Goal: Task Accomplishment & Management: Use online tool/utility

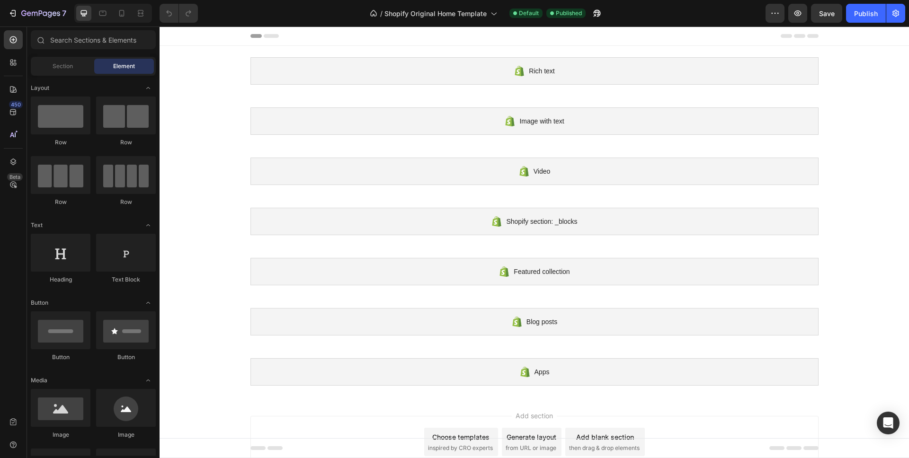
click at [3, 12] on div "7" at bounding box center [35, 13] width 71 height 19
click at [16, 12] on icon "button" at bounding box center [12, 13] width 9 height 9
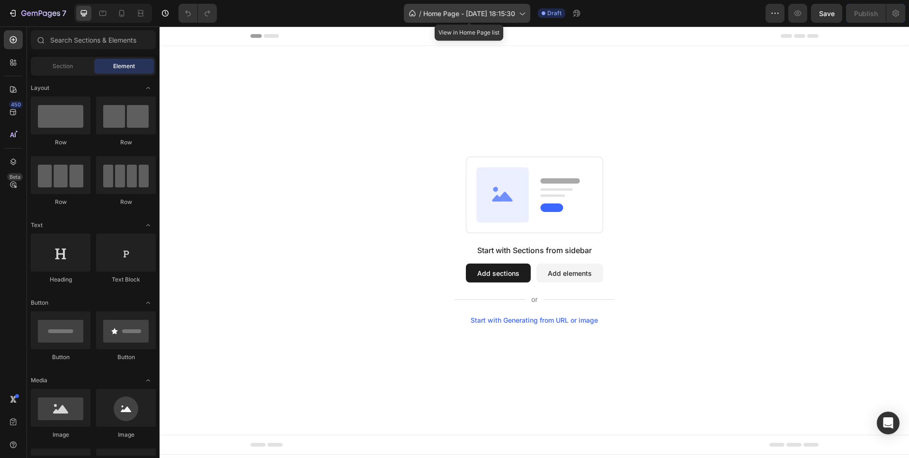
click at [462, 19] on div "/ Home Page - [DATE] 18:15:30" at bounding box center [467, 13] width 126 height 19
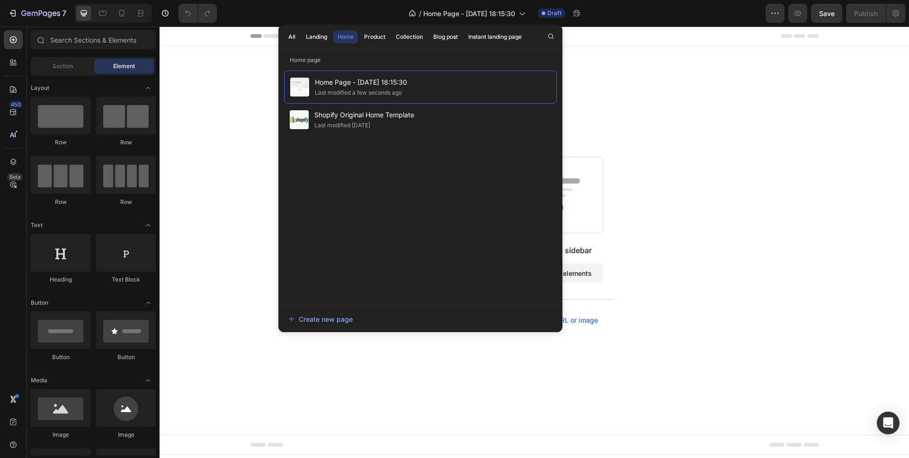
click at [651, 93] on div "Start with Sections from sidebar Add sections Add elements Start with Generatin…" at bounding box center [535, 240] width 750 height 389
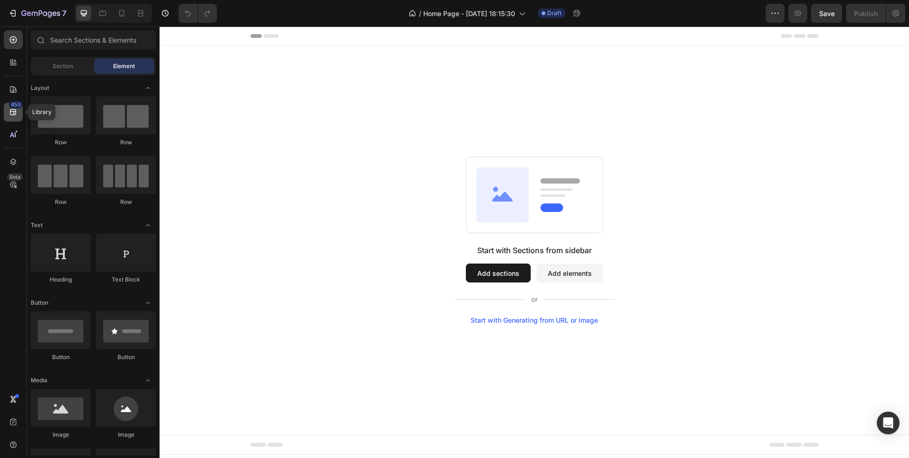
click at [19, 107] on div "450" at bounding box center [16, 105] width 14 height 8
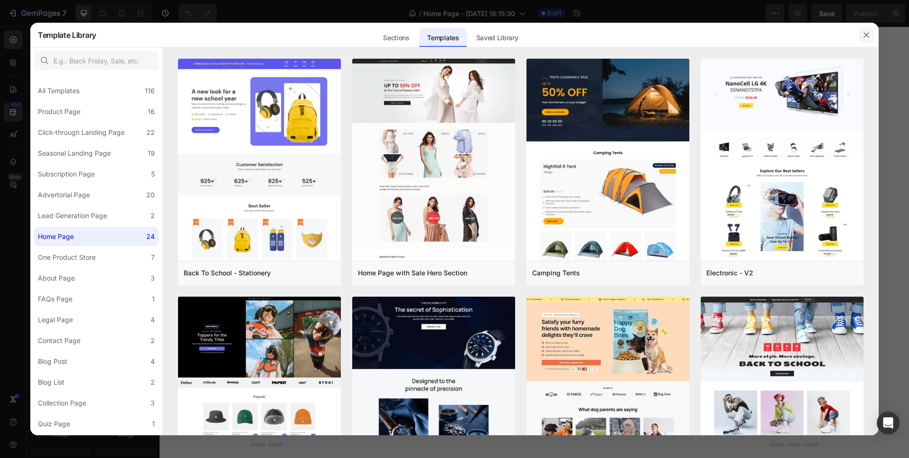
click at [869, 31] on icon "button" at bounding box center [867, 35] width 8 height 8
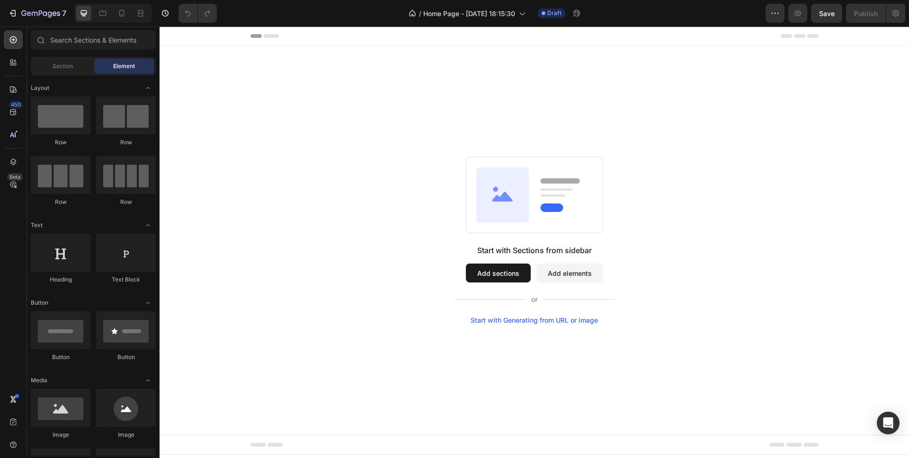
click at [507, 270] on button "Add sections" at bounding box center [498, 273] width 65 height 19
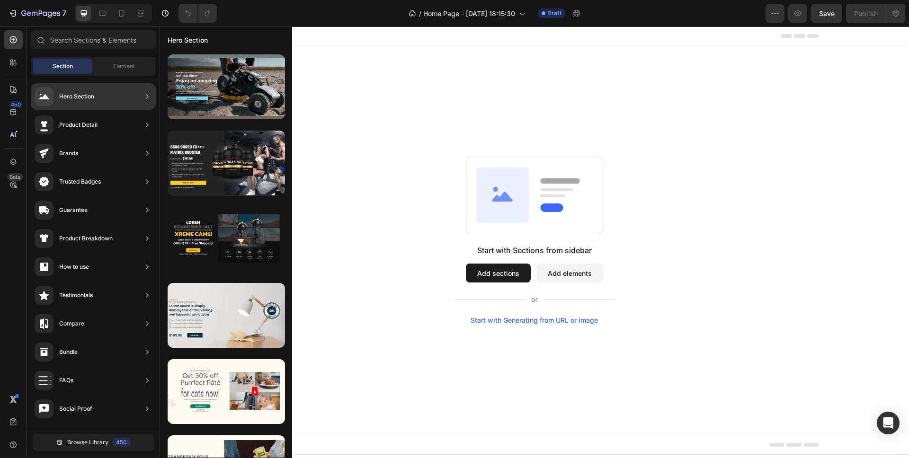
click at [144, 94] on icon at bounding box center [147, 96] width 9 height 9
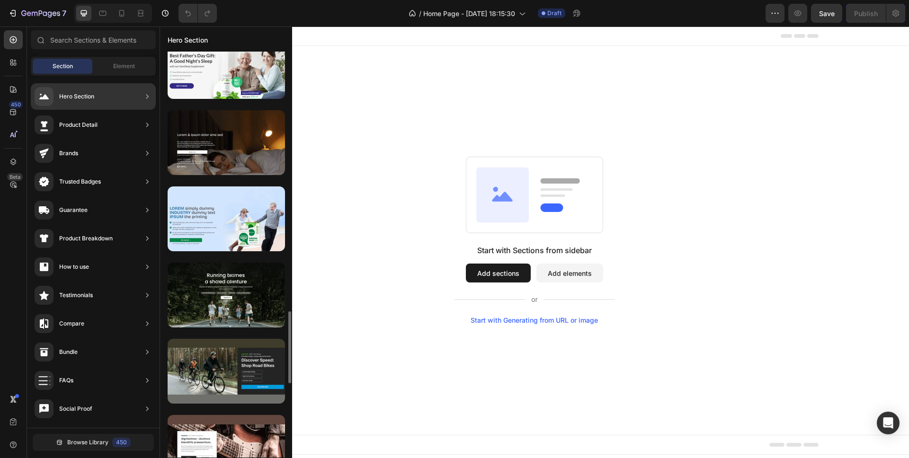
scroll to position [1854, 0]
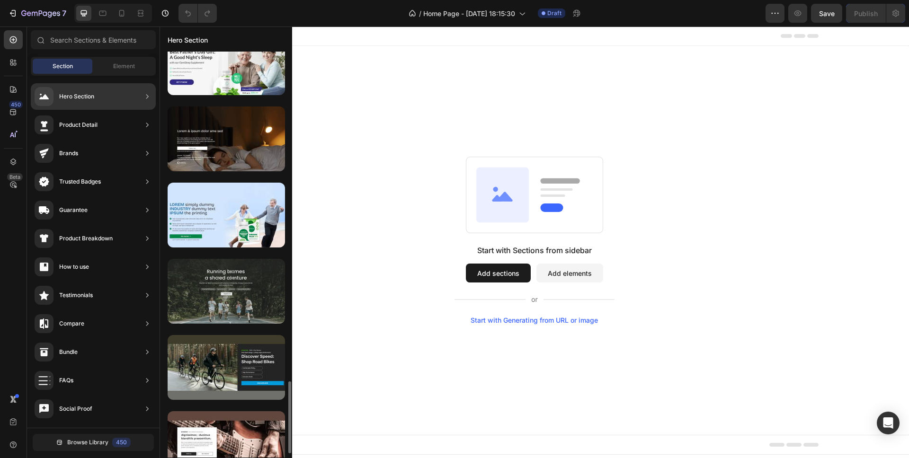
click at [227, 301] on div at bounding box center [226, 291] width 117 height 65
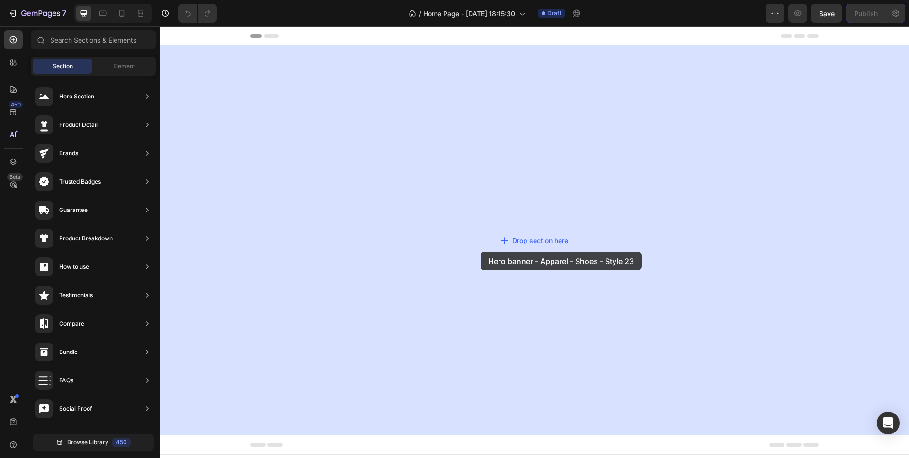
drag, startPoint x: 374, startPoint y: 327, endPoint x: 475, endPoint y: 245, distance: 131.0
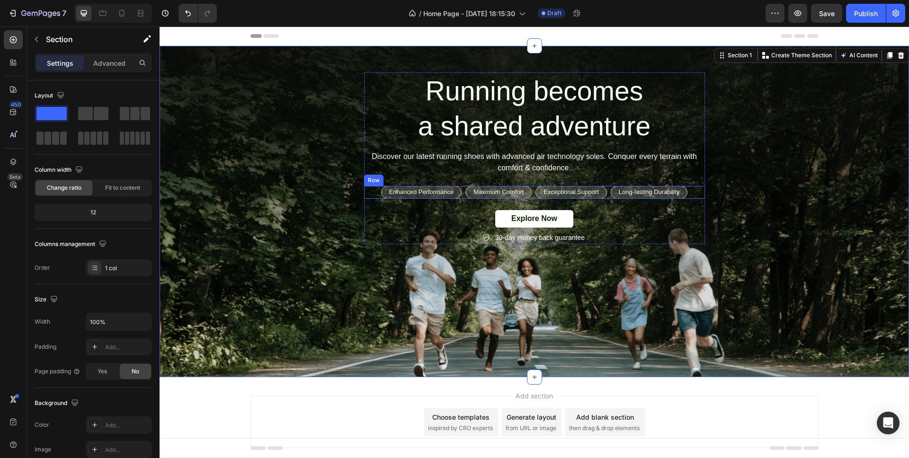
click at [370, 194] on div "Enhanced Performance Text Block Row Maximum Comfort Text Block Row Exceptional …" at bounding box center [534, 192] width 341 height 13
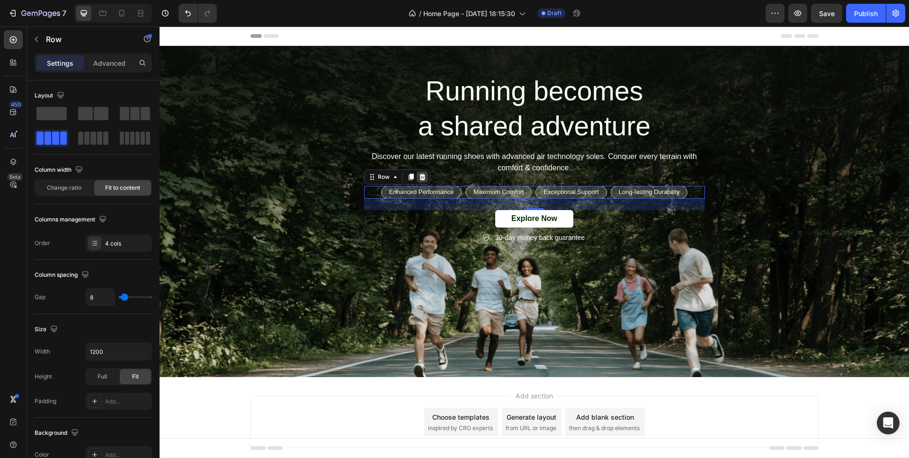
click at [422, 177] on icon at bounding box center [422, 177] width 6 height 7
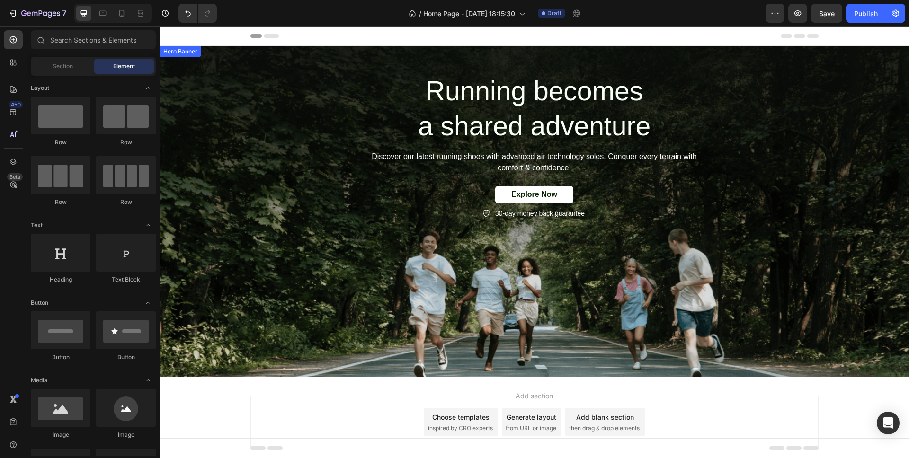
click at [331, 141] on div "Running becomes a shared adventure Heading Discover our latest running shoes wi…" at bounding box center [534, 146] width 568 height 148
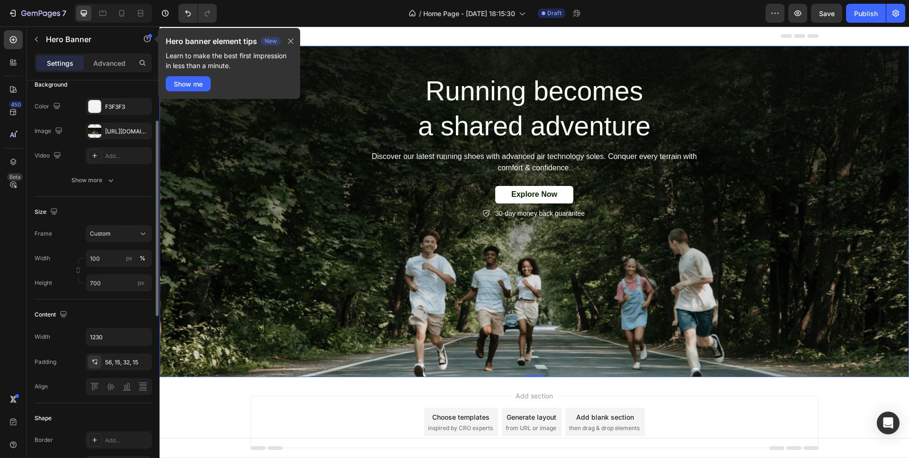
scroll to position [81, 0]
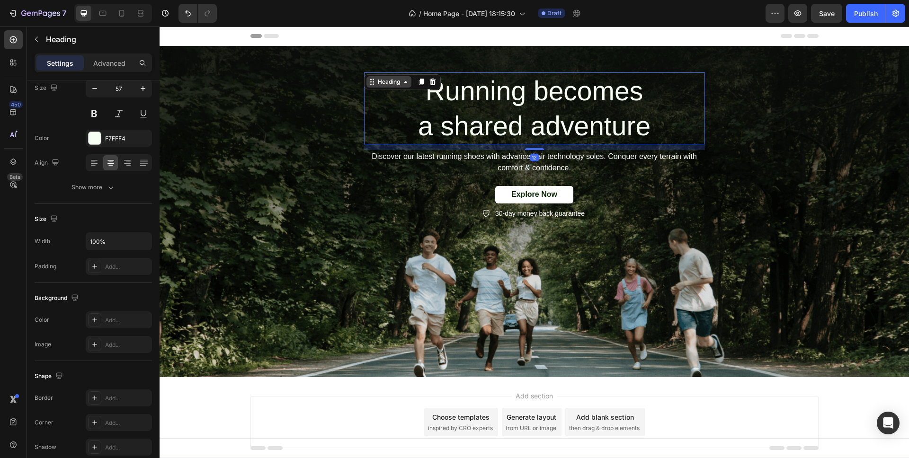
click at [369, 77] on div "Heading" at bounding box center [389, 81] width 45 height 11
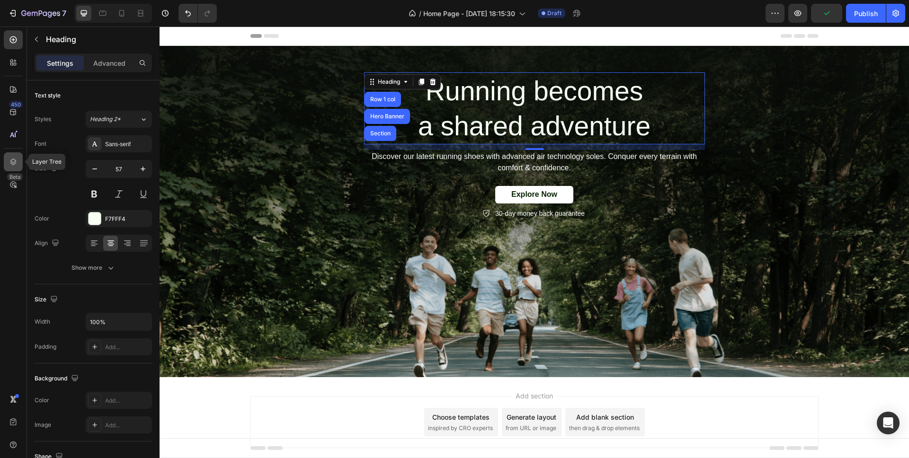
click at [15, 162] on icon at bounding box center [13, 162] width 6 height 7
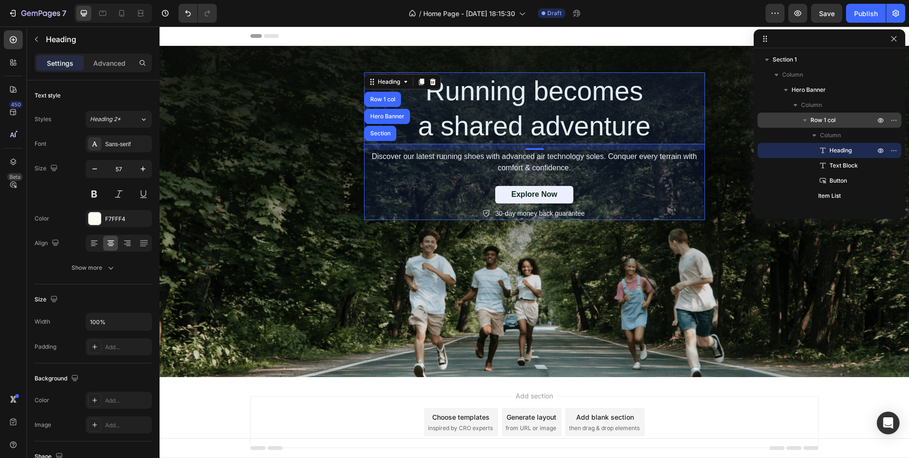
click at [815, 120] on span "Row 1 col" at bounding box center [823, 120] width 25 height 9
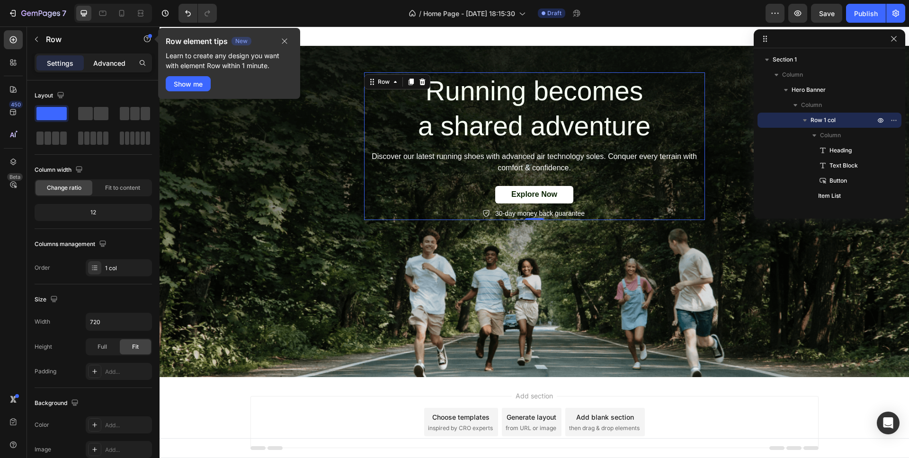
click at [106, 62] on p "Advanced" at bounding box center [109, 63] width 32 height 10
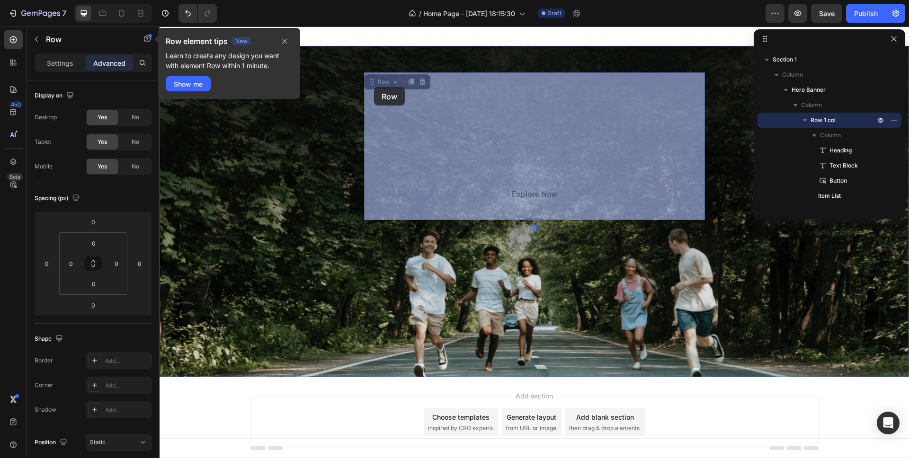
drag, startPoint x: 372, startPoint y: 81, endPoint x: 374, endPoint y: 87, distance: 6.0
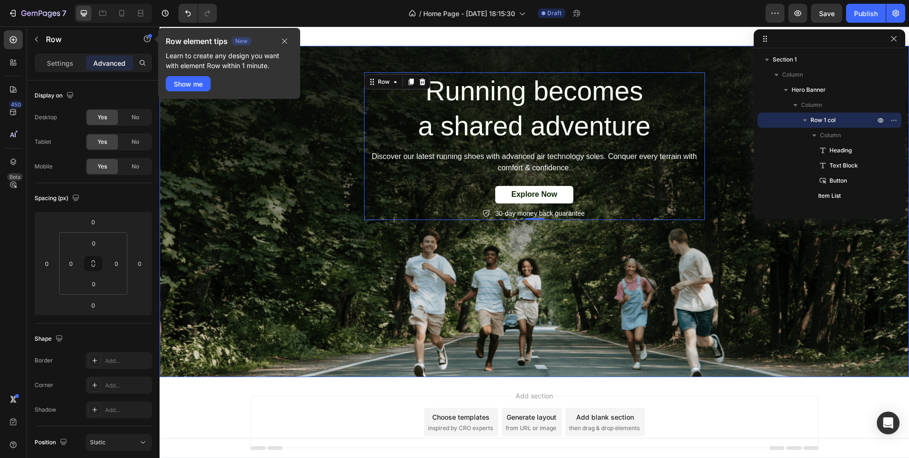
click at [521, 52] on div "Running becomes a shared adventure Heading Discover our latest running shoes wi…" at bounding box center [534, 140] width 582 height 189
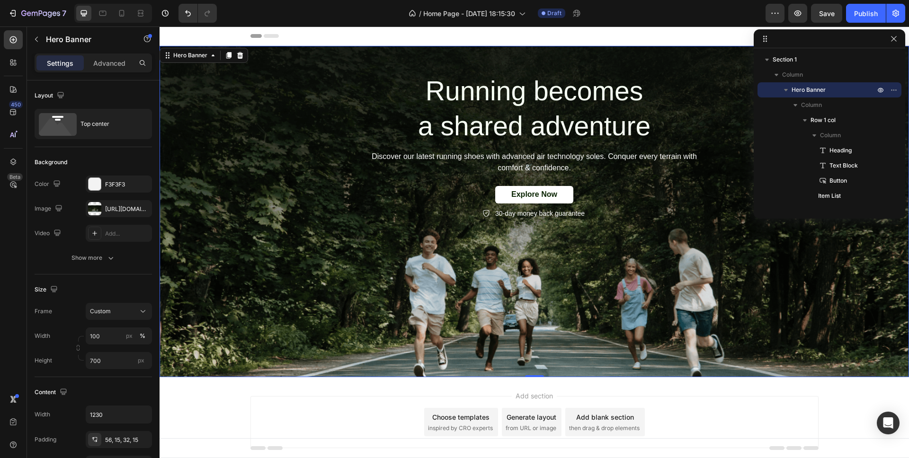
click at [523, 57] on div "Running becomes a shared adventure Heading Discover our latest running shoes wi…" at bounding box center [534, 140] width 582 height 189
click at [530, 276] on div "Background Image" at bounding box center [535, 211] width 750 height 331
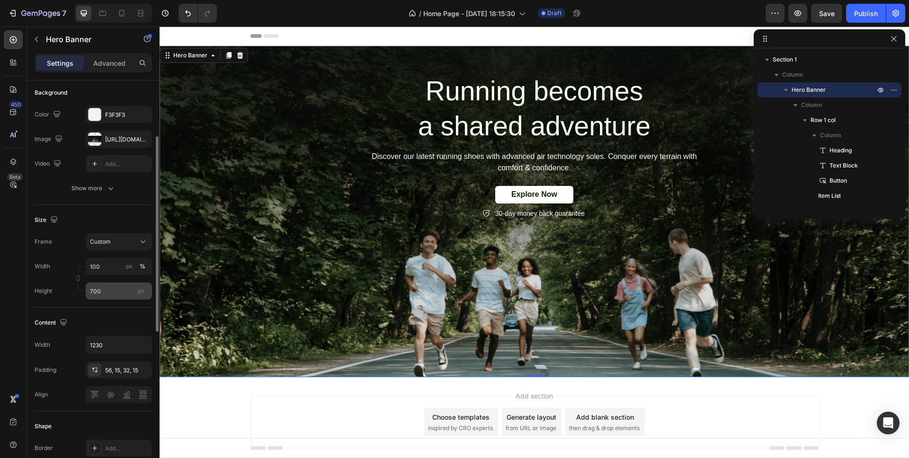
scroll to position [92, 0]
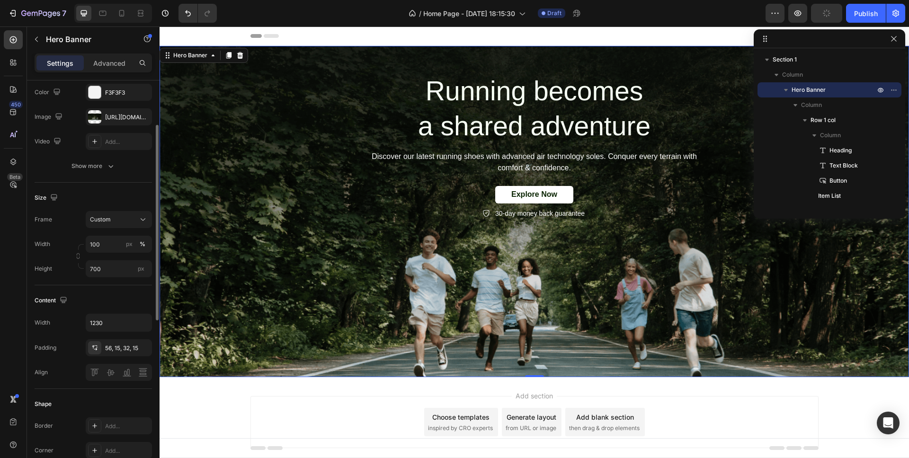
click at [124, 357] on div "Width 1230 Padding 56, 15, 32, 15 Align" at bounding box center [93, 347] width 117 height 67
click at [94, 356] on div "56, 15, 32, 15" at bounding box center [119, 348] width 66 height 17
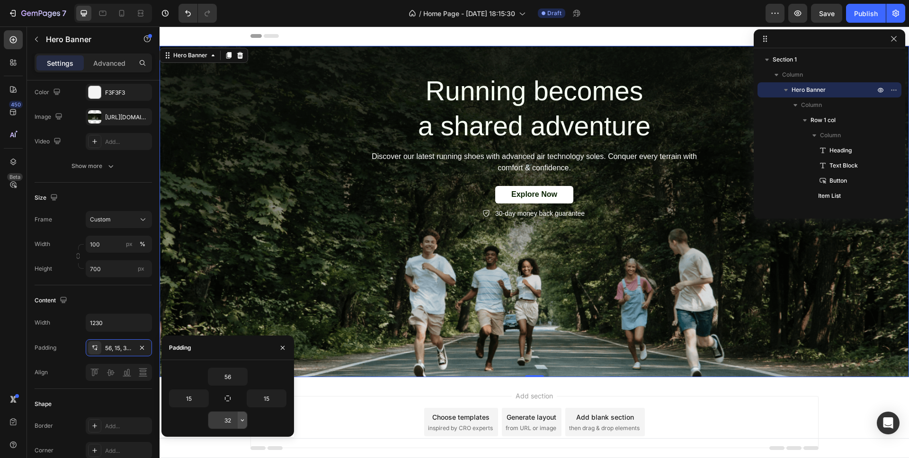
click at [244, 421] on icon "button" at bounding box center [243, 421] width 8 height 8
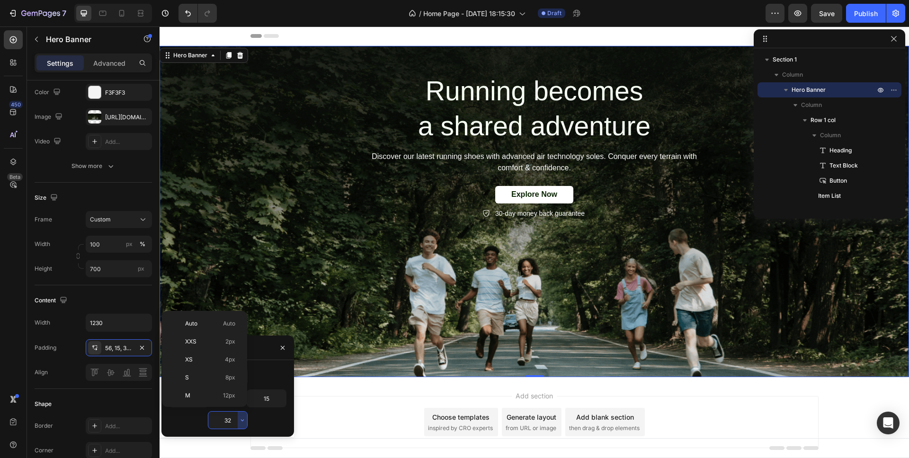
click at [256, 424] on div "32" at bounding box center [227, 421] width 117 height 18
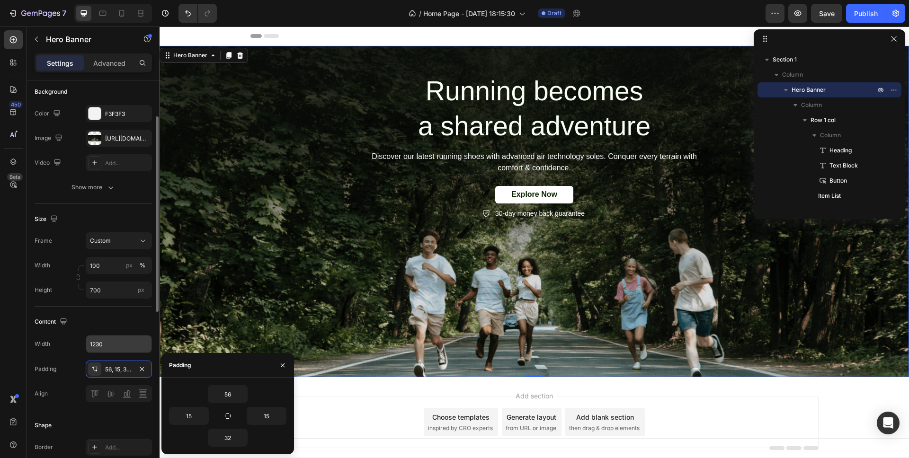
scroll to position [69, 0]
click at [488, 126] on h2 "Running becomes a shared adventure" at bounding box center [534, 108] width 341 height 72
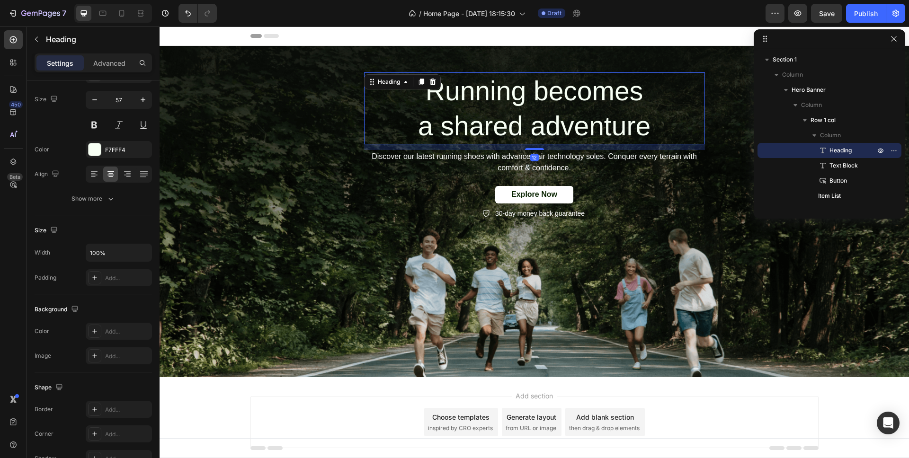
scroll to position [0, 0]
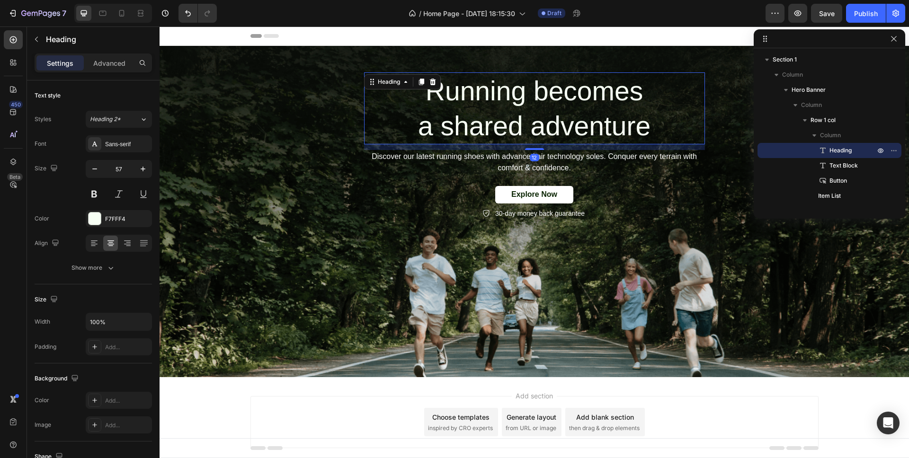
click at [401, 107] on h2 "Running becomes a shared adventure" at bounding box center [534, 108] width 341 height 72
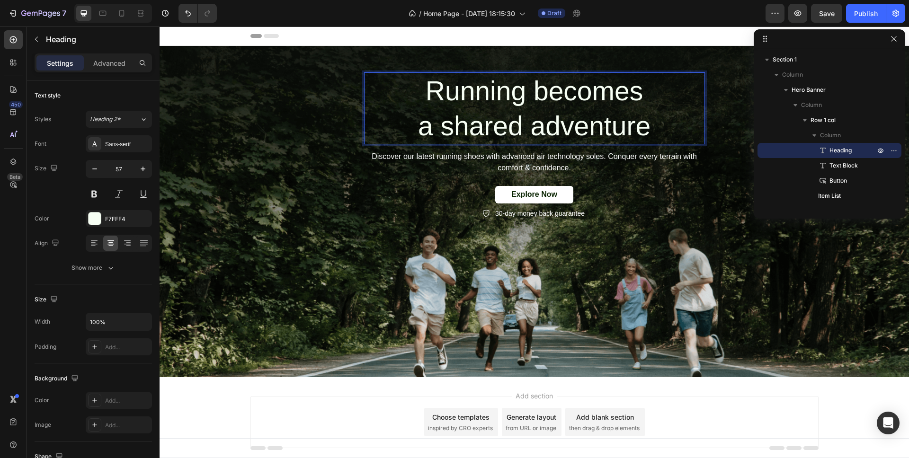
click at [401, 107] on p "Running becomes a shared adventure" at bounding box center [534, 108] width 339 height 70
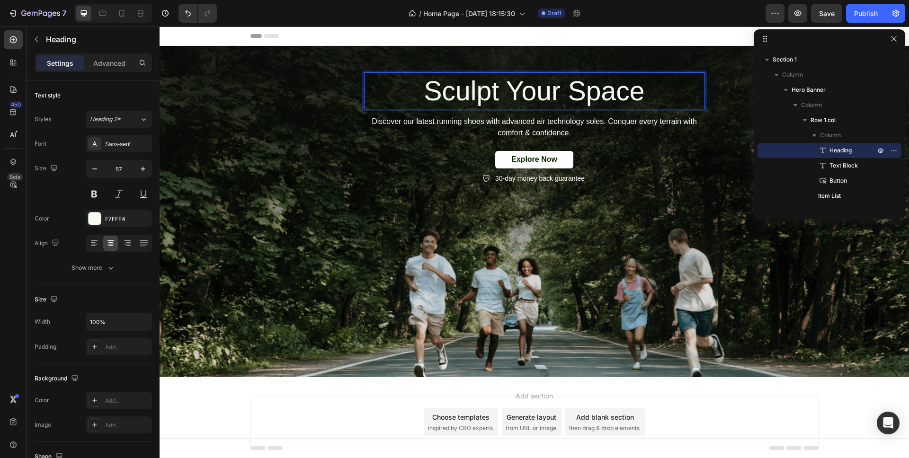
click at [532, 131] on p "Discover our latest running shoes with advanced air technology soles. Conquer e…" at bounding box center [534, 127] width 339 height 23
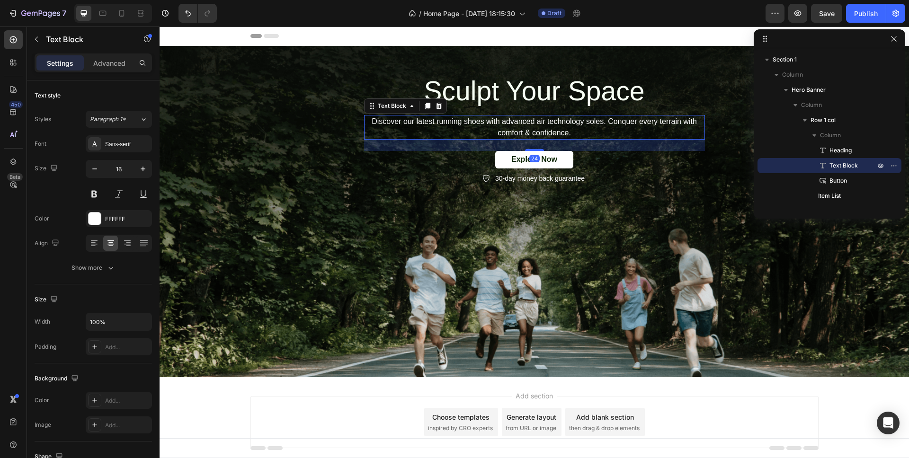
click at [417, 120] on p "Discover our latest running shoes with advanced air technology soles. Conquer e…" at bounding box center [534, 127] width 339 height 23
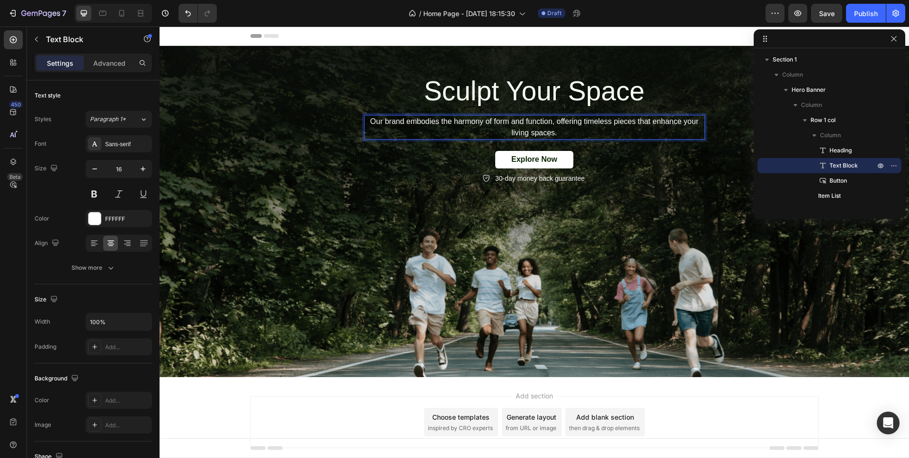
scroll to position [36, 0]
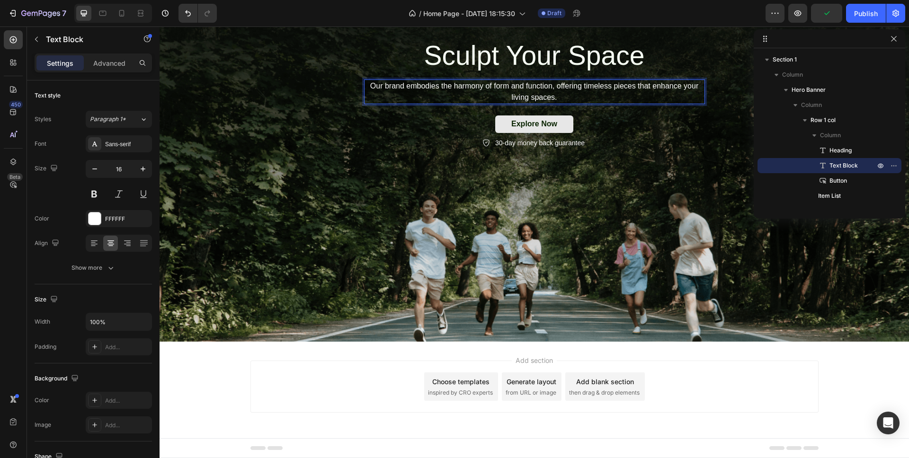
click at [534, 129] on button "Explore Now" at bounding box center [534, 125] width 78 height 18
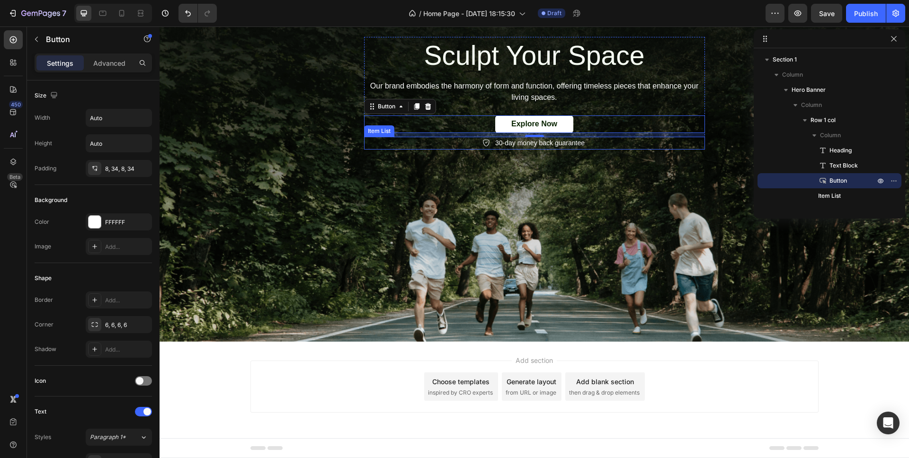
click at [521, 148] on p "30-day money back guarantee" at bounding box center [539, 143] width 89 height 10
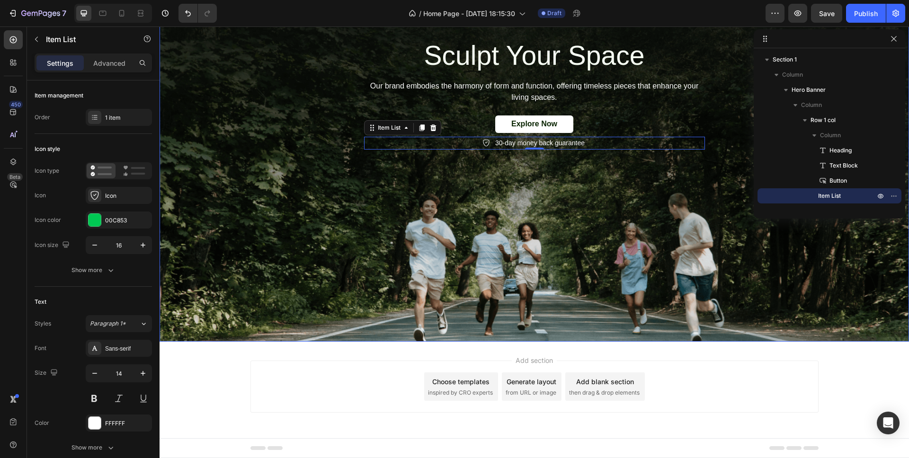
click at [380, 241] on div "Background Image" at bounding box center [535, 175] width 750 height 331
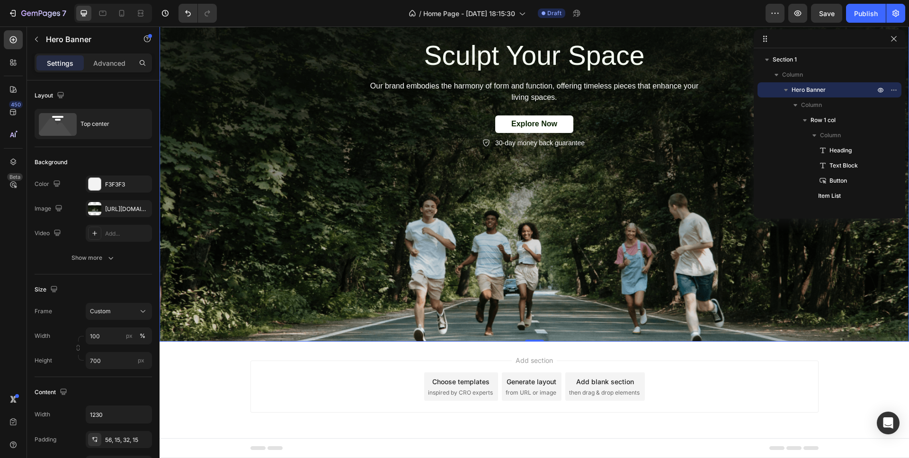
click at [380, 241] on div "Background Image" at bounding box center [535, 175] width 750 height 331
click at [102, 134] on div "Top center" at bounding box center [110, 124] width 58 height 22
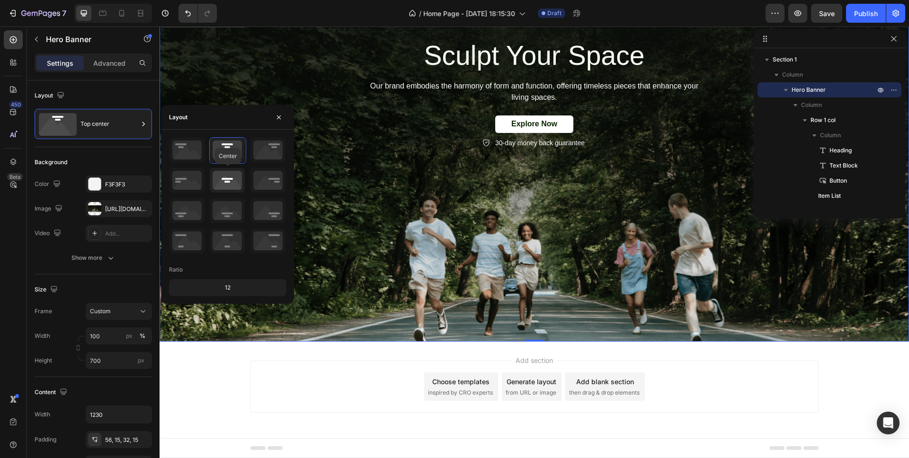
click at [224, 180] on icon at bounding box center [227, 180] width 35 height 25
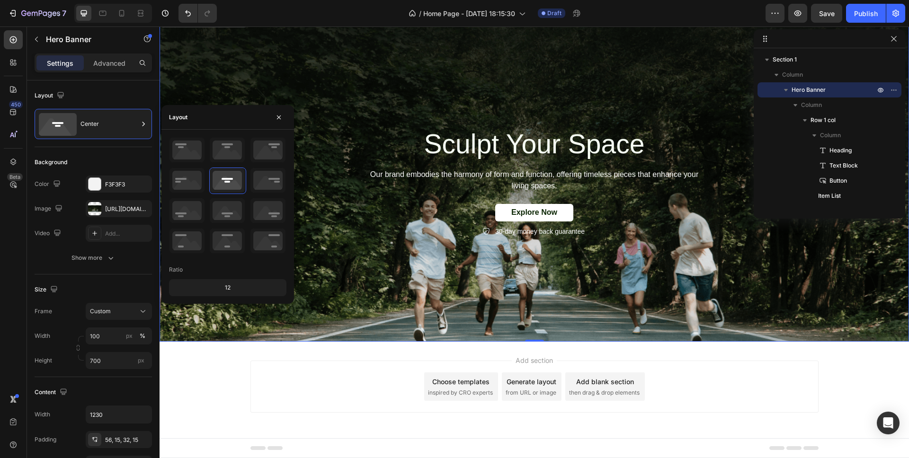
click at [399, 250] on div "Sculpt Your Space Heading Our brand embodies the harmony of form and function, …" at bounding box center [534, 176] width 582 height 154
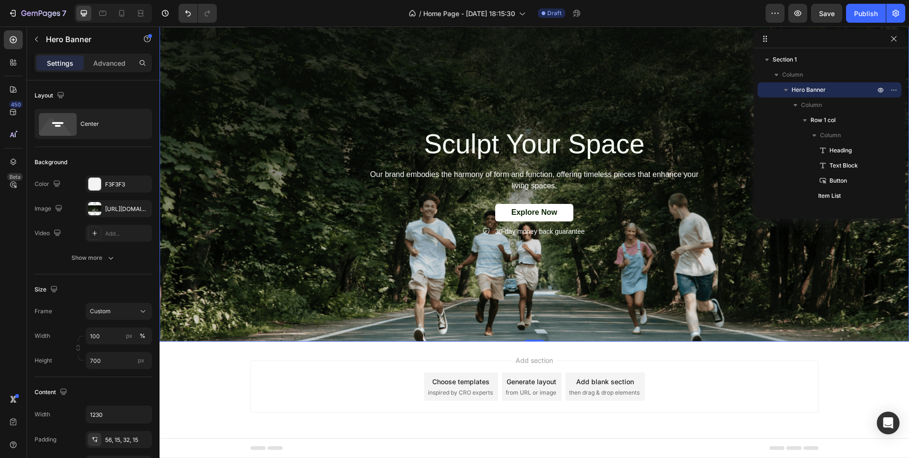
click at [399, 250] on div "Sculpt Your Space Heading Our brand embodies the harmony of form and function, …" at bounding box center [534, 176] width 582 height 154
click at [231, 262] on div "Background Image" at bounding box center [535, 175] width 750 height 331
click at [142, 208] on icon "button" at bounding box center [142, 208] width 4 height 4
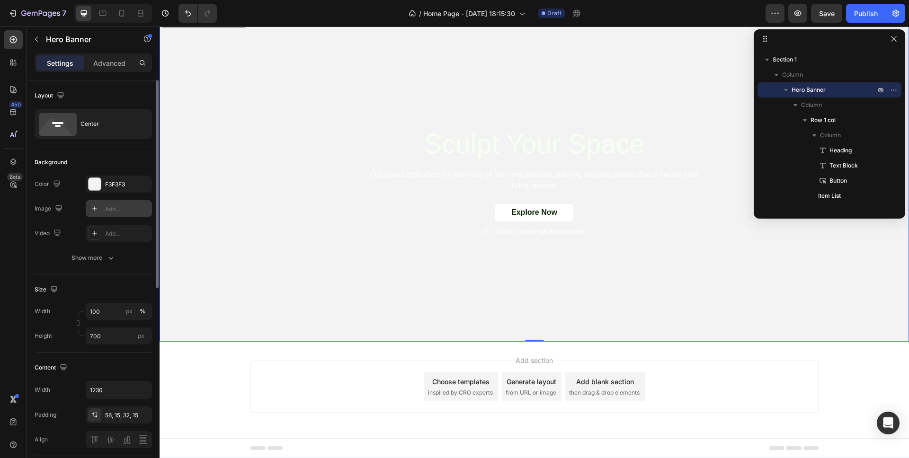
click at [113, 208] on div "Add..." at bounding box center [127, 209] width 45 height 9
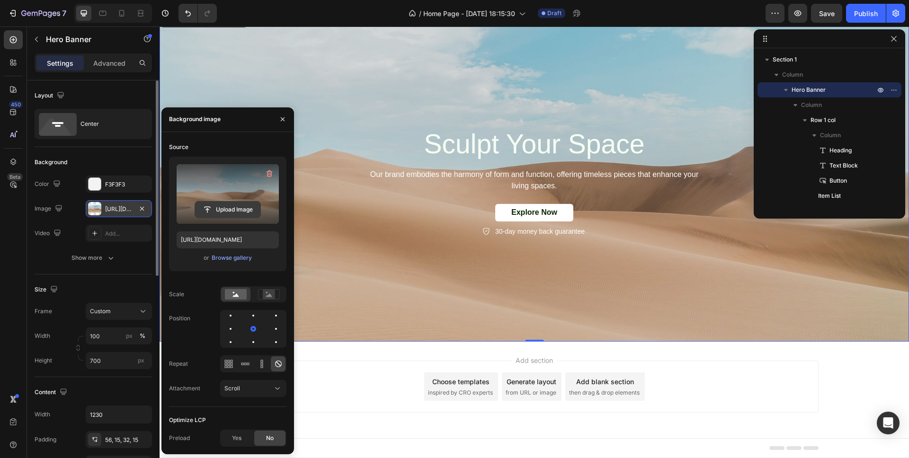
click at [237, 212] on input "file" at bounding box center [227, 210] width 65 height 16
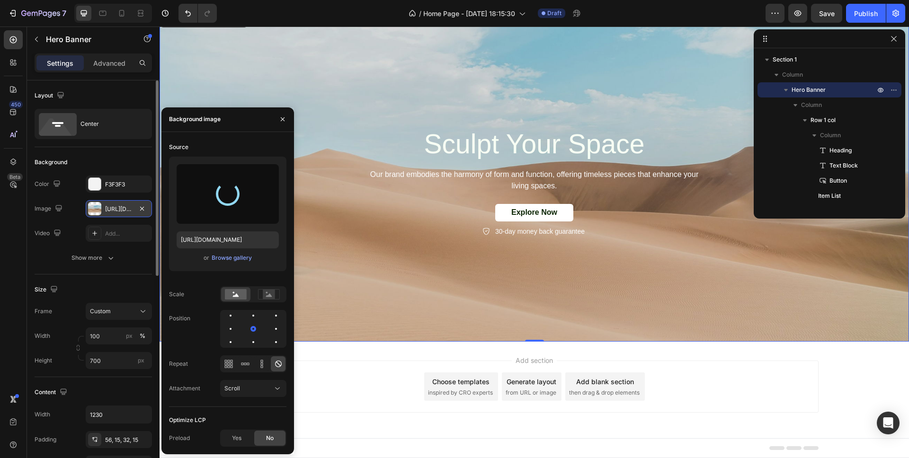
type input "[URL][DOMAIN_NAME]"
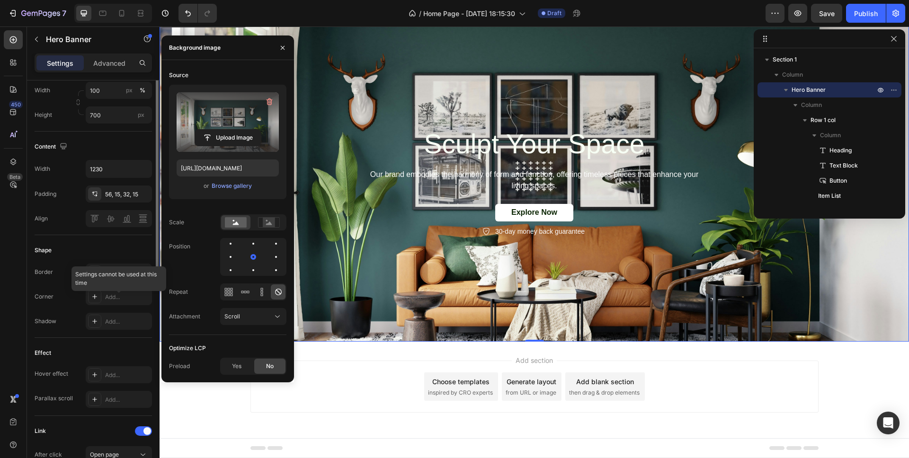
scroll to position [0, 0]
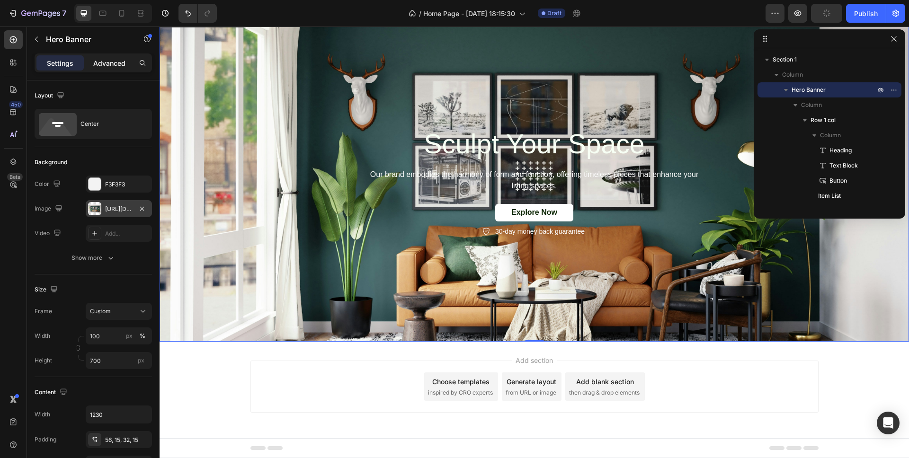
click at [115, 59] on p "Advanced" at bounding box center [109, 63] width 32 height 10
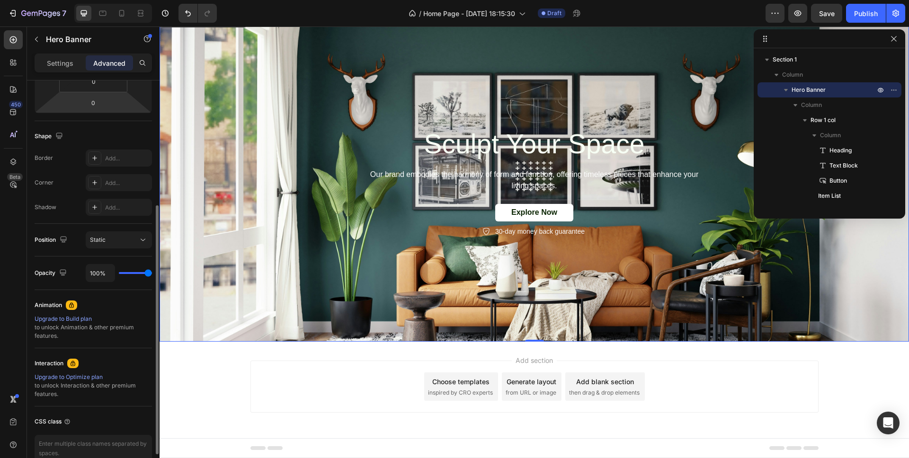
scroll to position [202, 0]
type input "90%"
type input "90"
type input "74%"
type input "74"
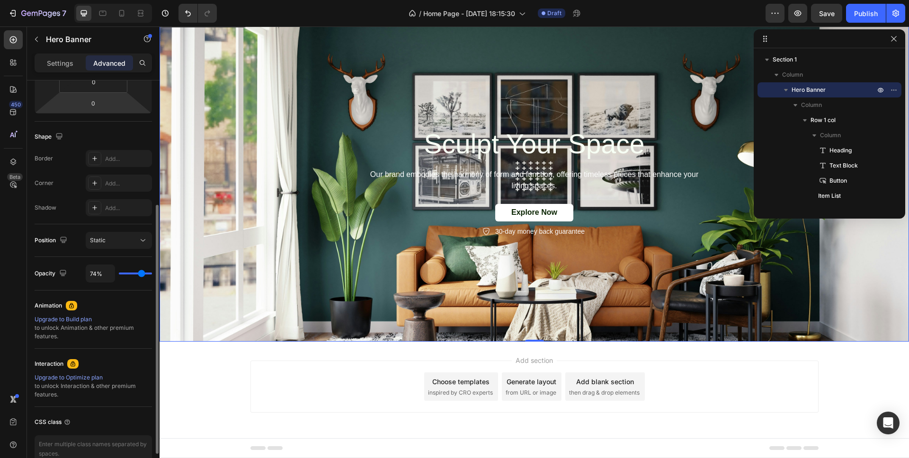
type input "66%"
type input "66"
type input "59%"
type input "59"
type input "57%"
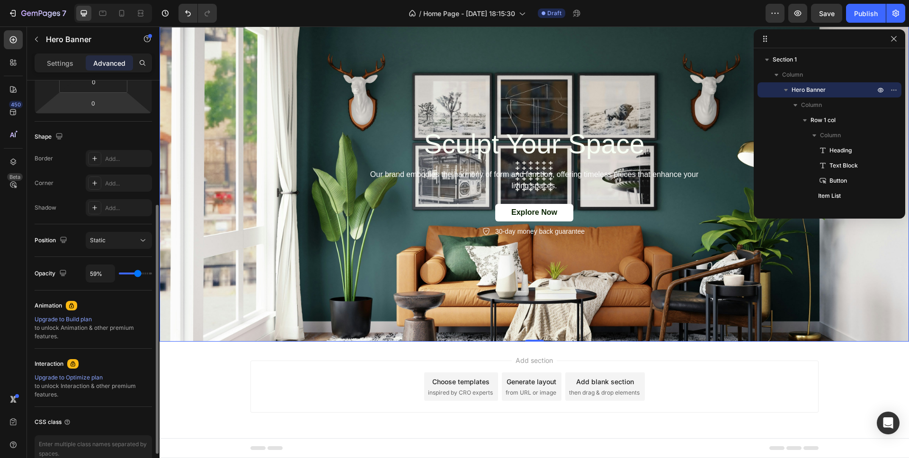
type input "57"
type input "56%"
type input "56"
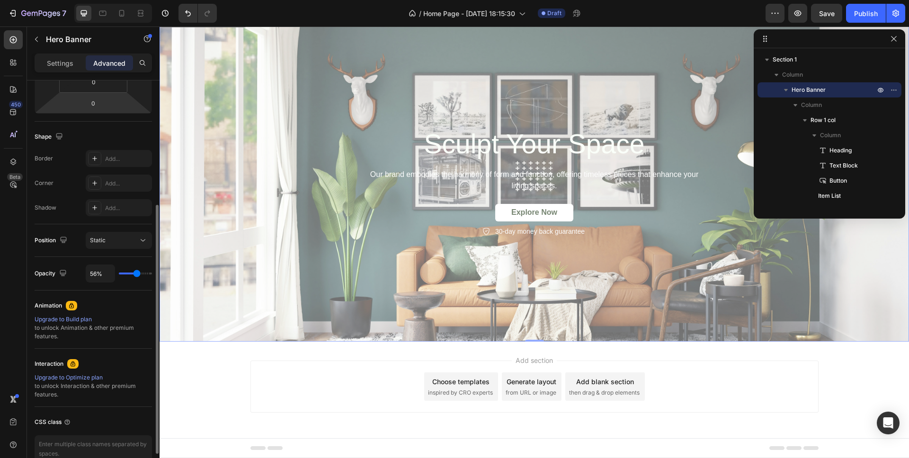
type input "55%"
type input "55"
type input "51%"
type input "51"
type input "45%"
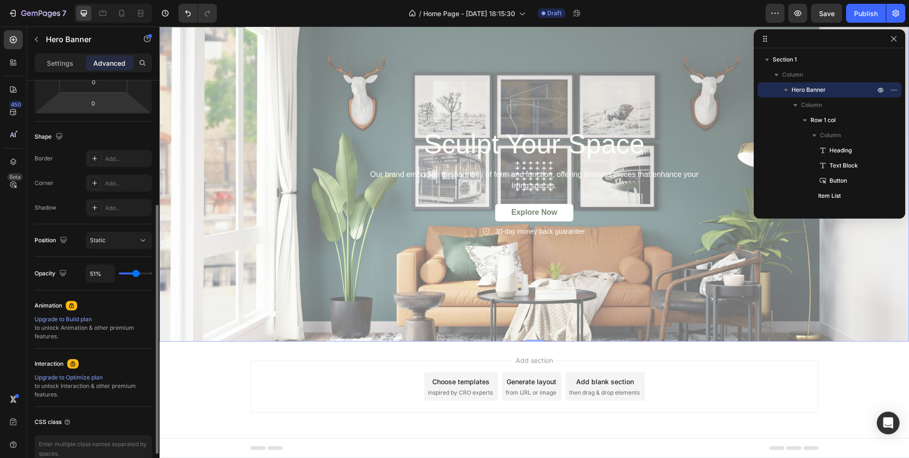
type input "45"
type input "44%"
type input "44"
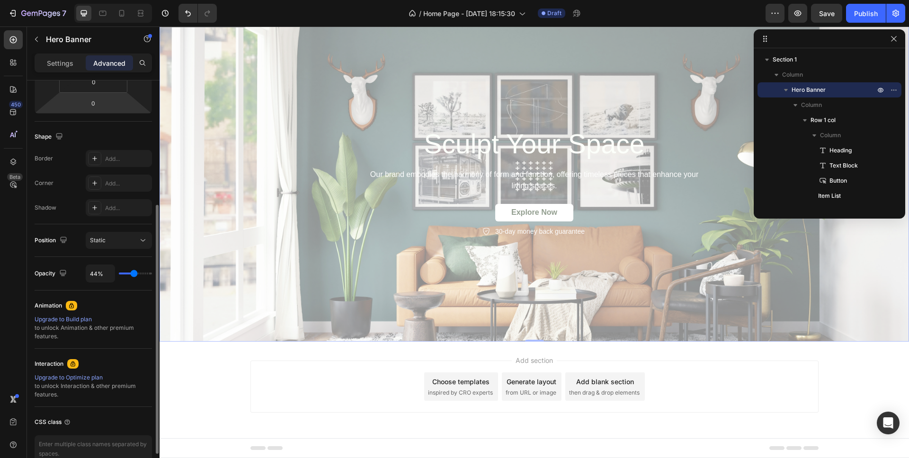
type input "45%"
type input "45"
type input "46%"
type input "46"
type input "48%"
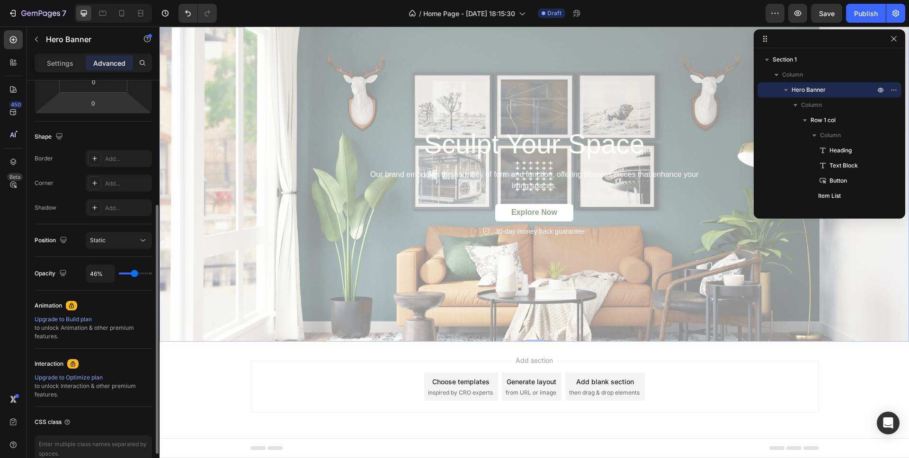
type input "48"
type input "53%"
type input "53"
type input "57%"
type input "57"
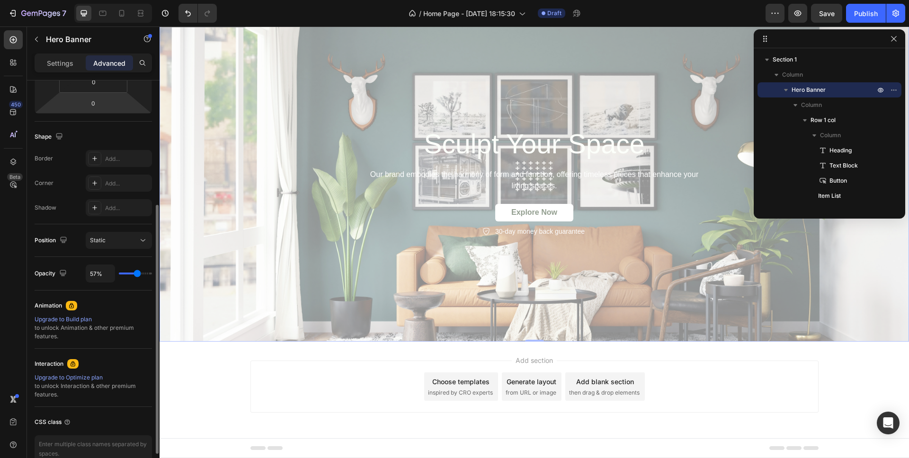
type input "60%"
type input "60"
type input "62%"
type input "62"
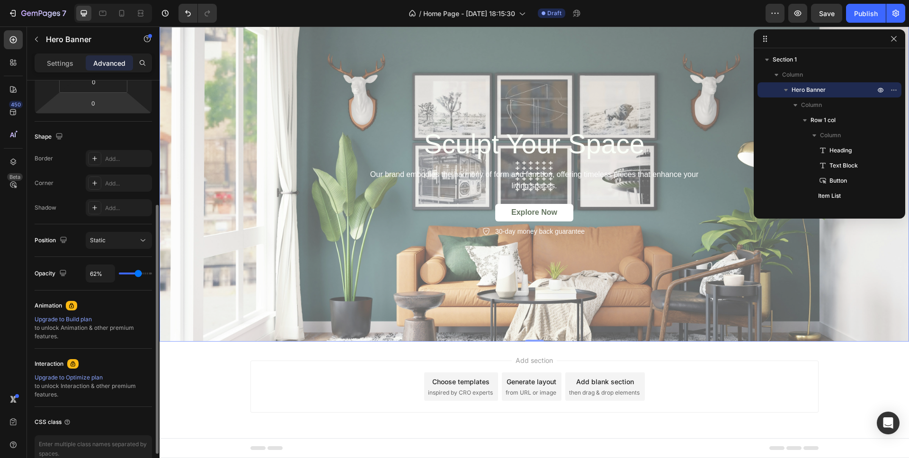
type input "63%"
type input "63"
type input "65%"
type input "65"
type input "68%"
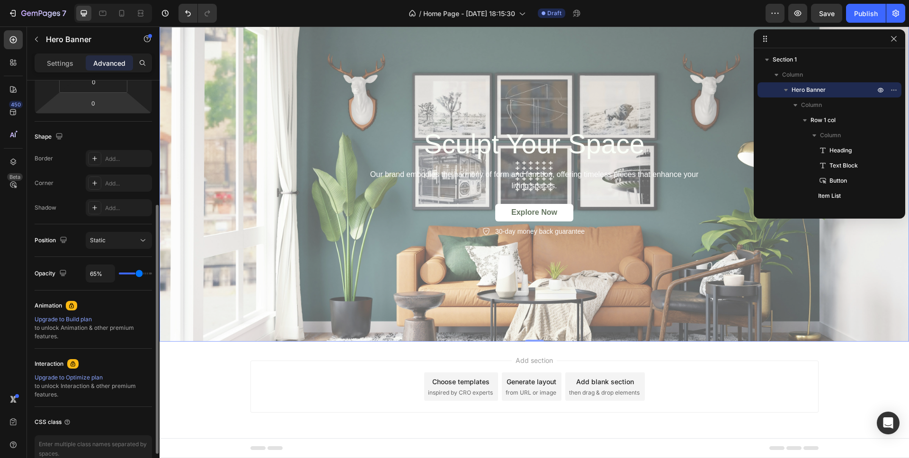
type input "68"
type input "70%"
type input "70"
type input "72%"
type input "72"
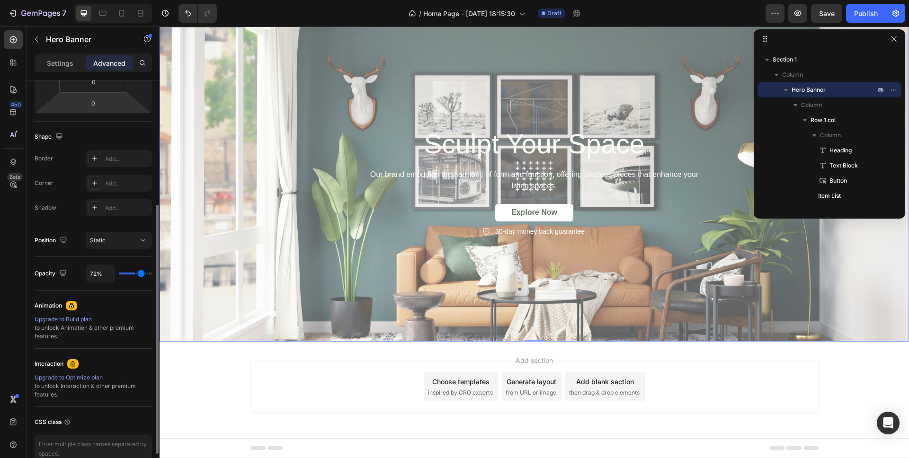
type input "78%"
type input "78"
type input "81%"
type input "81"
type input "88%"
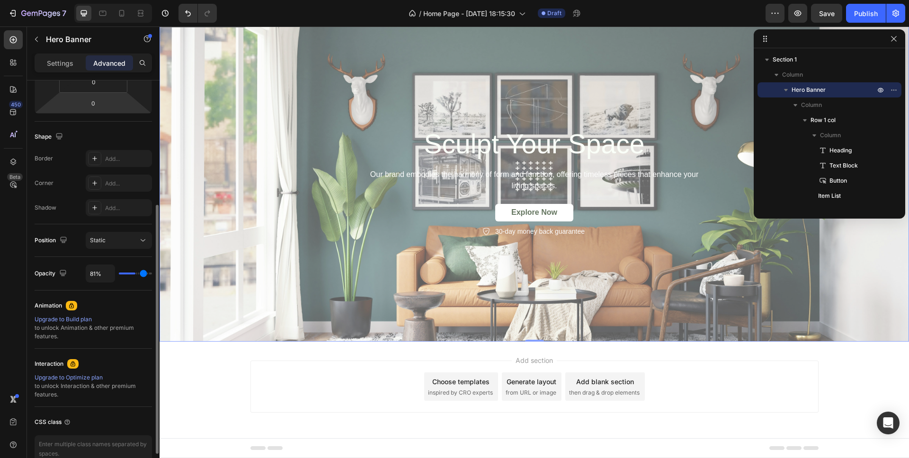
type input "88"
type input "97%"
type input "97"
type input "100%"
type input "100"
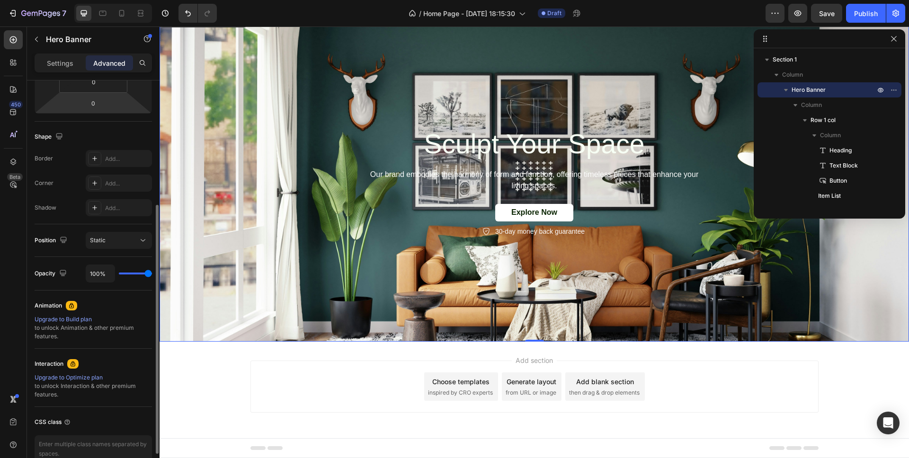
drag, startPoint x: 148, startPoint y: 273, endPoint x: 154, endPoint y: 273, distance: 6.2
click at [152, 273] on input "range" at bounding box center [135, 274] width 33 height 2
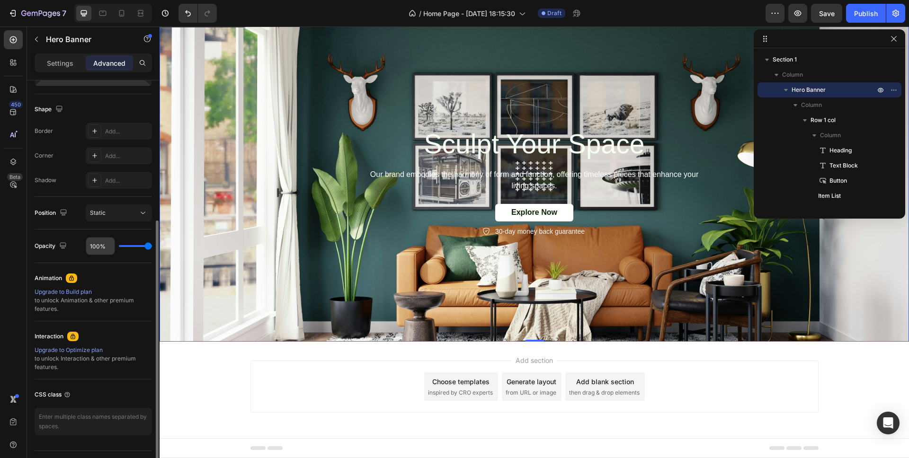
scroll to position [229, 0]
click at [130, 218] on div "Static" at bounding box center [114, 214] width 48 height 9
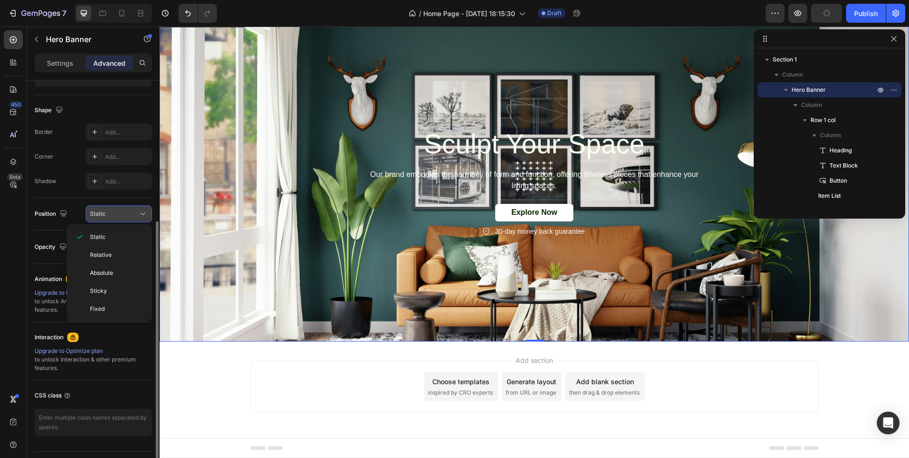
click at [130, 218] on div "Static" at bounding box center [119, 213] width 58 height 9
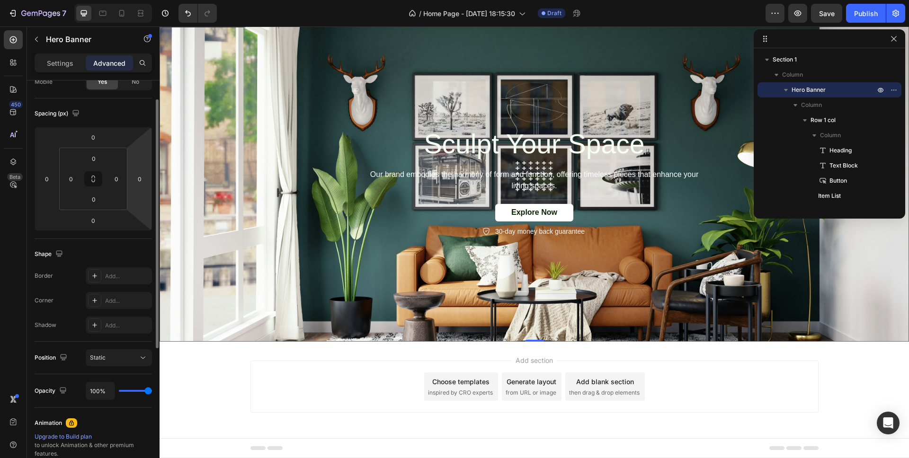
scroll to position [0, 0]
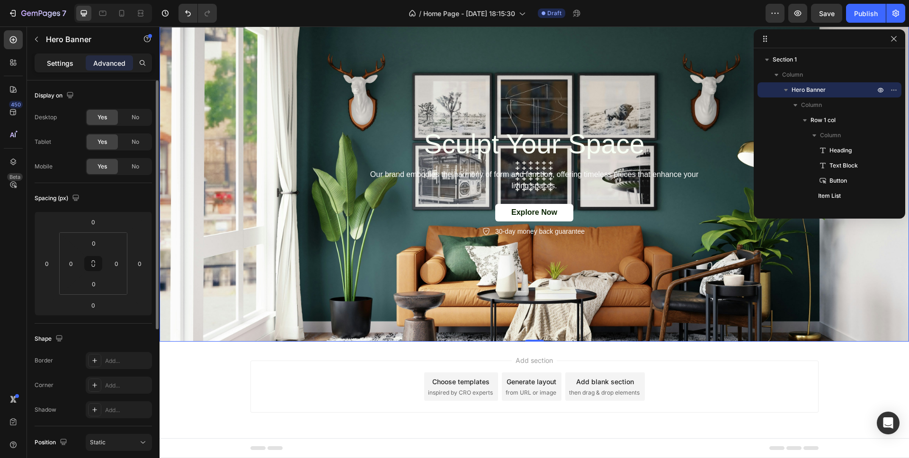
click at [67, 68] on p "Settings" at bounding box center [60, 63] width 27 height 10
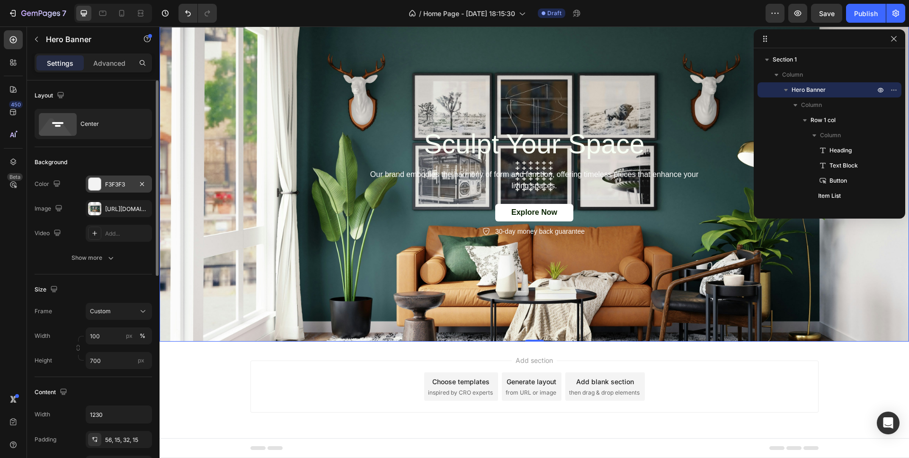
click at [98, 181] on div at bounding box center [95, 184] width 12 height 12
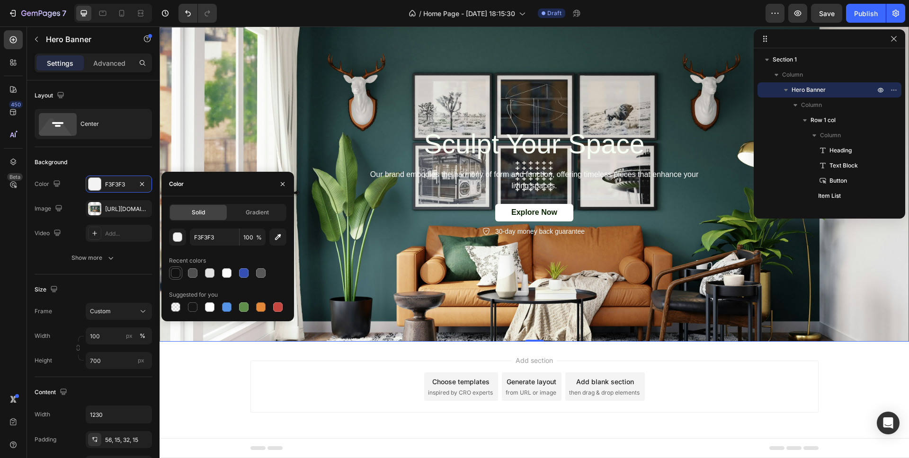
click at [177, 276] on div at bounding box center [175, 272] width 9 height 9
type input "121212"
click at [105, 280] on div "Size Frame Custom Width 100 px % Height 700 px" at bounding box center [93, 326] width 117 height 103
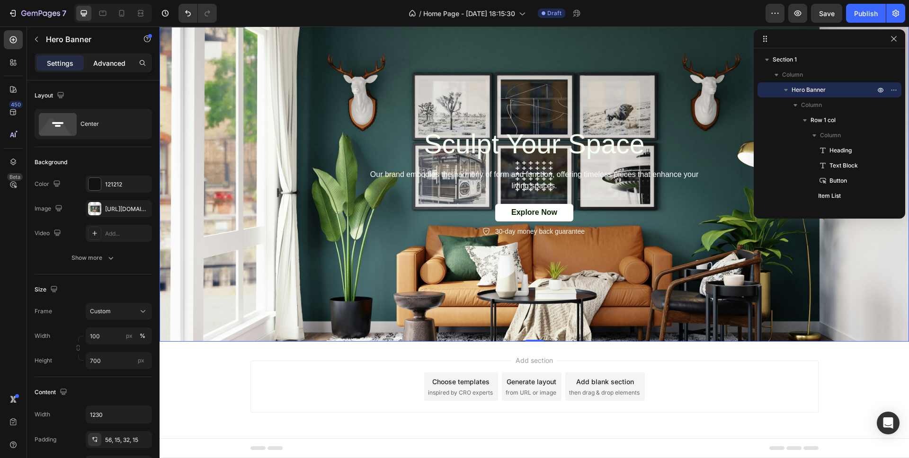
click at [105, 63] on p "Advanced" at bounding box center [109, 63] width 32 height 10
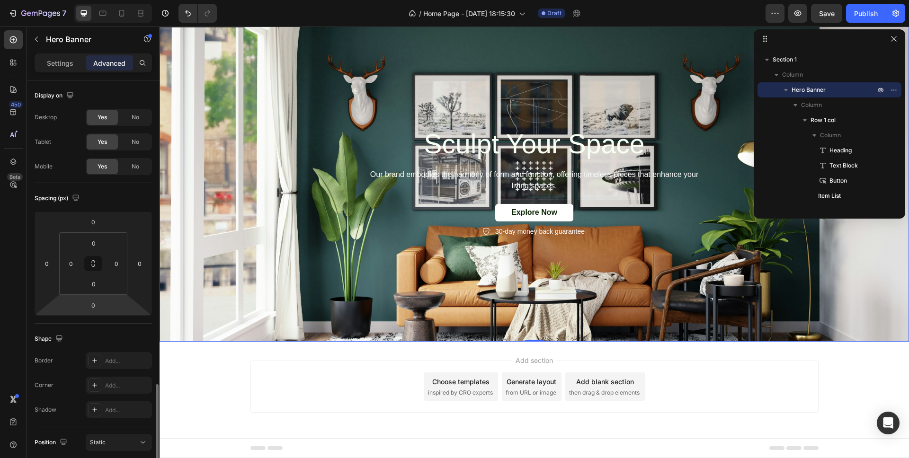
scroll to position [252, 0]
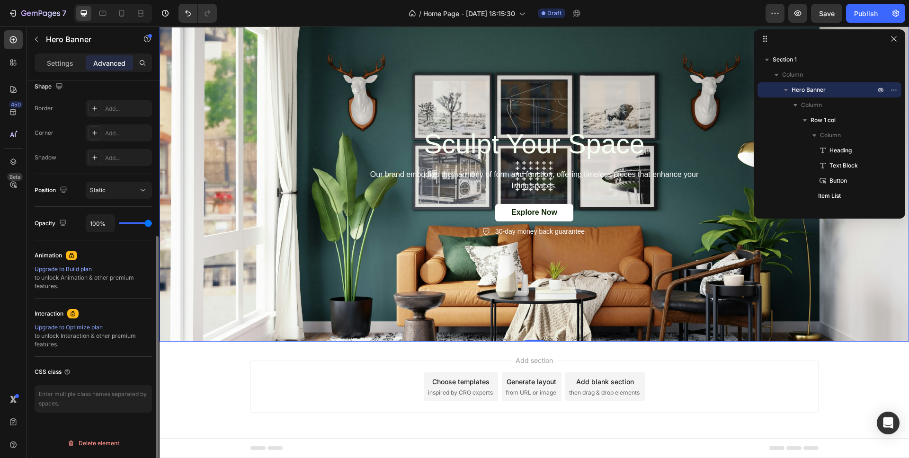
type input "71%"
type input "71"
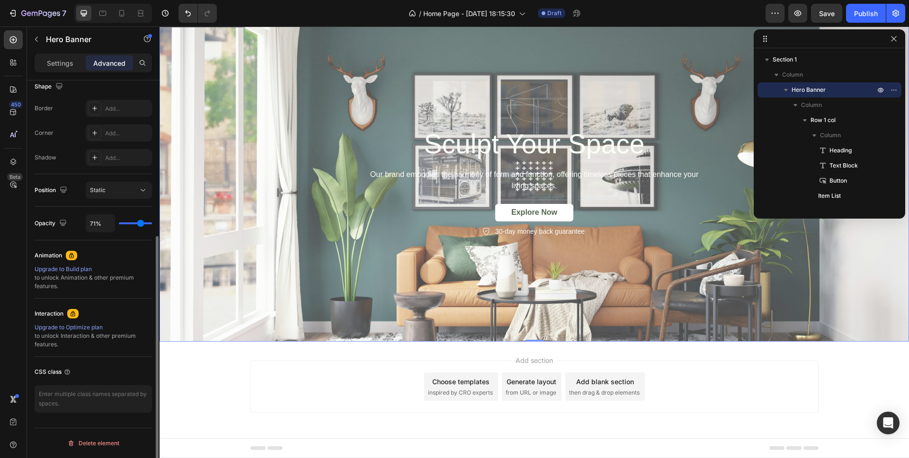
type input "70%"
type input "70"
type input "69%"
type input "69"
type input "68%"
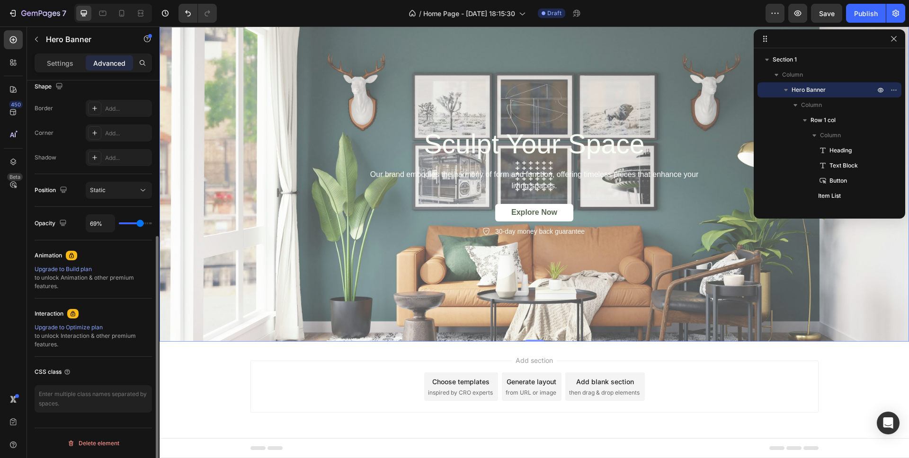
type input "68"
type input "67%"
type input "67"
type input "36%"
type input "36"
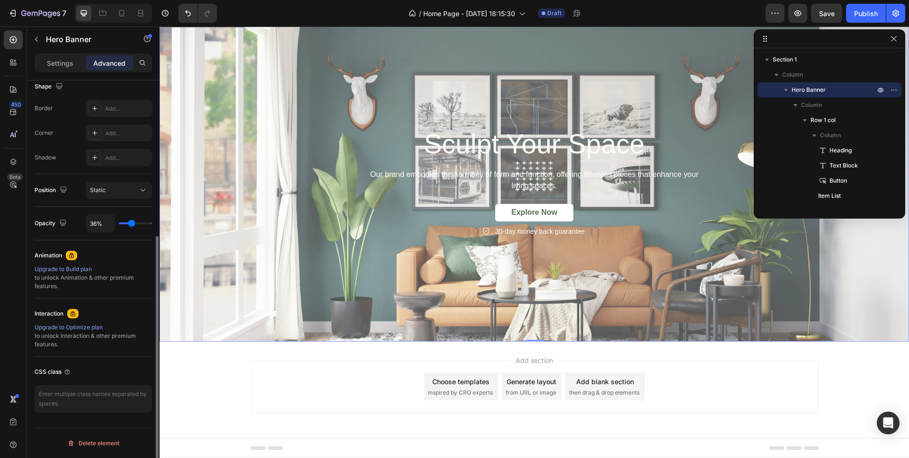
type input "35%"
type input "35"
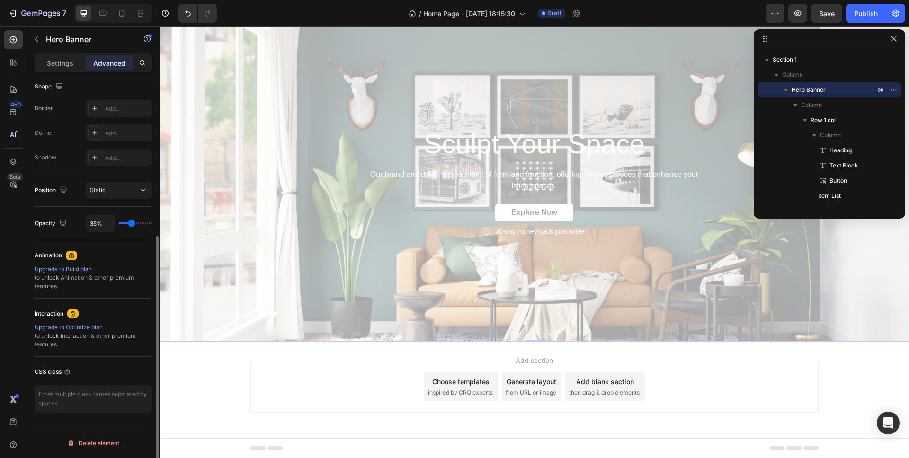
type input "36%"
type input "36"
type input "37%"
type input "37"
type input "38%"
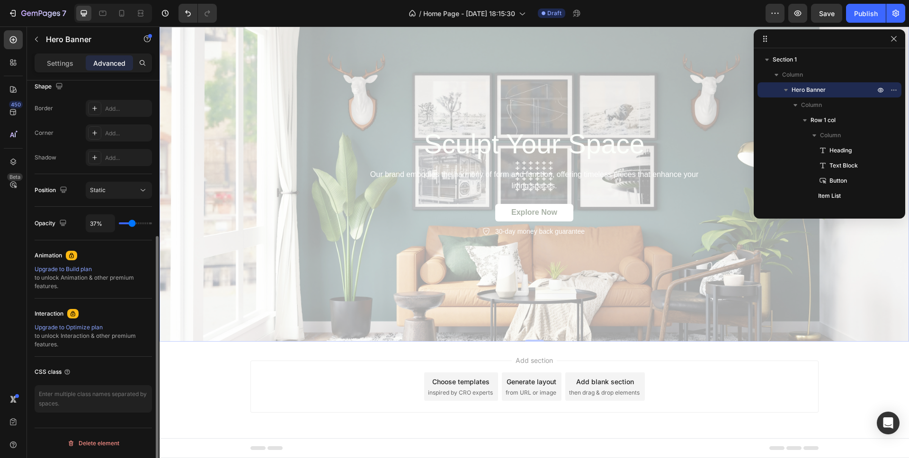
type input "38"
type input "39%"
type input "39"
type input "40%"
type input "40"
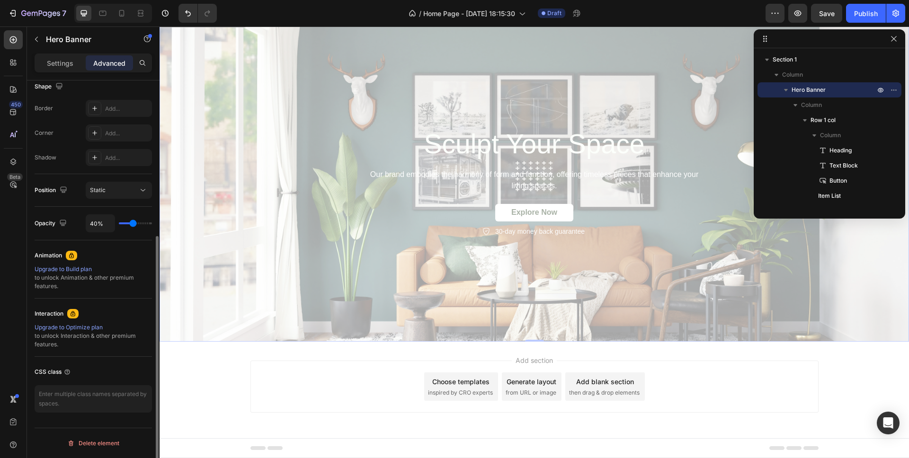
type input "41%"
type input "41"
type input "42%"
type input "42"
type input "44%"
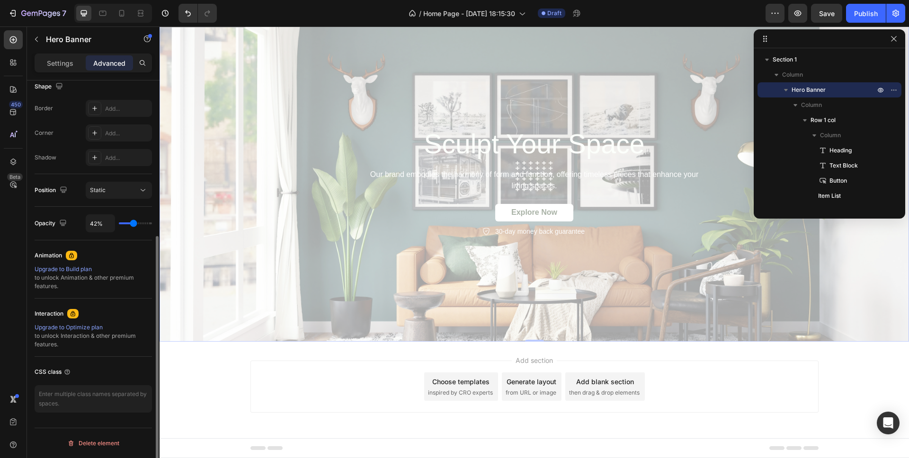
type input "44"
type input "45%"
type input "45"
type input "46%"
type input "46"
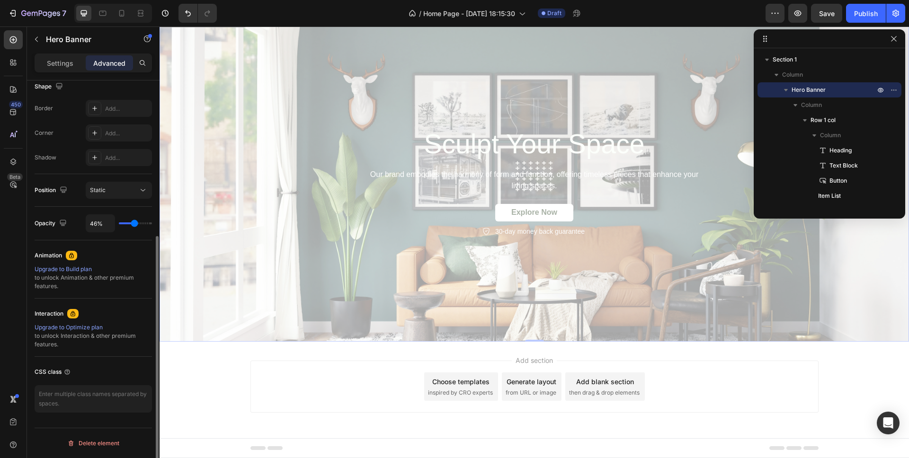
type input "47%"
type input "47"
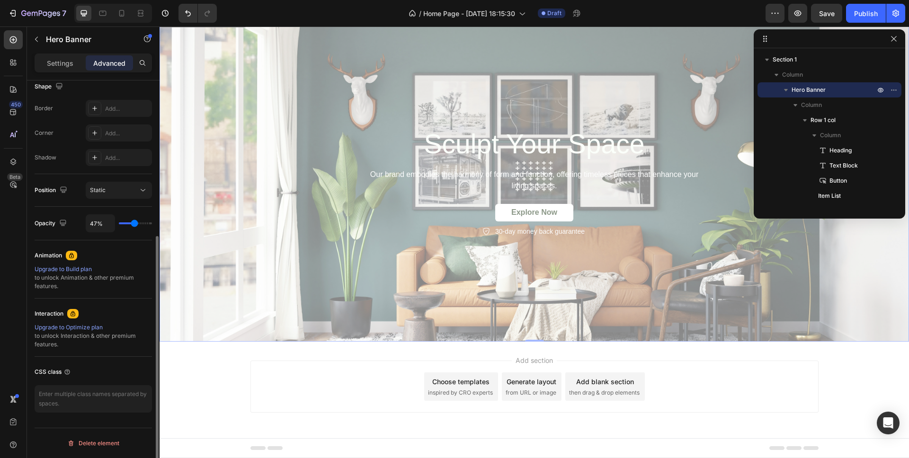
type input "48%"
type input "48"
type input "49%"
type input "49"
type input "50%"
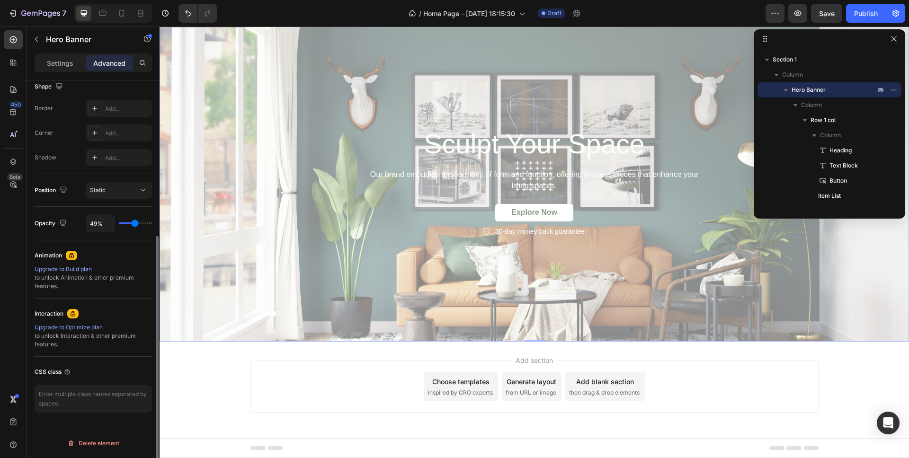
type input "50"
type input "49%"
type input "49"
type input "48%"
type input "48"
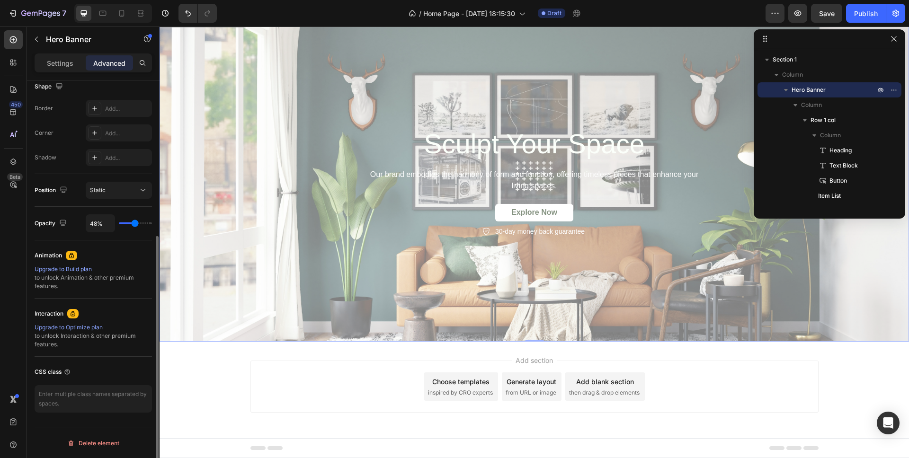
type input "47%"
drag, startPoint x: 148, startPoint y: 224, endPoint x: 134, endPoint y: 224, distance: 13.8
type input "47"
click at [134, 224] on input "range" at bounding box center [135, 224] width 33 height 2
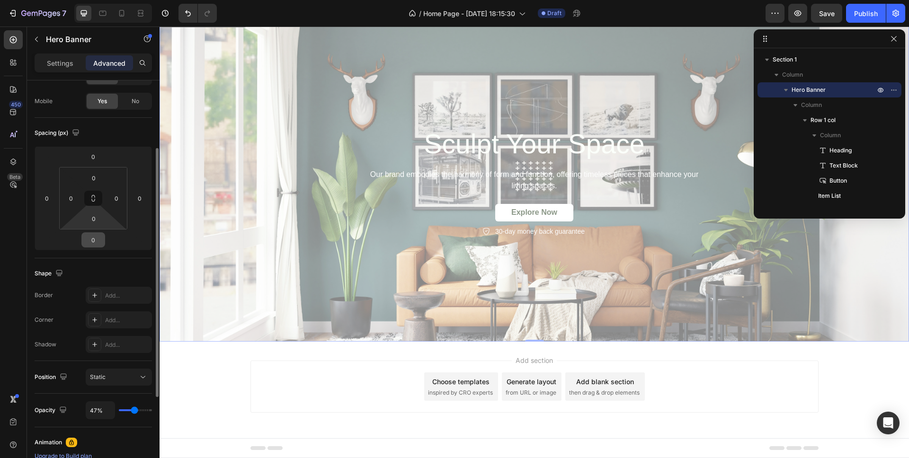
scroll to position [0, 0]
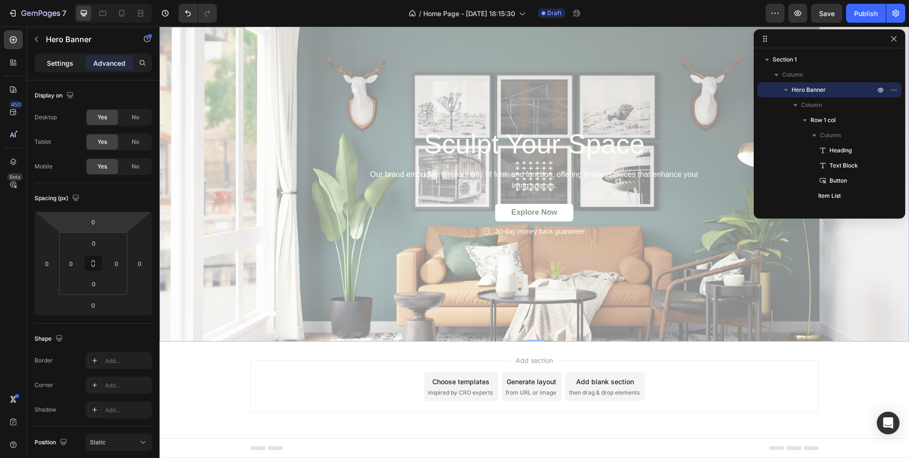
click at [57, 66] on p "Settings" at bounding box center [60, 63] width 27 height 10
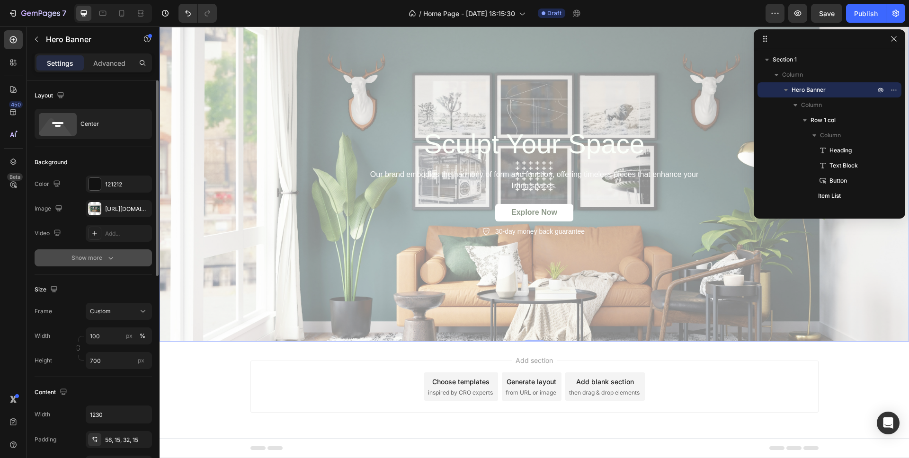
click at [105, 257] on div "Show more" at bounding box center [94, 257] width 44 height 9
click at [93, 260] on icon at bounding box center [95, 258] width 8 height 8
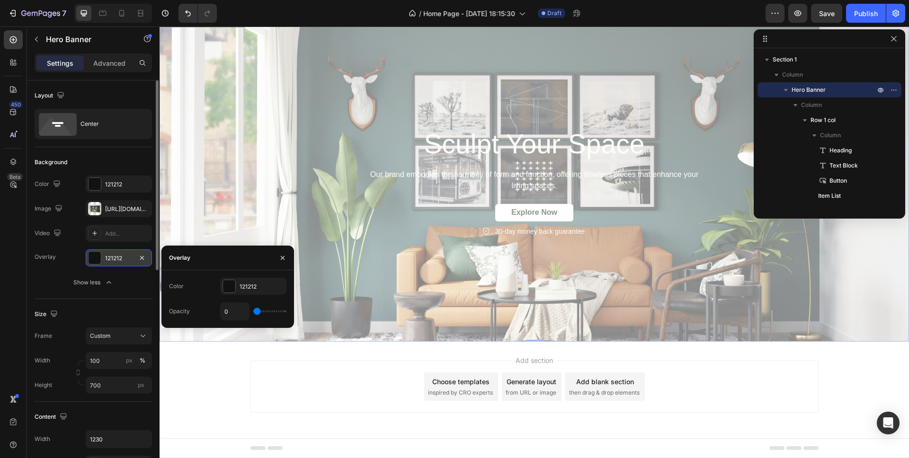
type input "4%"
type input "4"
type input "15%"
type input "15"
type input "26%"
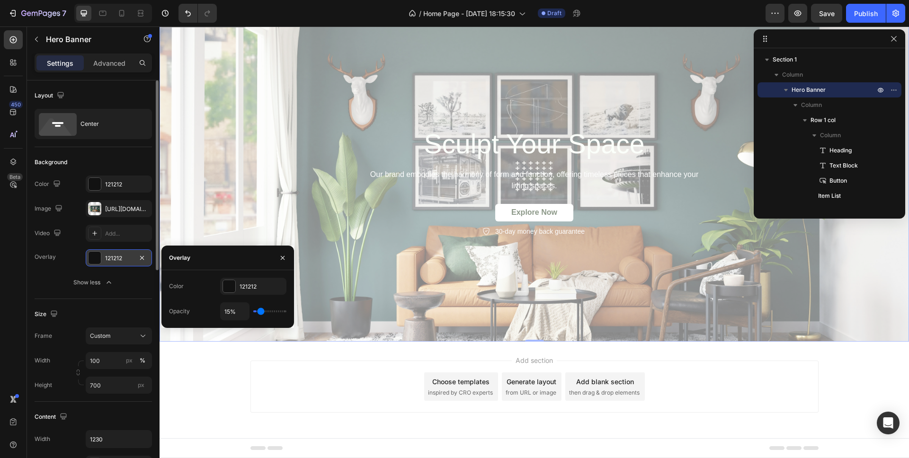
type input "26"
type input "38%"
type input "38"
type input "41%"
type input "41"
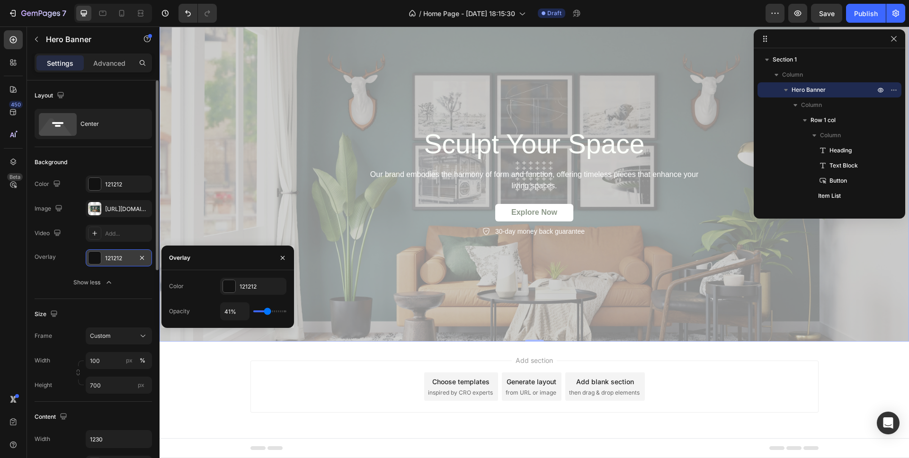
type input "57%"
type input "57"
type input "84%"
type input "84"
type input "94%"
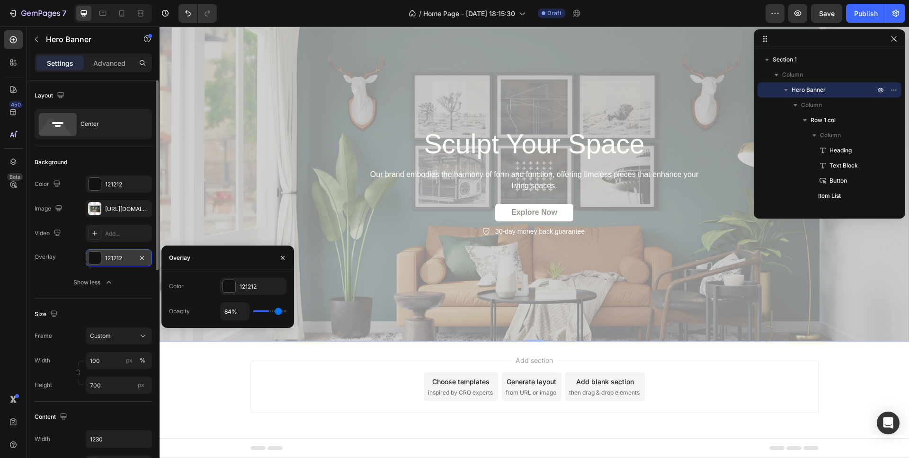
type input "94"
type input "100%"
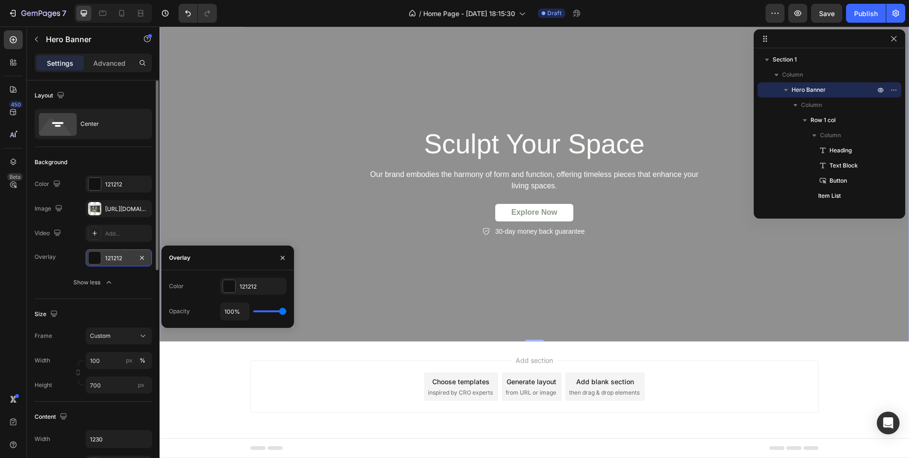
drag, startPoint x: 257, startPoint y: 310, endPoint x: 291, endPoint y: 311, distance: 34.1
type input "100"
click at [286, 311] on input "range" at bounding box center [269, 312] width 33 height 2
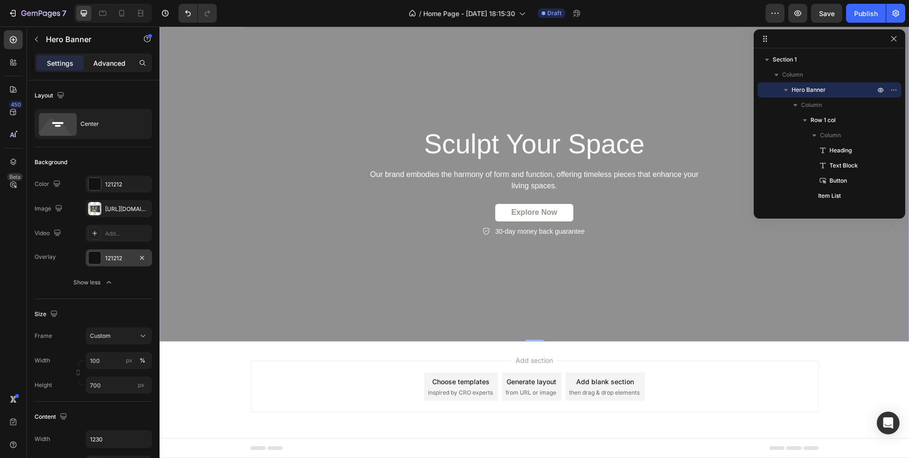
click at [113, 65] on p "Advanced" at bounding box center [109, 63] width 32 height 10
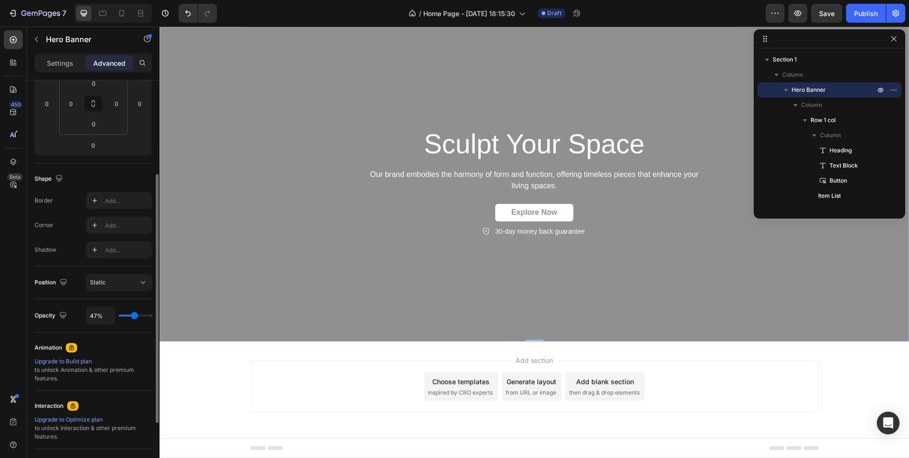
scroll to position [172, 0]
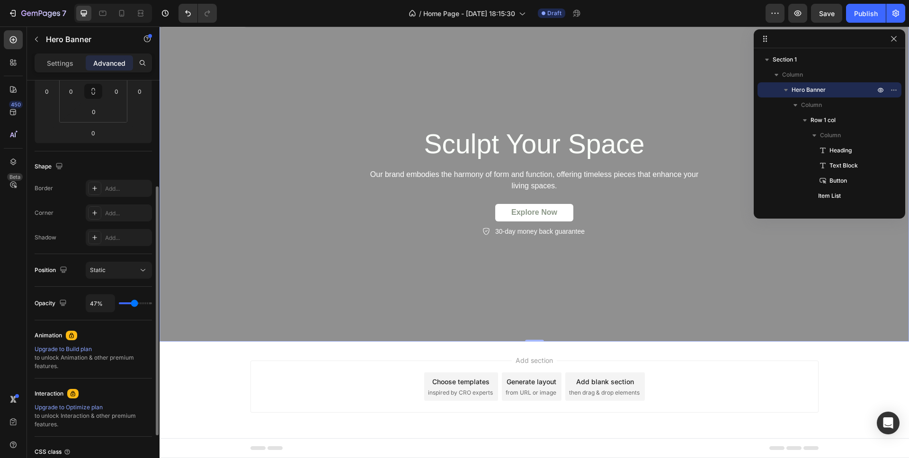
type input "98%"
type input "98"
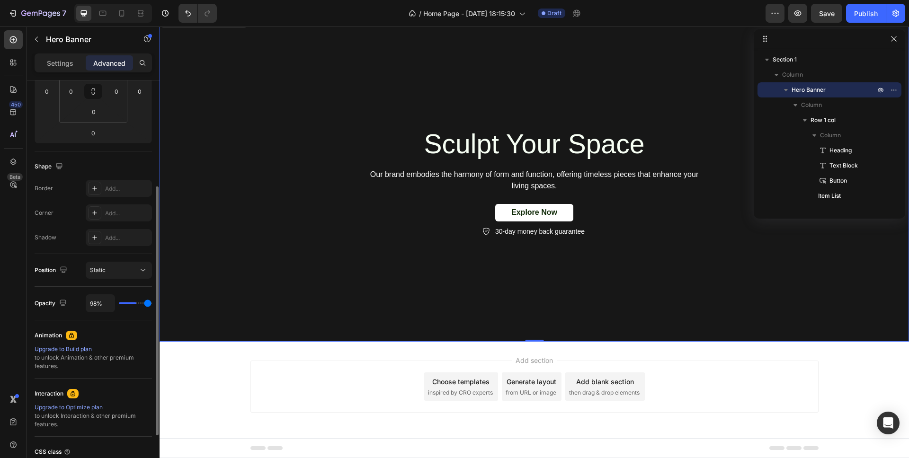
type input "100%"
drag, startPoint x: 135, startPoint y: 304, endPoint x: 162, endPoint y: 307, distance: 27.7
type input "100"
click at [152, 304] on input "range" at bounding box center [135, 304] width 33 height 2
click at [59, 68] on div "Settings" at bounding box center [59, 62] width 47 height 15
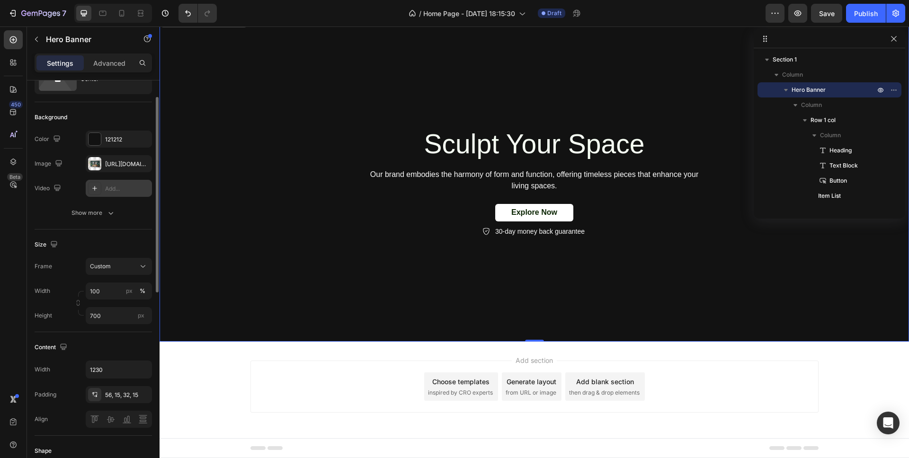
scroll to position [64, 0]
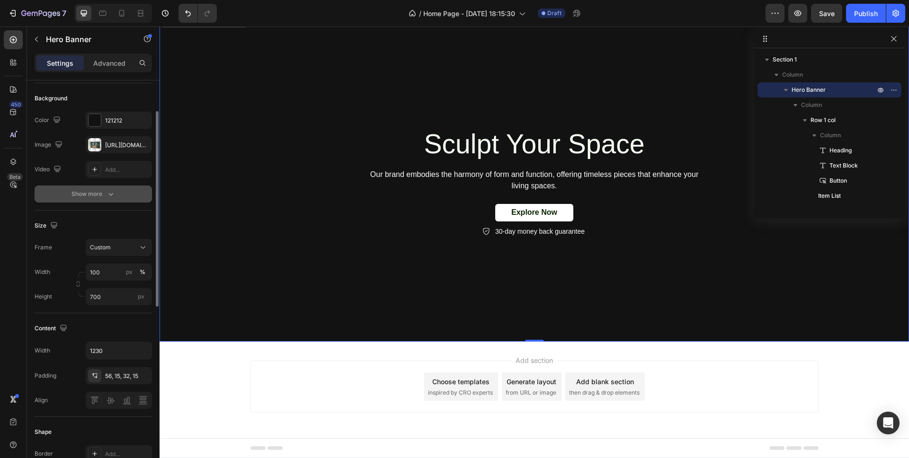
click at [101, 192] on div "Show more" at bounding box center [94, 193] width 44 height 9
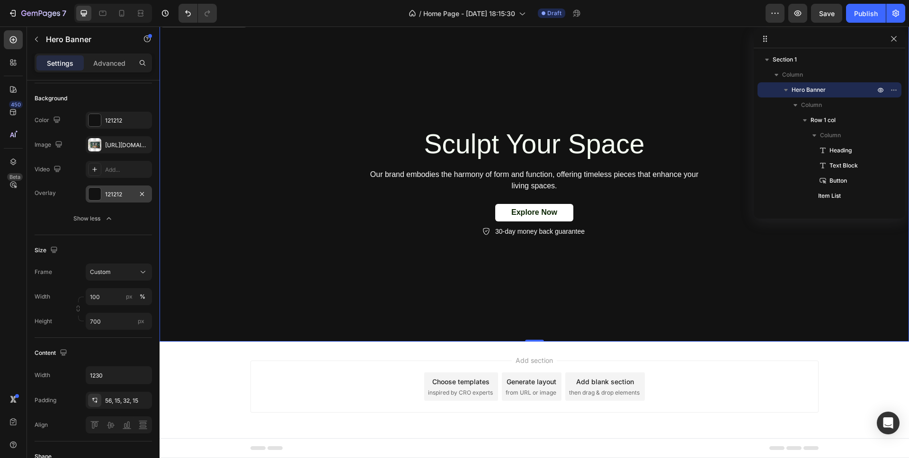
click at [119, 196] on div "121212" at bounding box center [118, 194] width 27 height 9
type input "91%"
type input "91"
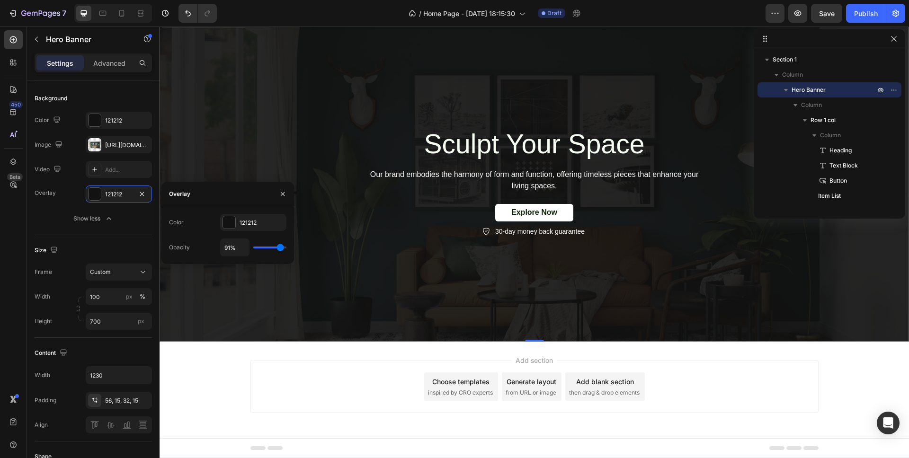
type input "86%"
type input "86"
type input "52%"
type input "52"
type input "36%"
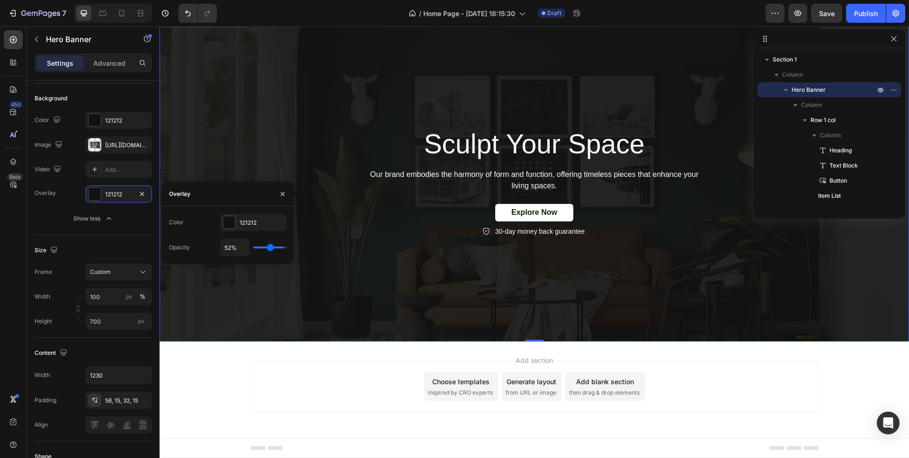
type input "36"
type input "34%"
type input "34"
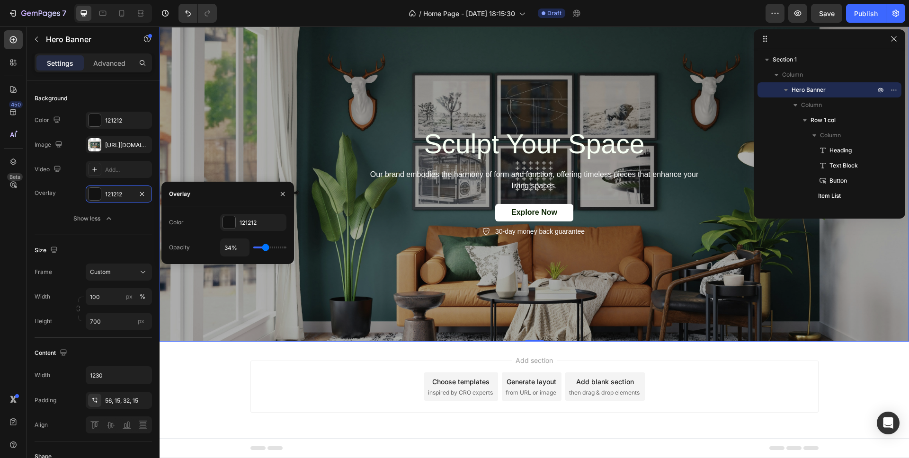
type input "33%"
type input "33"
type input "32%"
type input "32"
type input "33%"
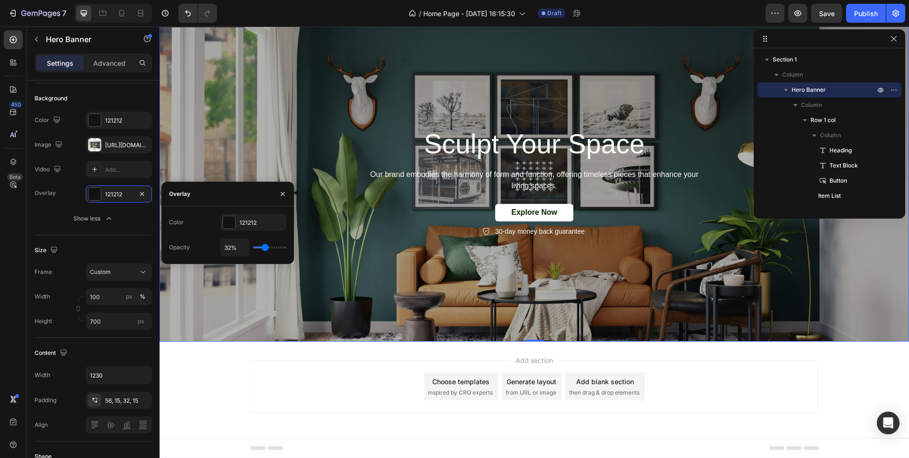
type input "33"
type input "37%"
type input "37"
type input "42%"
type input "42"
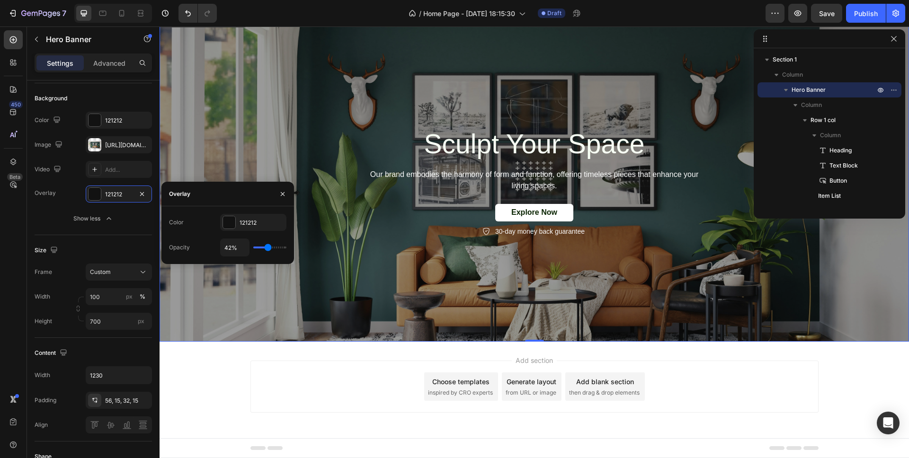
type input "46%"
type input "46"
type input "49%"
type input "49"
type input "51%"
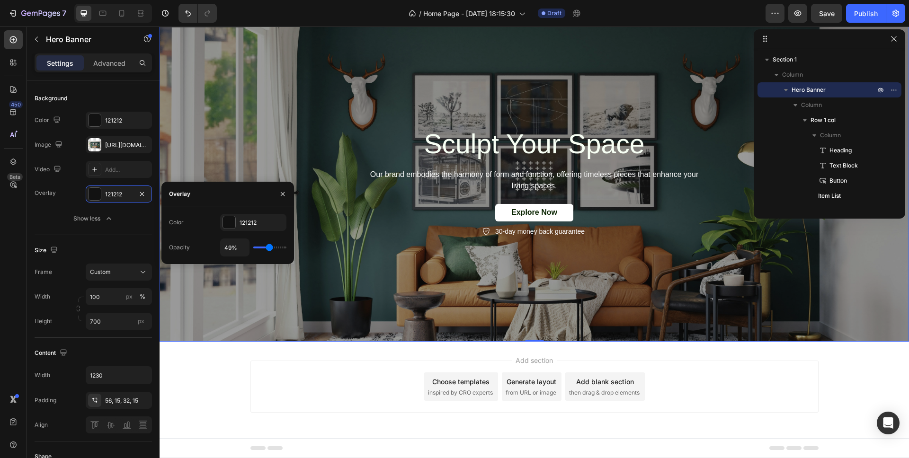
type input "51"
type input "52%"
type input "52"
type input "53%"
type input "53"
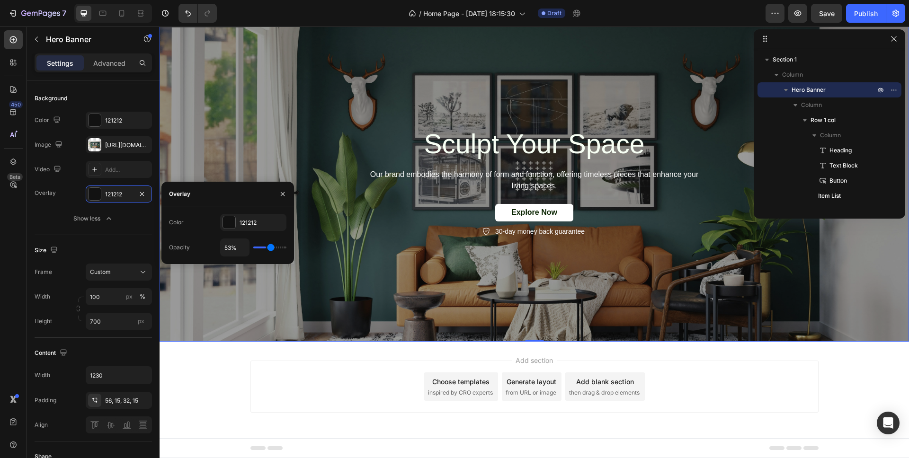
type input "54%"
type input "54"
type input "55%"
type input "55"
type input "56%"
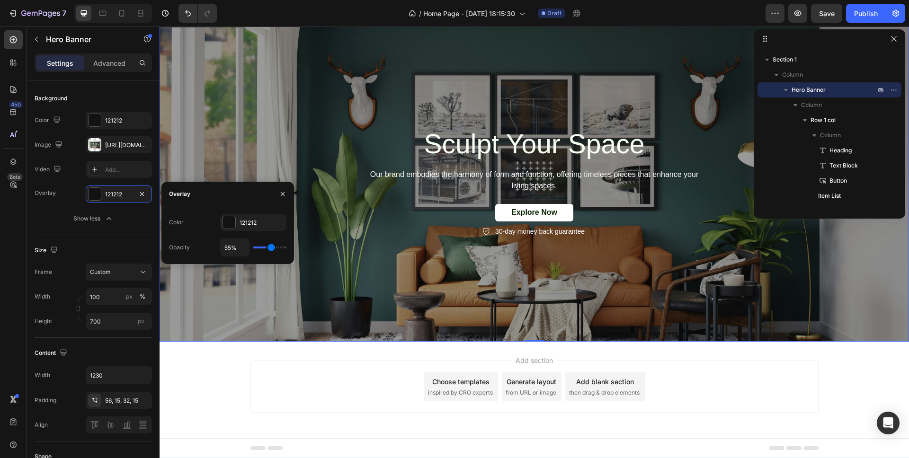
type input "56"
type input "57%"
type input "57"
type input "58%"
type input "58"
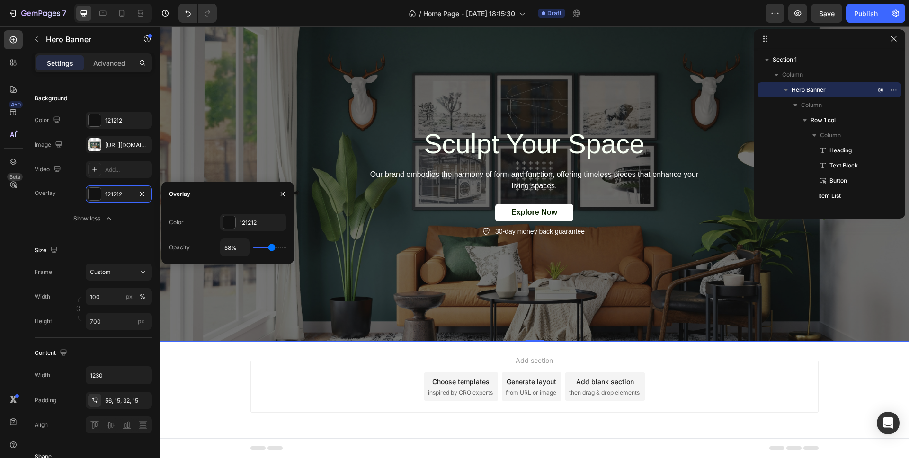
type input "59%"
type input "59"
type input "60%"
type input "60"
type input "61%"
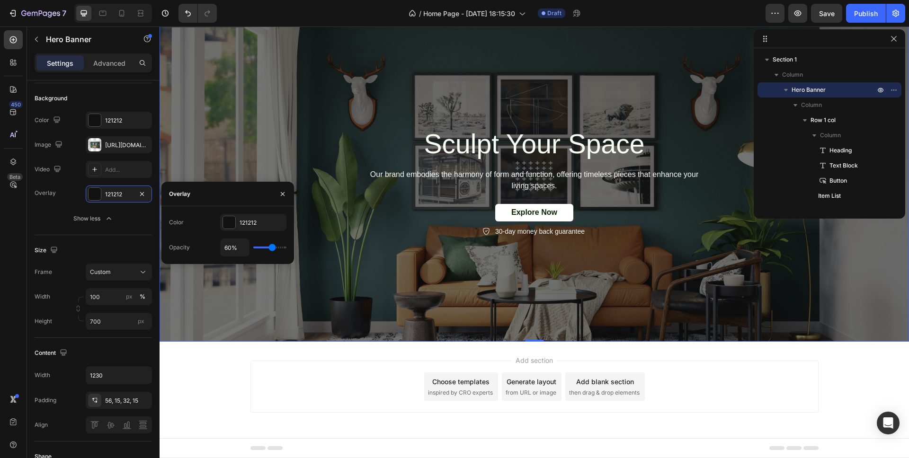
type input "61"
type input "62%"
type input "62"
type input "63%"
type input "63"
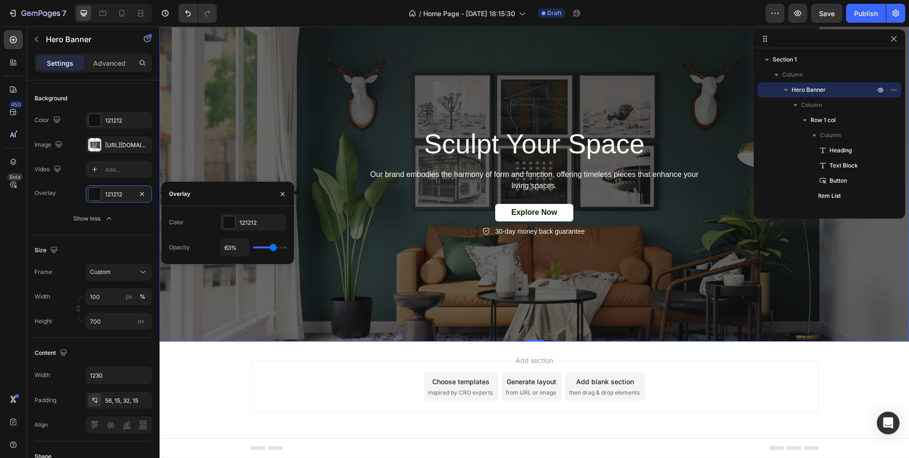
type input "64%"
type input "64"
type input "65%"
type input "65"
type input "66%"
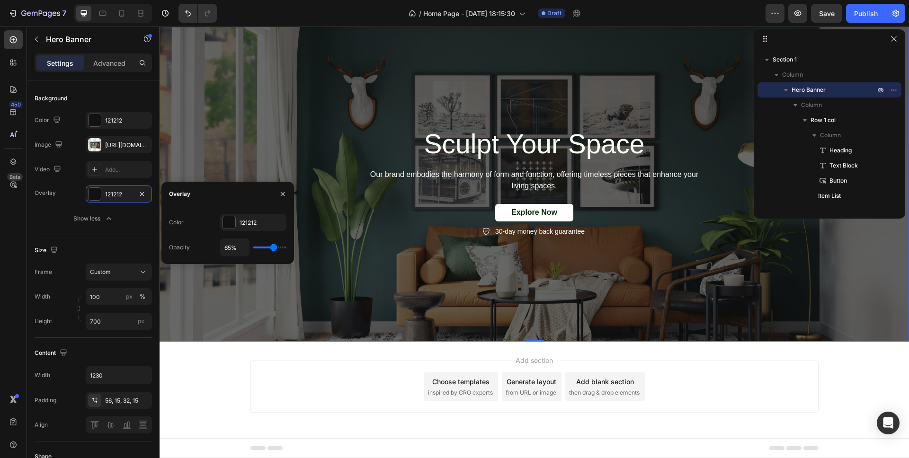
type input "66"
type input "67%"
drag, startPoint x: 280, startPoint y: 248, endPoint x: 274, endPoint y: 248, distance: 6.2
type input "67"
click at [274, 248] on input "range" at bounding box center [269, 248] width 33 height 2
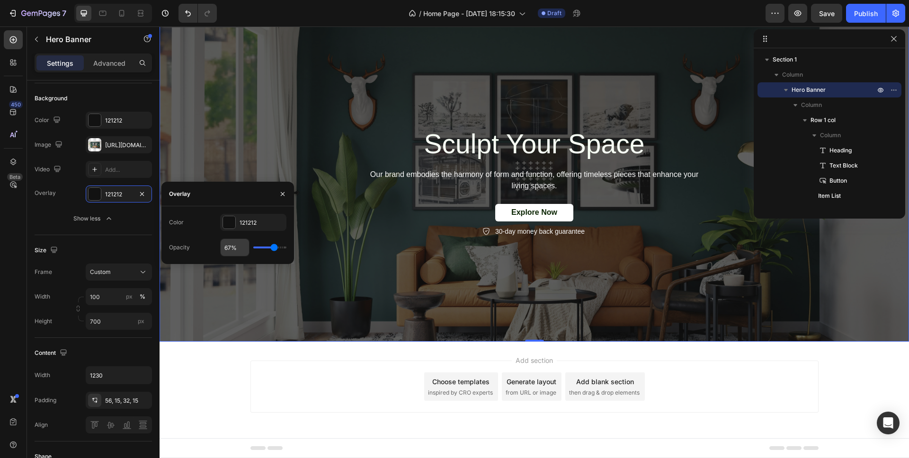
click at [230, 250] on input "67%" at bounding box center [235, 247] width 28 height 17
type input "7%"
type input "7"
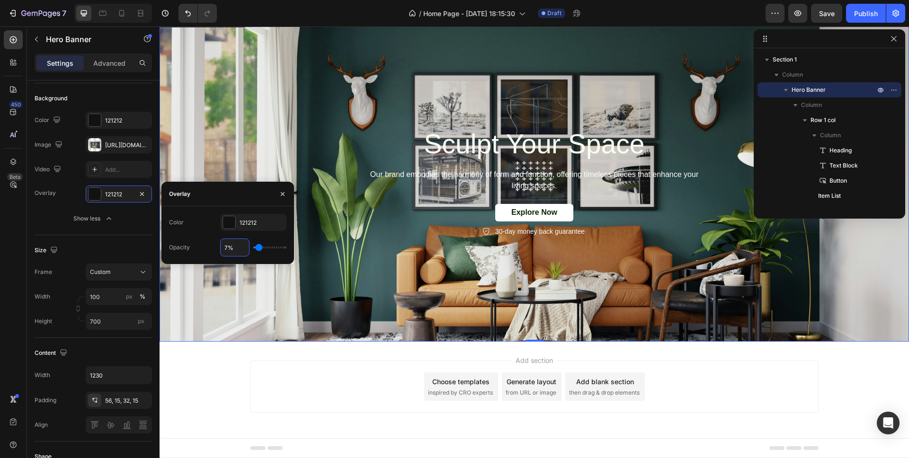
type input "70%"
type input "70"
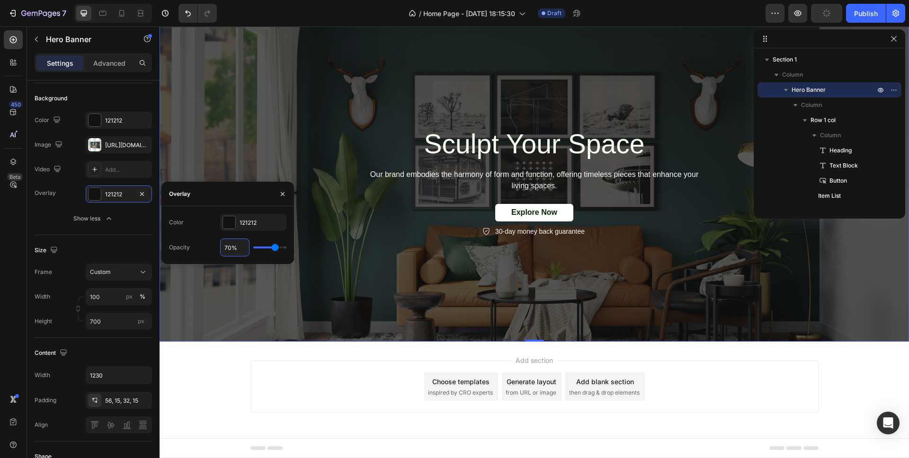
click at [394, 308] on div "Overlay" at bounding box center [535, 175] width 750 height 331
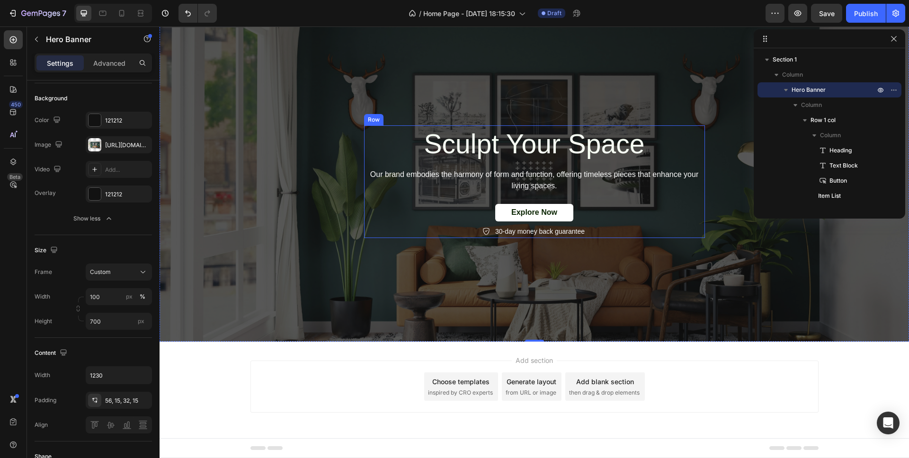
click at [483, 144] on p "Sculpt Your Space" at bounding box center [534, 143] width 339 height 35
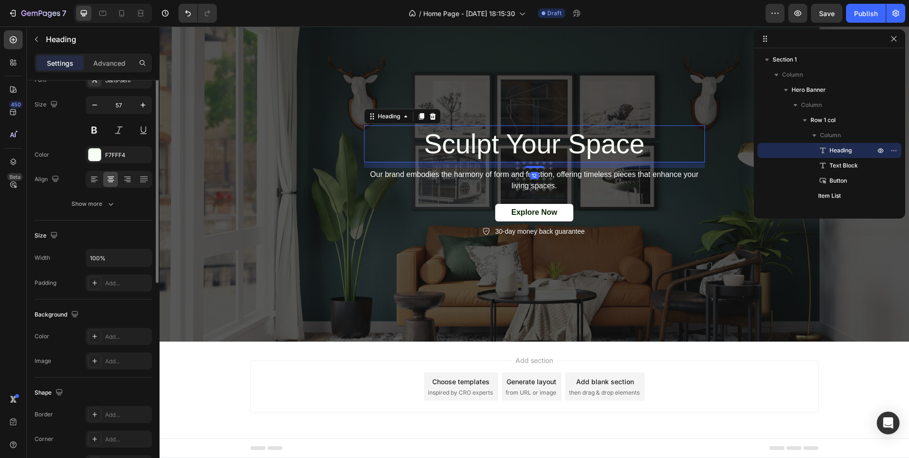
scroll to position [0, 0]
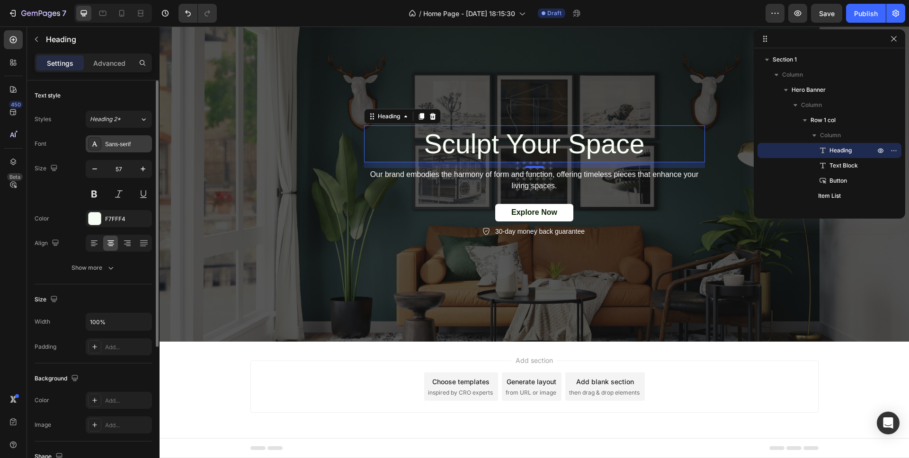
click at [114, 142] on div "Sans-serif" at bounding box center [127, 144] width 45 height 9
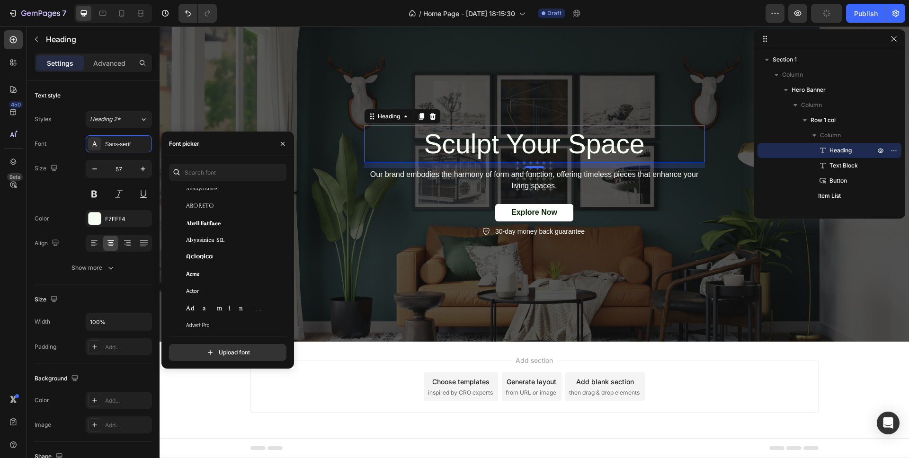
scroll to position [117, 0]
click at [206, 291] on div "Actor" at bounding box center [234, 290] width 96 height 9
click at [206, 291] on div "Alatsi" at bounding box center [234, 290] width 96 height 9
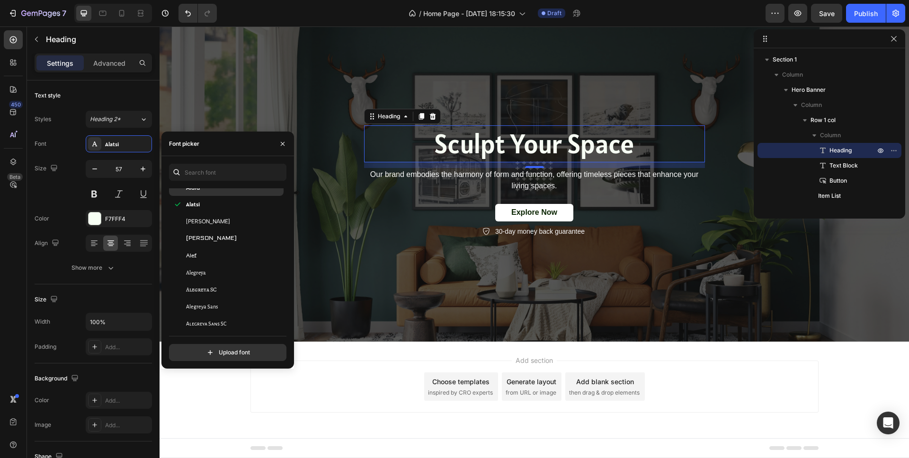
scroll to position [527, 0]
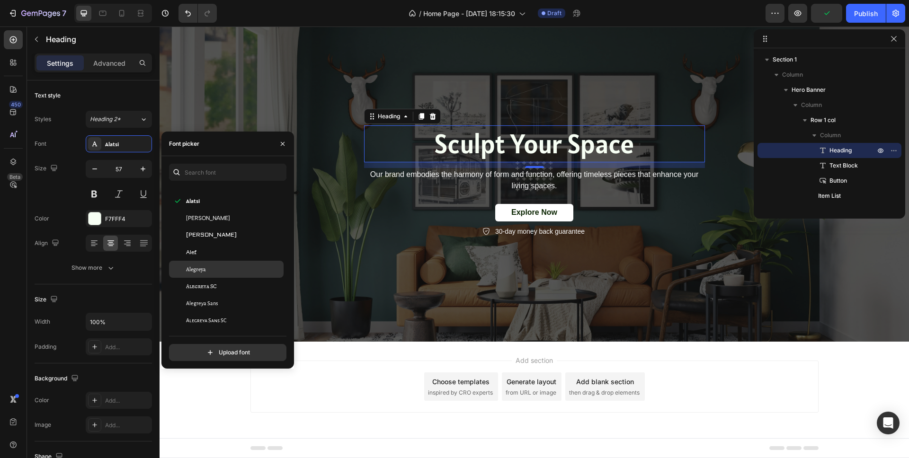
click at [207, 273] on div "Alegreya" at bounding box center [234, 269] width 96 height 9
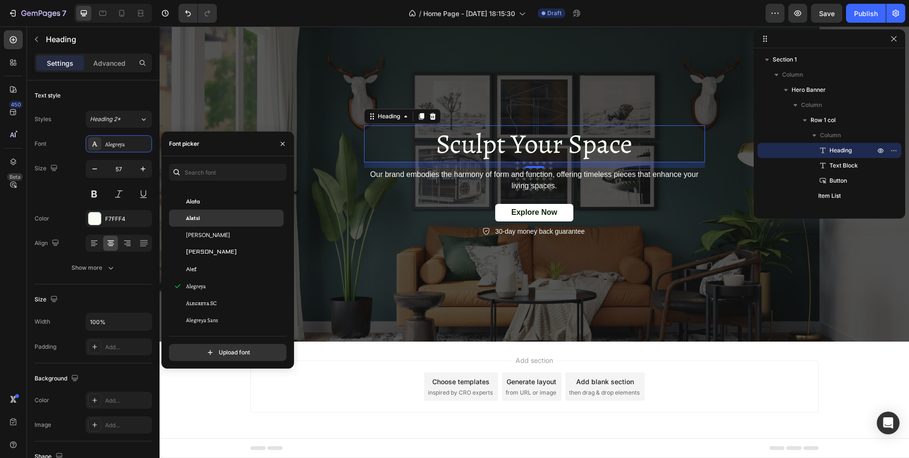
click at [203, 214] on div "Alatsi" at bounding box center [234, 218] width 96 height 9
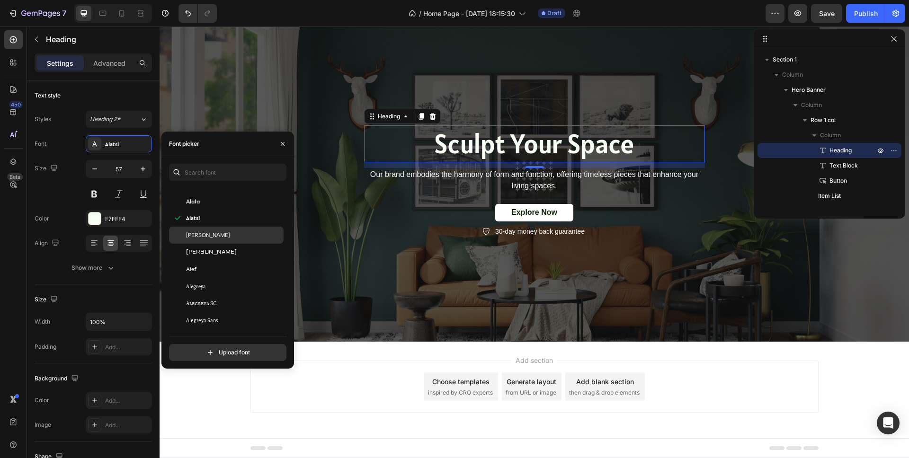
click at [214, 234] on span "[PERSON_NAME]" at bounding box center [208, 235] width 44 height 9
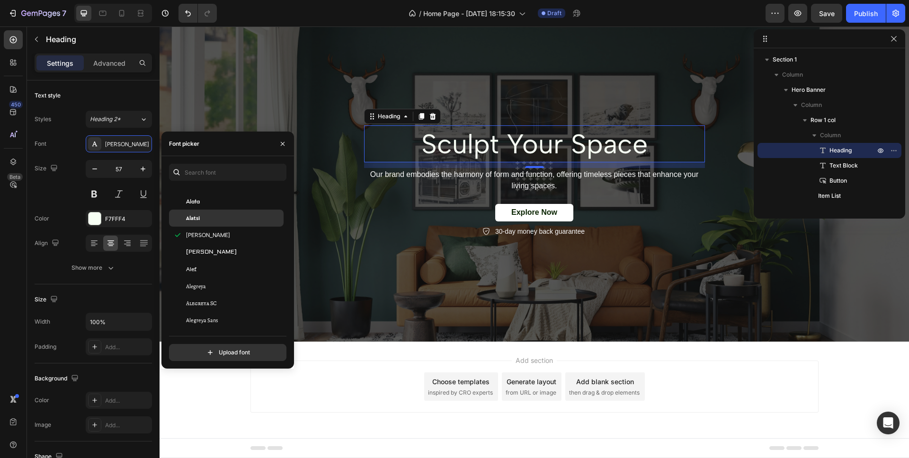
click at [208, 218] on div "Alatsi" at bounding box center [234, 218] width 96 height 9
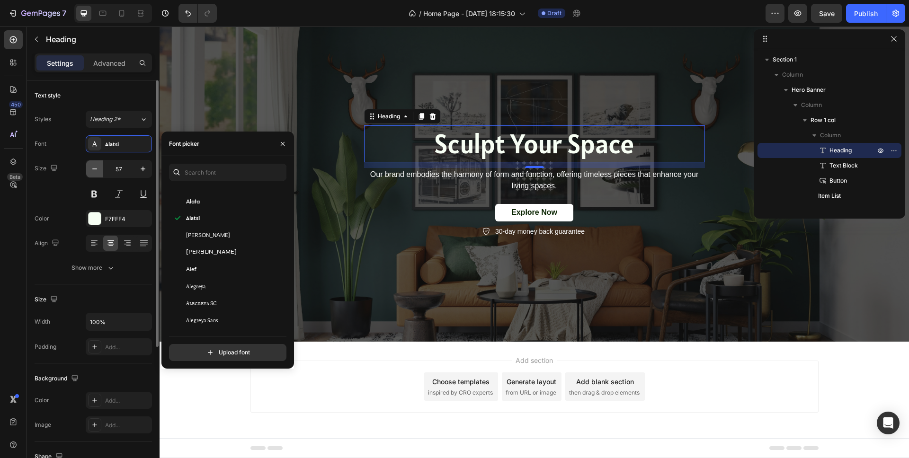
click at [95, 170] on icon "button" at bounding box center [94, 168] width 9 height 9
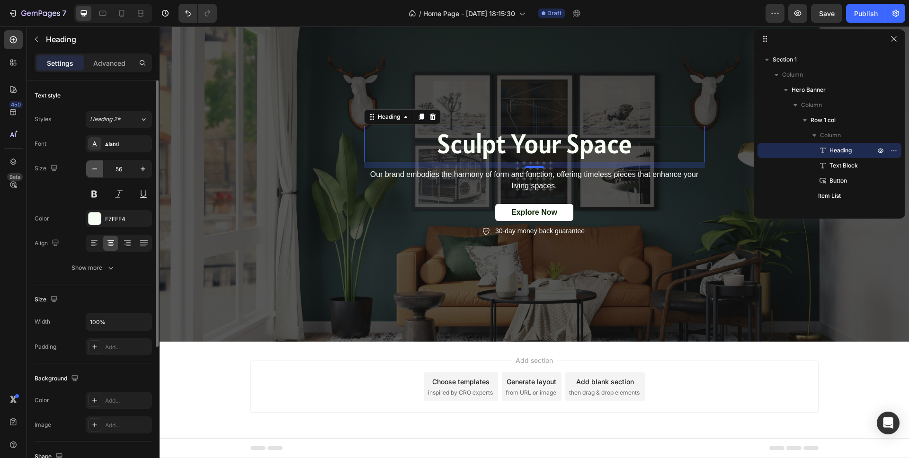
click at [95, 170] on icon "button" at bounding box center [94, 168] width 9 height 9
type input "54"
click at [97, 223] on div at bounding box center [95, 219] width 12 height 12
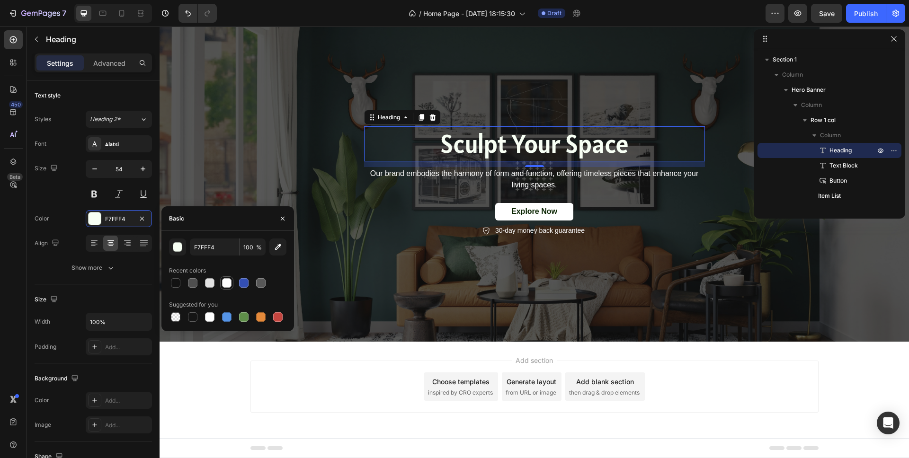
click at [229, 284] on div at bounding box center [226, 282] width 9 height 9
type input "FFFFFF"
click at [70, 212] on div "Color FFFFFF" at bounding box center [93, 218] width 117 height 17
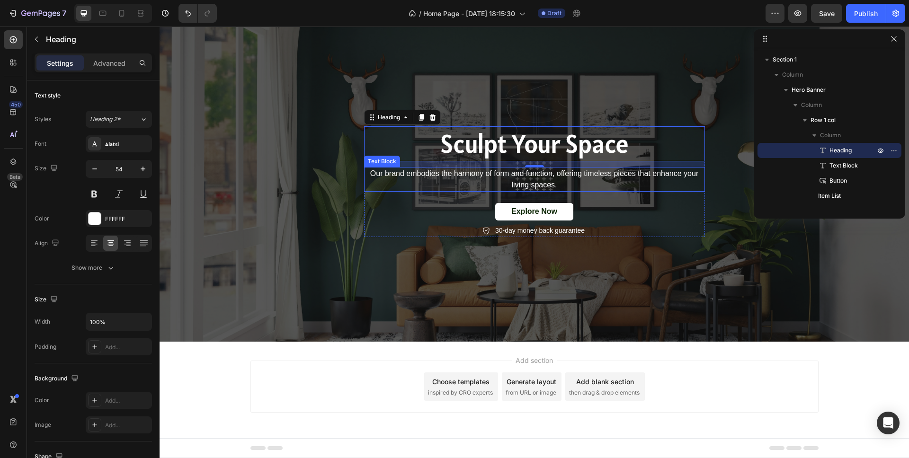
click at [448, 172] on p "Our brand embodies the harmony of form and function, offering timeless pieces t…" at bounding box center [534, 179] width 339 height 23
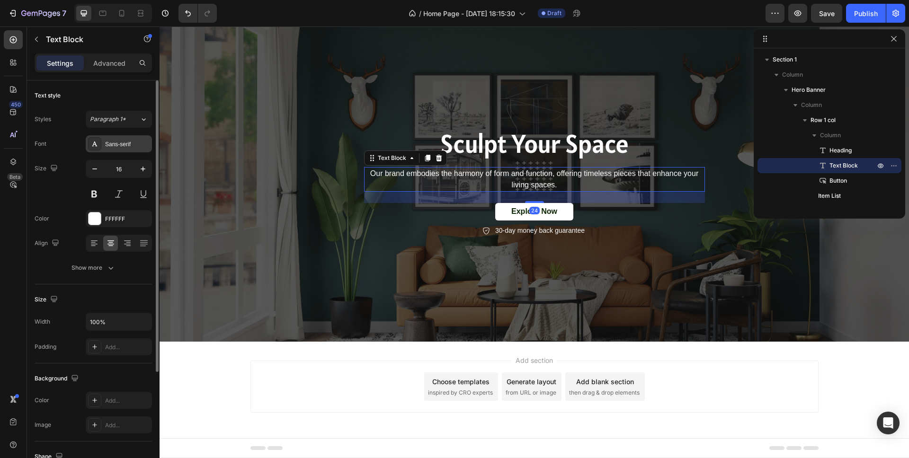
click at [103, 149] on div "Sans-serif" at bounding box center [119, 143] width 66 height 17
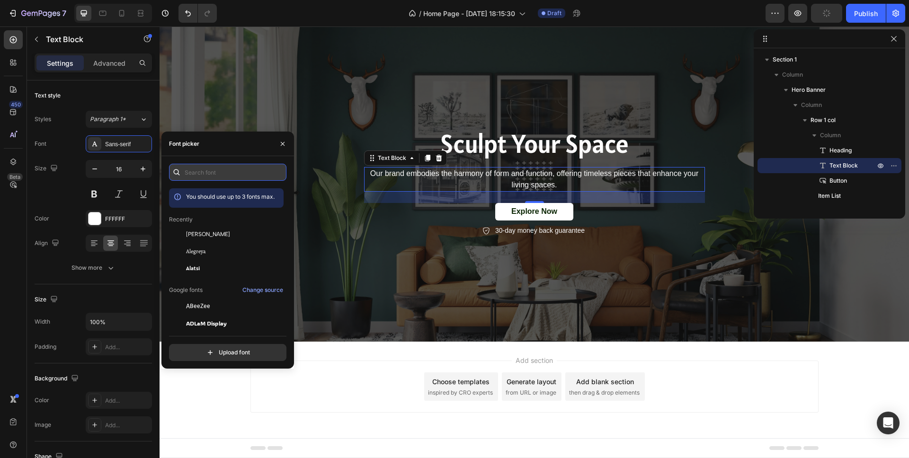
click at [208, 176] on input "text" at bounding box center [227, 172] width 117 height 17
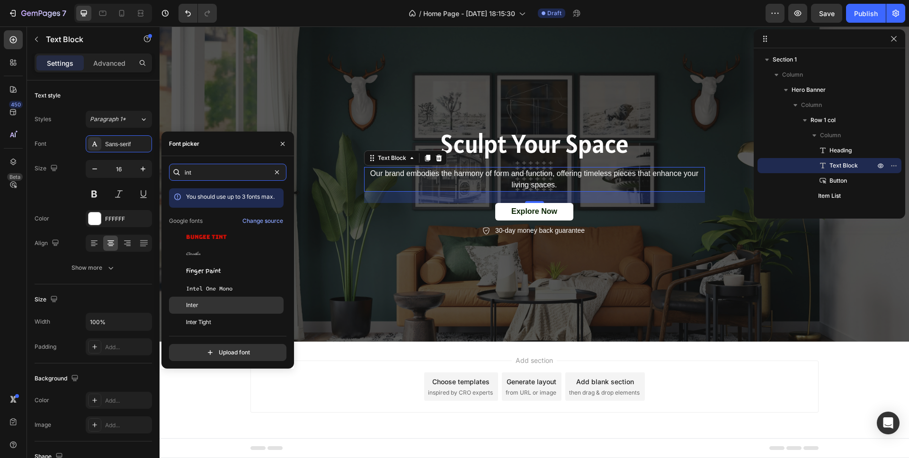
type input "int"
click at [210, 303] on div "Inter" at bounding box center [234, 305] width 96 height 9
click at [146, 169] on icon "button" at bounding box center [142, 168] width 9 height 9
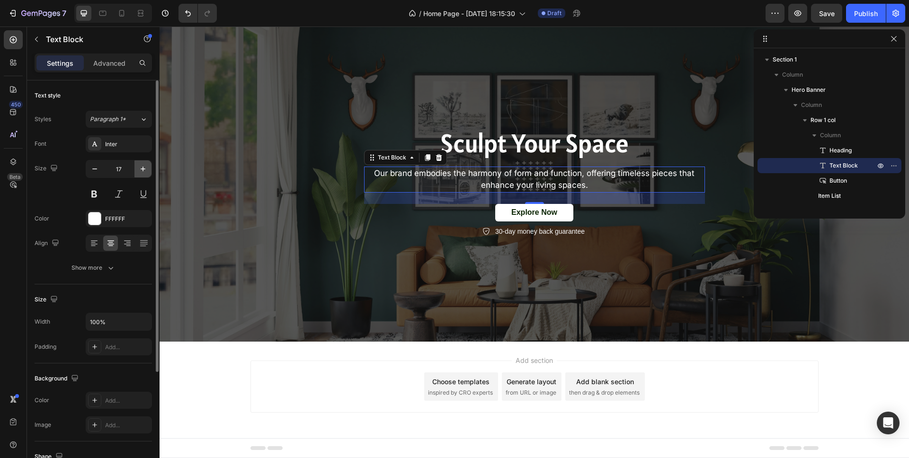
click at [146, 169] on icon "button" at bounding box center [142, 168] width 9 height 9
type input "18"
click at [110, 270] on icon "button" at bounding box center [110, 267] width 9 height 9
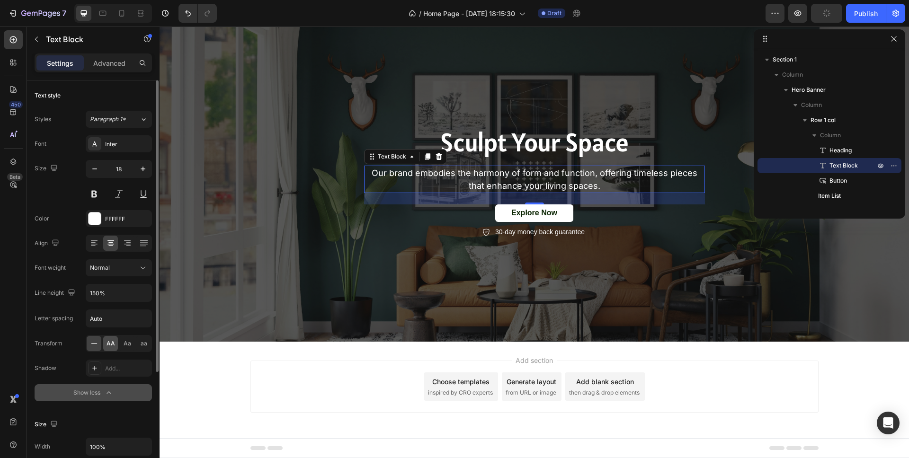
click at [108, 348] on span "AA" at bounding box center [111, 344] width 9 height 9
click at [124, 347] on span "Aa" at bounding box center [128, 344] width 8 height 9
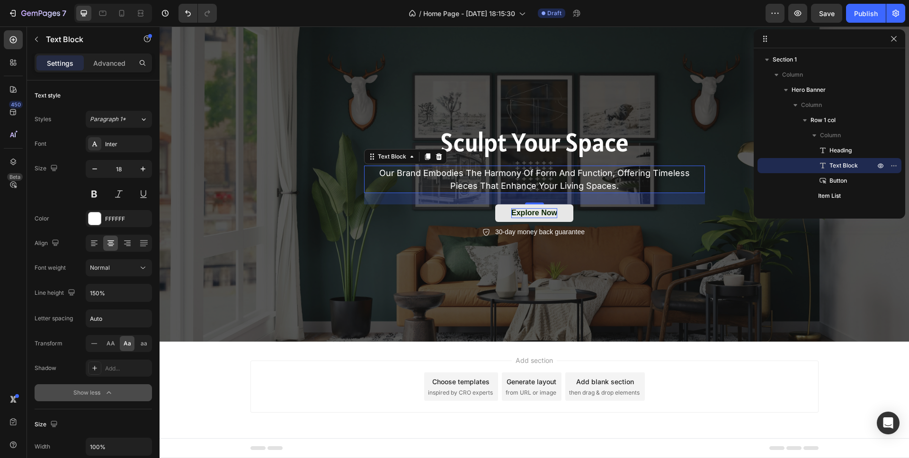
click at [527, 212] on div "Explore Now" at bounding box center [534, 213] width 46 height 10
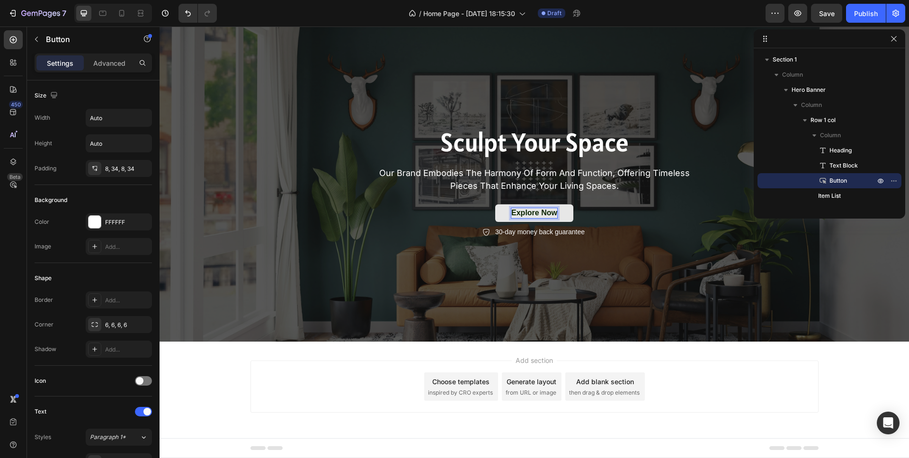
scroll to position [25, 0]
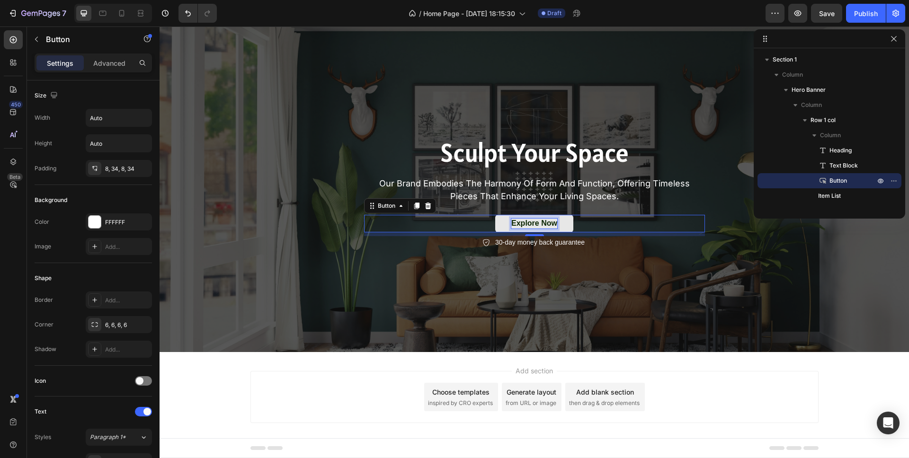
click at [525, 222] on p "Explore Now" at bounding box center [534, 224] width 46 height 10
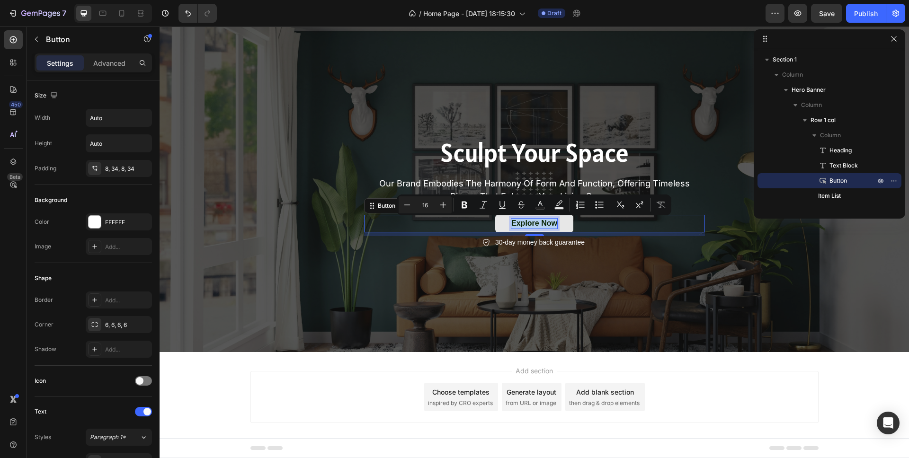
click at [525, 222] on p "Explore Now" at bounding box center [534, 224] width 46 height 10
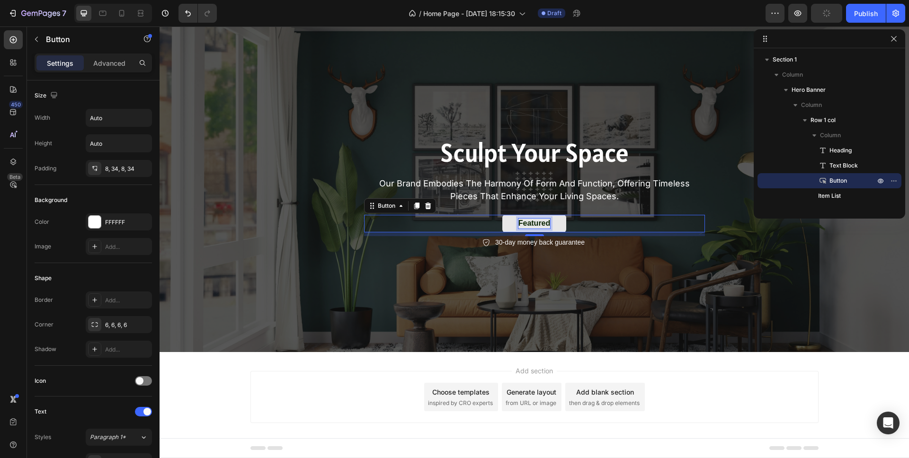
click at [502, 215] on button "Featured" at bounding box center [534, 224] width 64 height 18
click at [528, 266] on div "Overlay" at bounding box center [535, 186] width 750 height 331
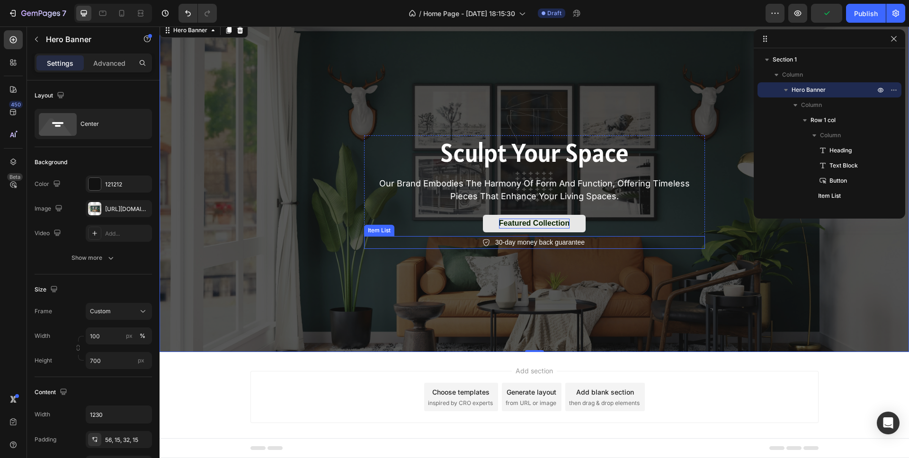
click at [509, 243] on p "30-day money back guarantee" at bounding box center [539, 243] width 89 height 10
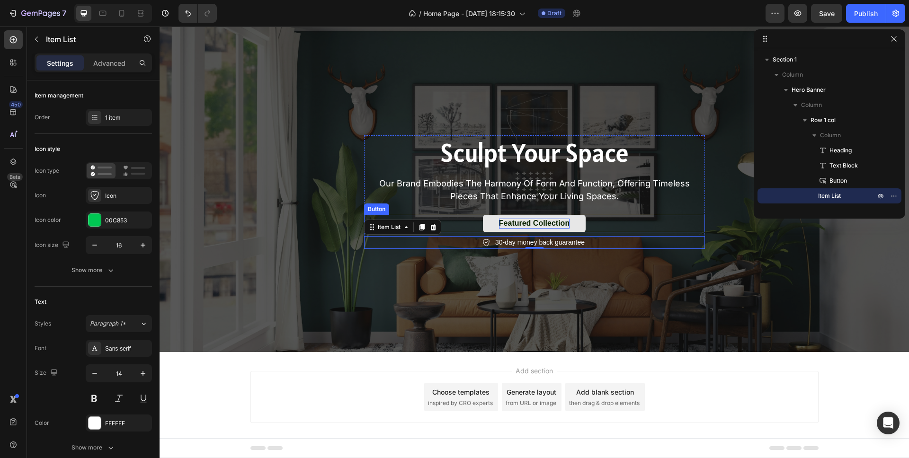
click at [487, 224] on button "Featured Collection" at bounding box center [534, 224] width 103 height 18
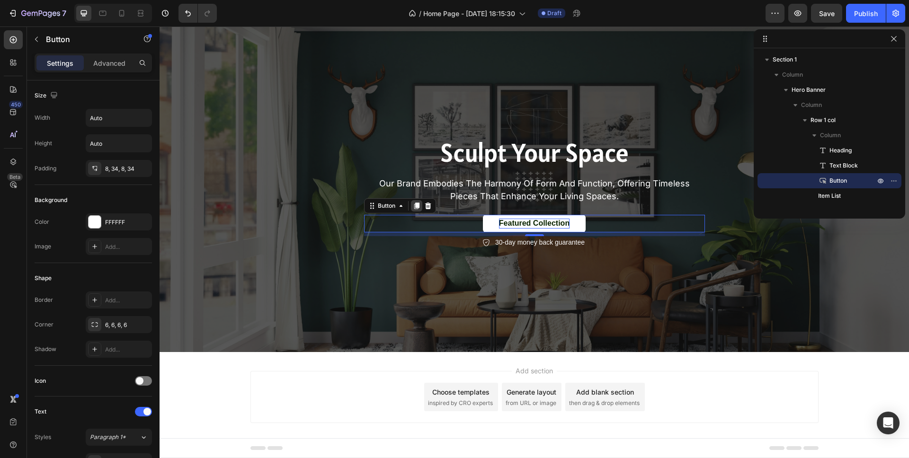
click at [414, 206] on icon at bounding box center [417, 206] width 8 height 8
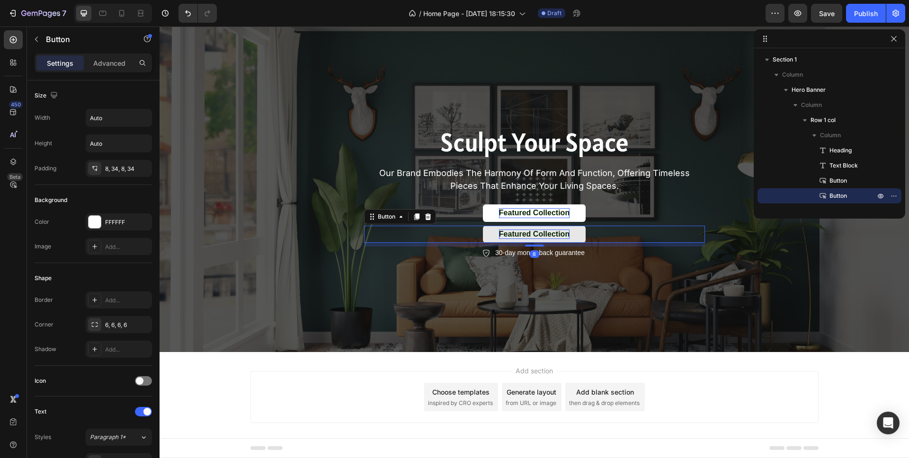
click at [542, 233] on p "Featured Collection" at bounding box center [534, 235] width 71 height 10
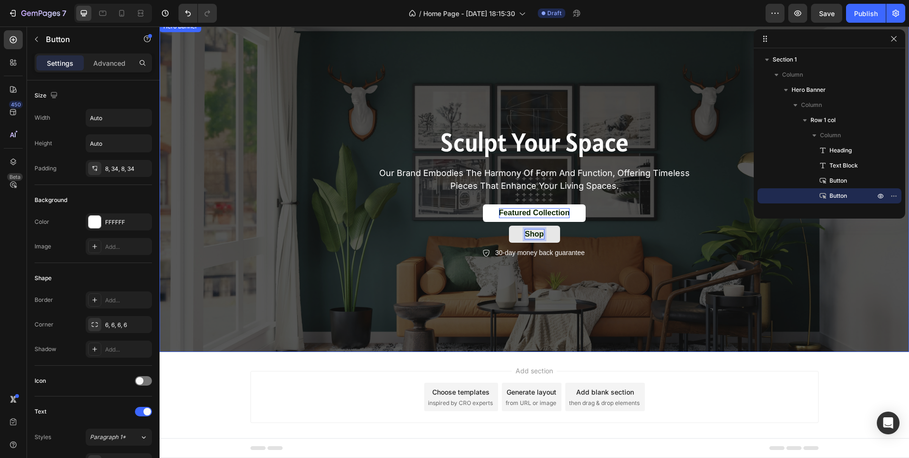
click at [509, 226] on button "Shop" at bounding box center [534, 235] width 51 height 18
click at [570, 282] on div "Overlay" at bounding box center [535, 186] width 750 height 331
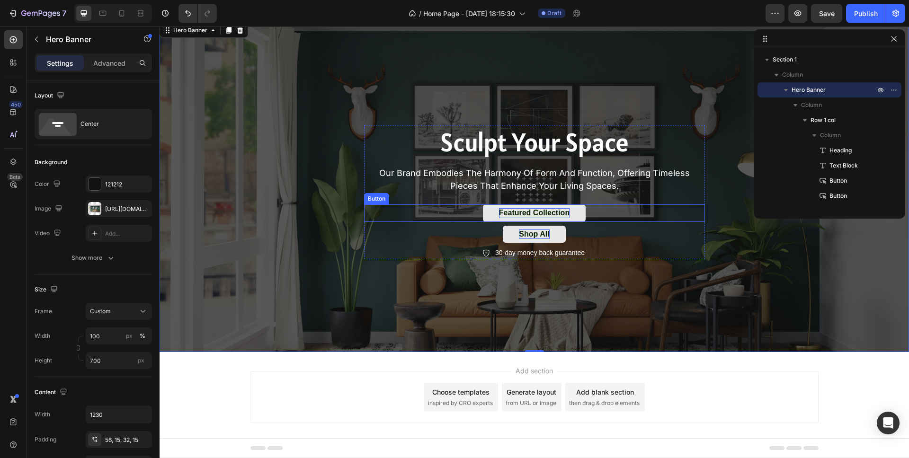
click at [491, 214] on button "Featured Collection" at bounding box center [534, 214] width 103 height 18
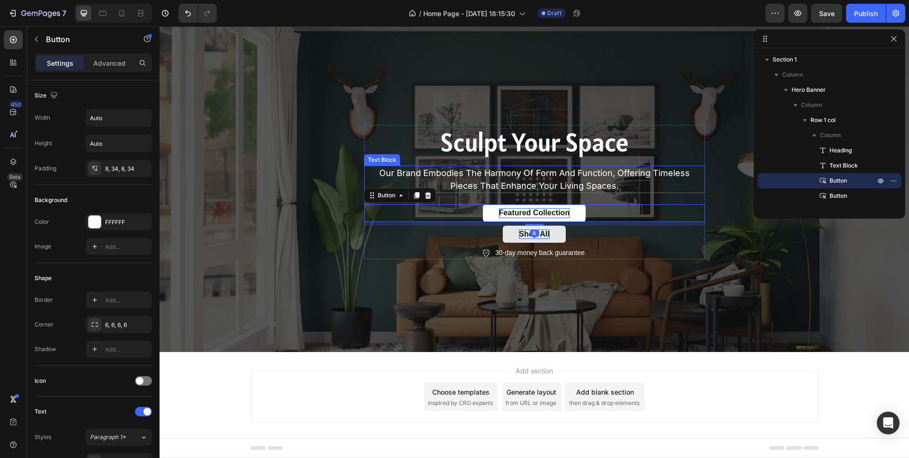
click at [463, 187] on p "our brand embodies the harmony of form and function, offering timeless pieces t…" at bounding box center [534, 180] width 339 height 26
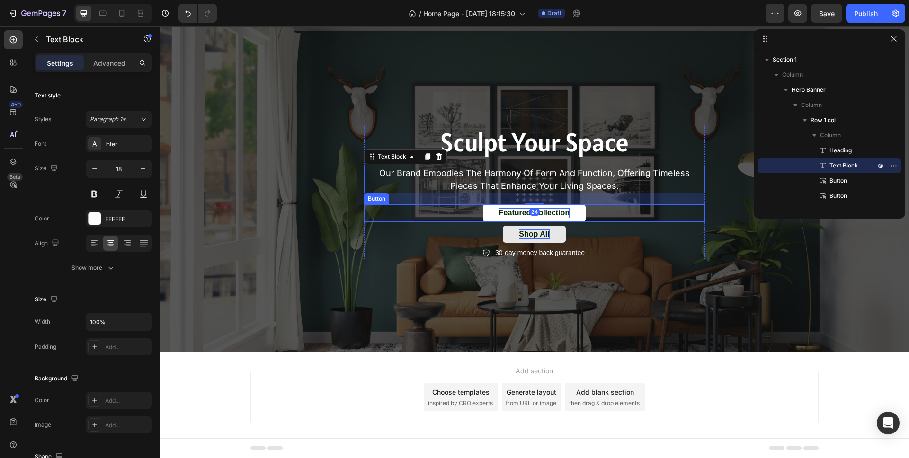
click at [421, 221] on div "Featured Collection Button" at bounding box center [534, 214] width 341 height 18
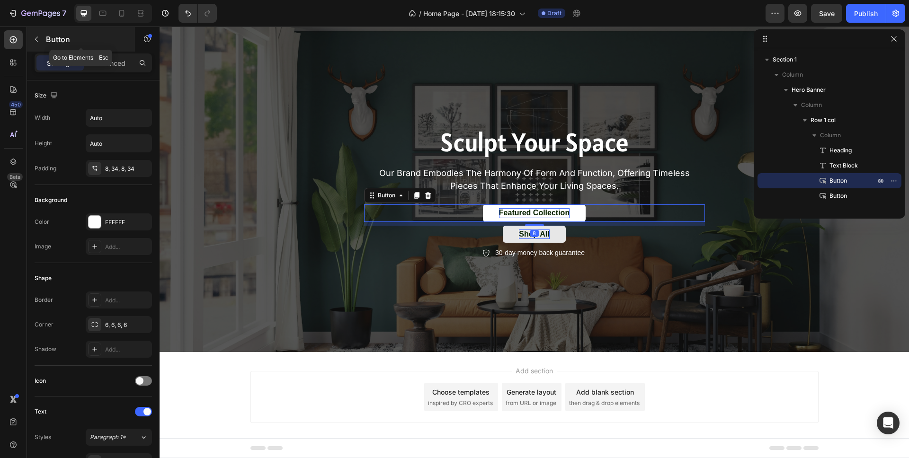
click at [37, 38] on icon "button" at bounding box center [37, 40] width 8 height 8
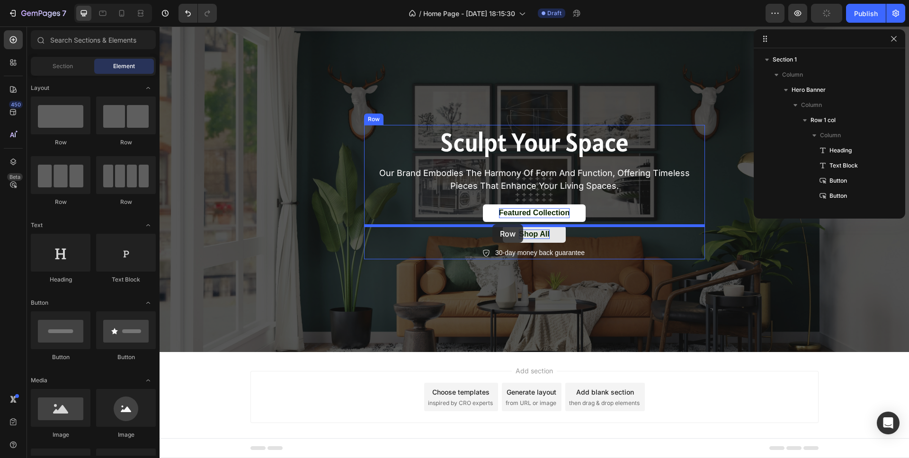
drag, startPoint x: 273, startPoint y: 158, endPoint x: 492, endPoint y: 224, distance: 229.6
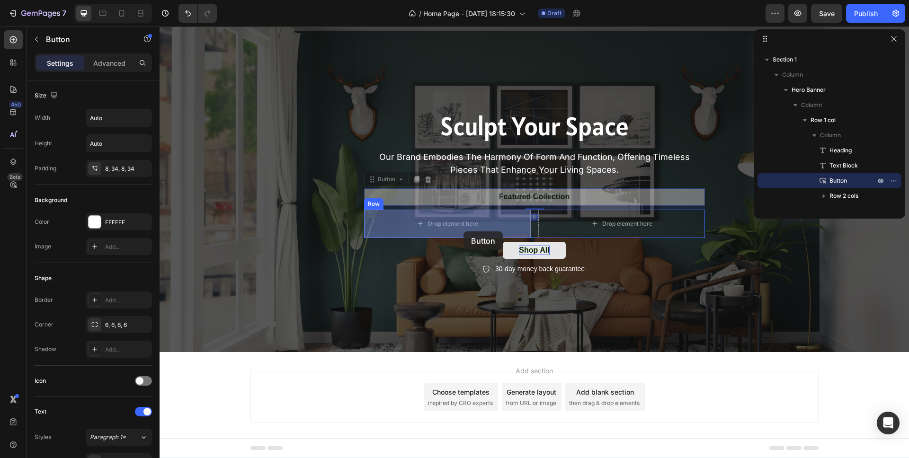
drag, startPoint x: 523, startPoint y: 196, endPoint x: 464, endPoint y: 230, distance: 68.3
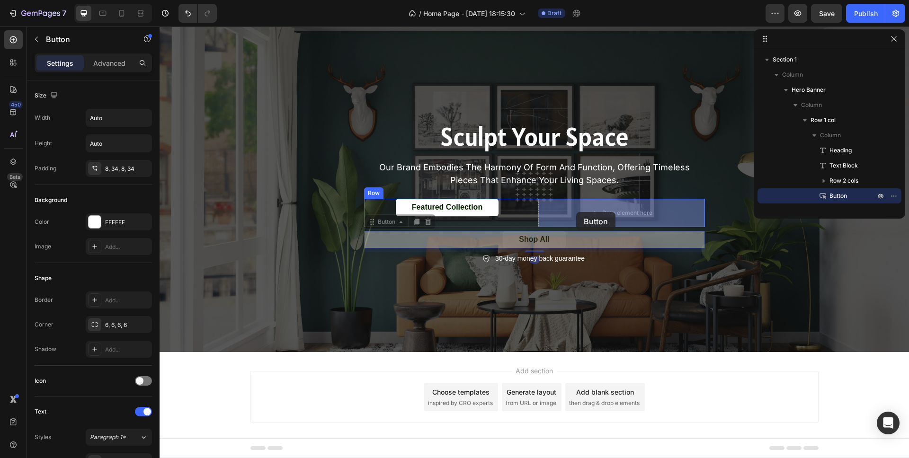
drag, startPoint x: 517, startPoint y: 239, endPoint x: 576, endPoint y: 212, distance: 65.3
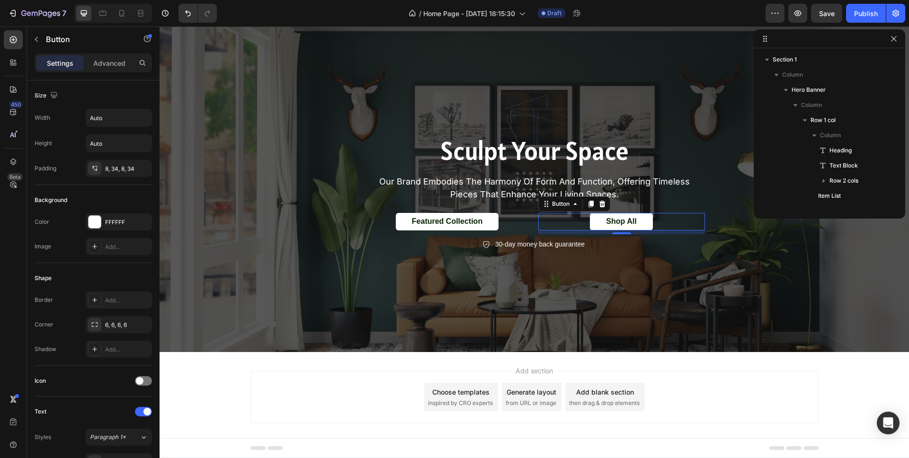
click at [571, 222] on div "Shop All Button 8" at bounding box center [621, 222] width 167 height 18
click at [100, 68] on div "Advanced" at bounding box center [109, 62] width 47 height 15
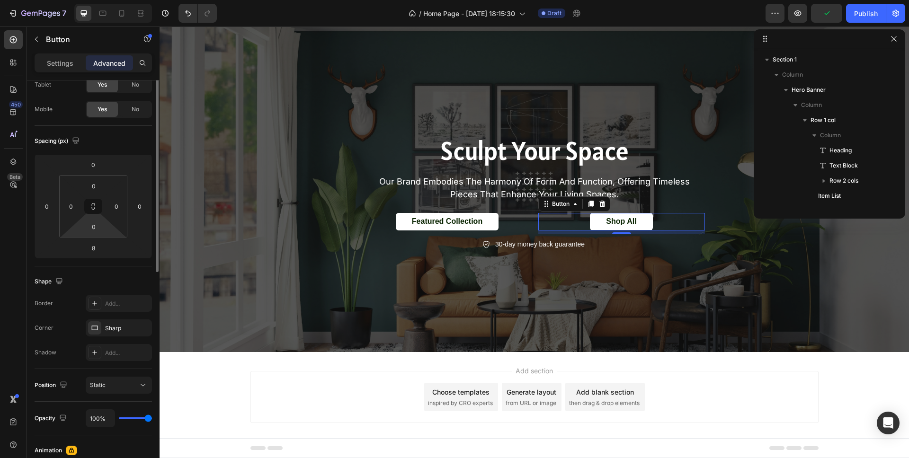
scroll to position [0, 0]
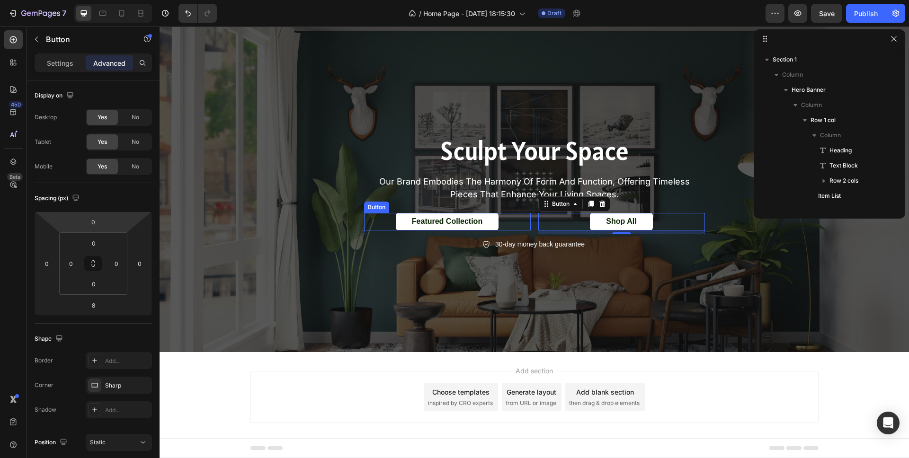
click at [374, 221] on div "Featured Collection Button" at bounding box center [447, 222] width 167 height 18
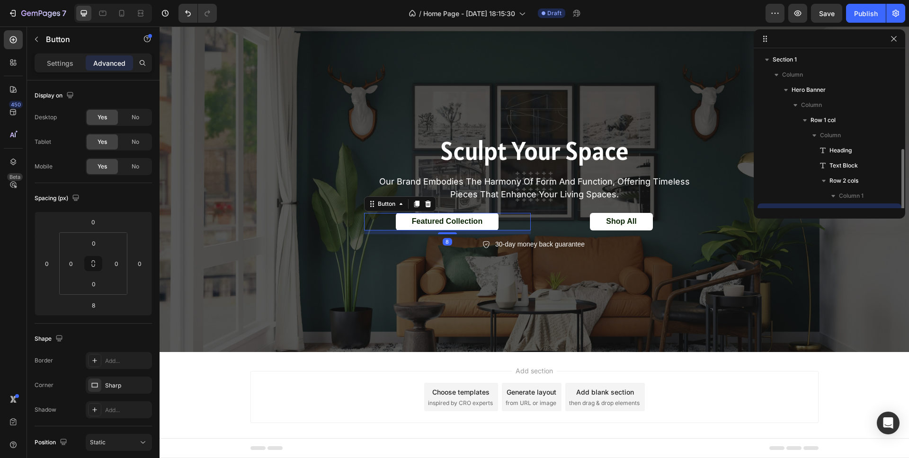
scroll to position [56, 0]
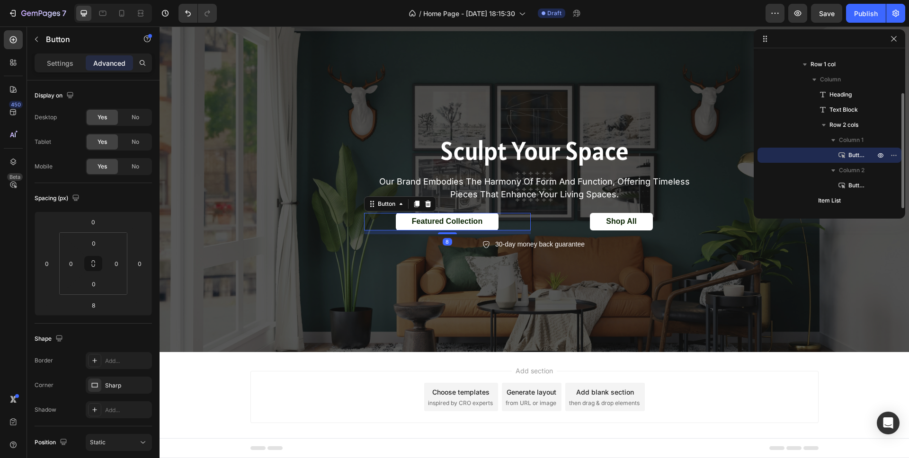
click at [377, 233] on div "8" at bounding box center [447, 233] width 167 height 4
click at [324, 238] on div "Sculpt Your Space Heading our brand embodies the harmony of form and function, …" at bounding box center [534, 192] width 568 height 117
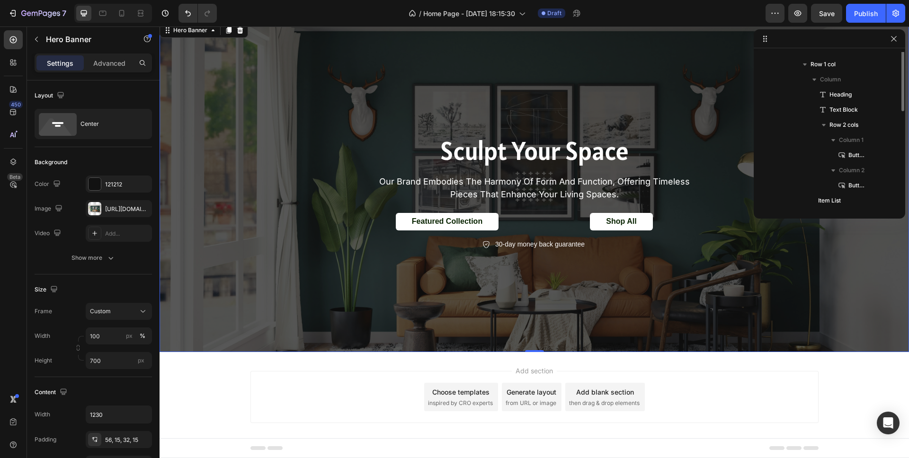
scroll to position [0, 0]
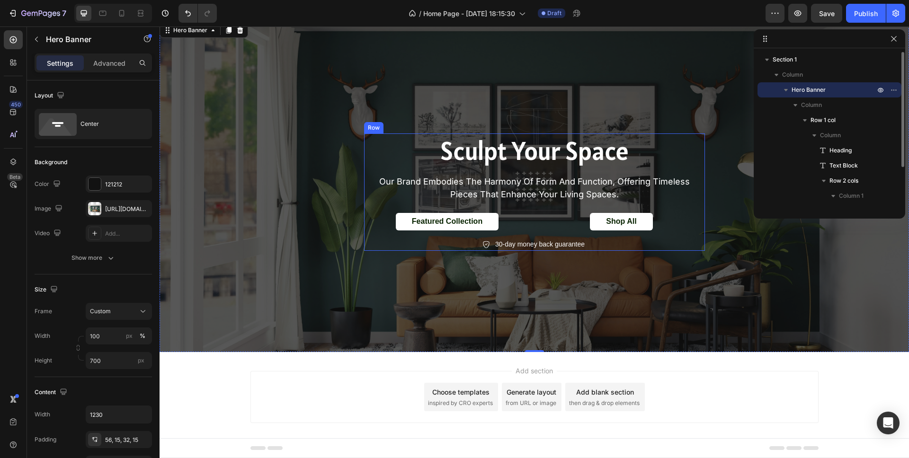
click at [387, 234] on div "Sculpt Your Space Heading our brand embodies the harmony of form and function, …" at bounding box center [534, 192] width 341 height 117
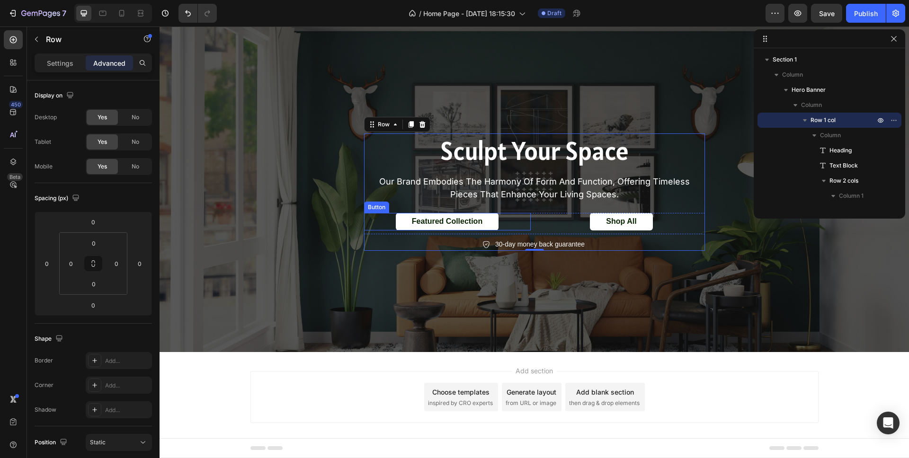
click at [369, 218] on div "Featured Collection Button" at bounding box center [447, 222] width 167 height 18
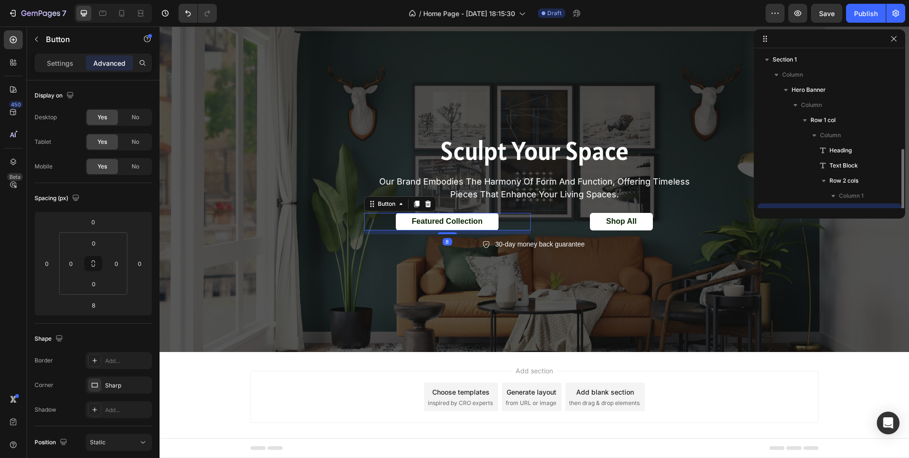
scroll to position [56, 0]
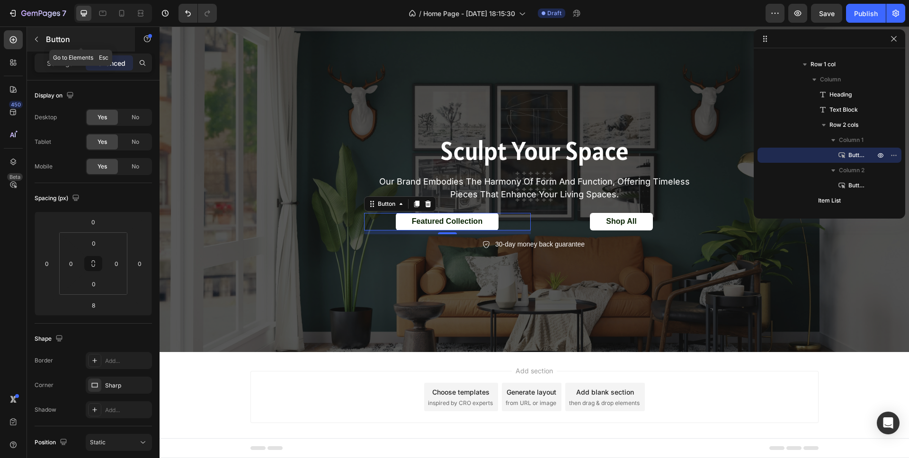
click at [40, 38] on icon "button" at bounding box center [37, 40] width 8 height 8
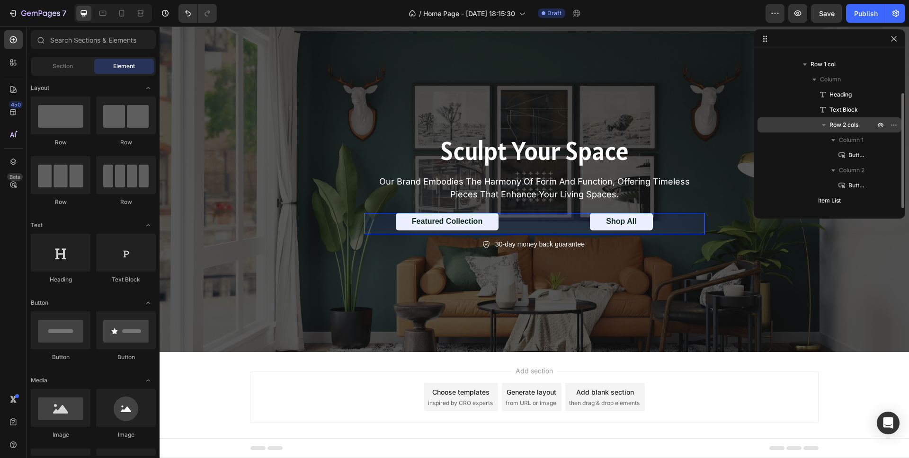
click at [836, 121] on span "Row 2 cols" at bounding box center [844, 124] width 29 height 9
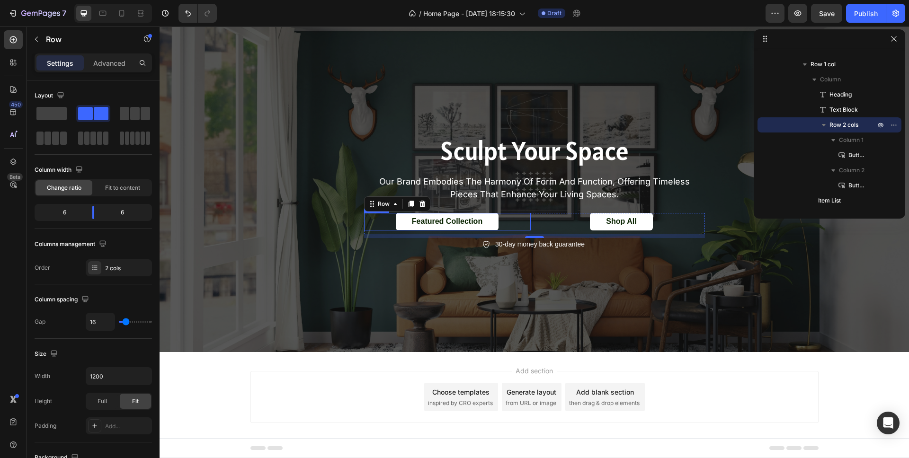
click at [513, 219] on div "Featured Collection Button" at bounding box center [447, 222] width 167 height 18
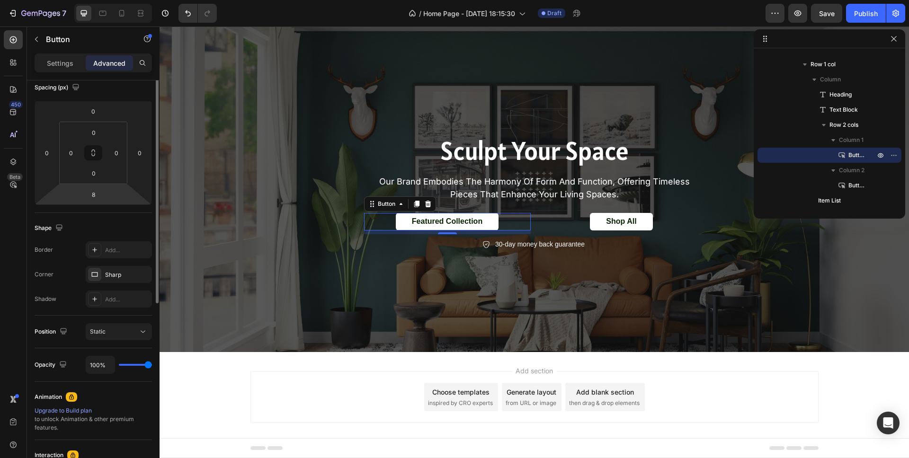
scroll to position [0, 0]
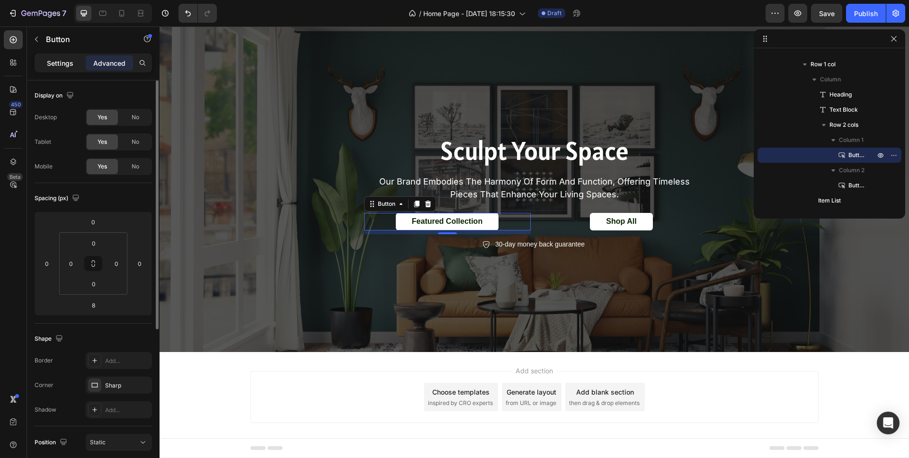
click at [57, 63] on p "Settings" at bounding box center [60, 63] width 27 height 10
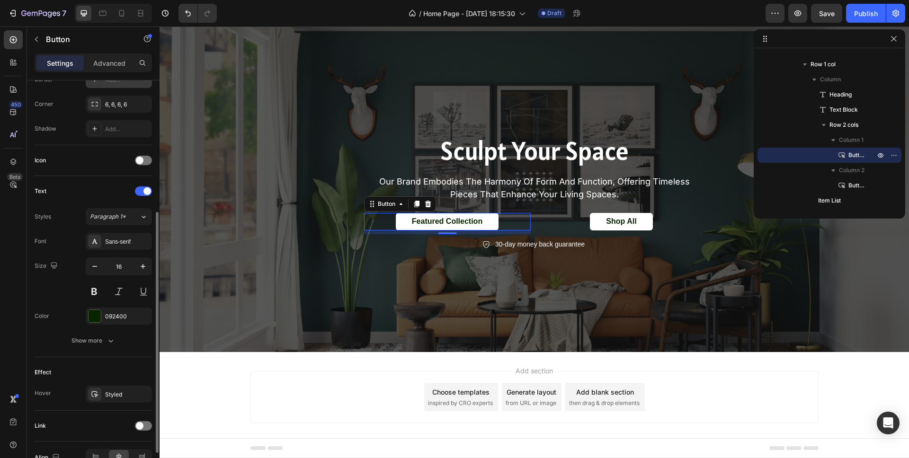
scroll to position [274, 0]
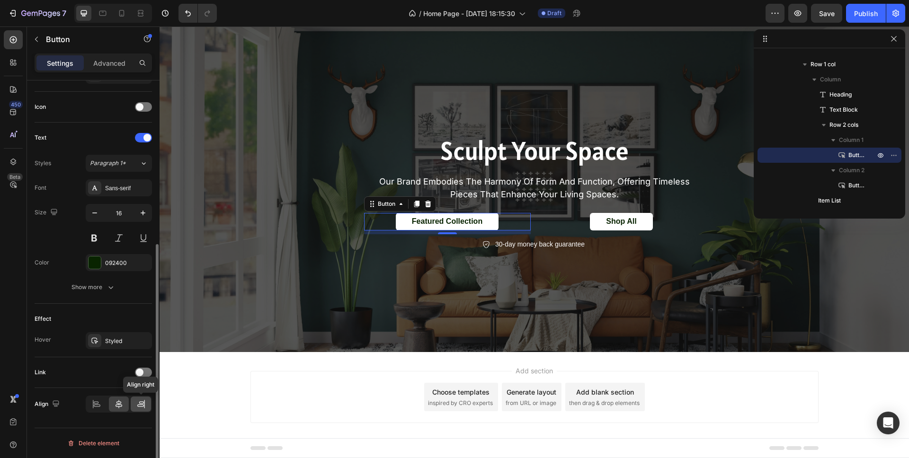
click at [142, 408] on icon at bounding box center [140, 404] width 9 height 9
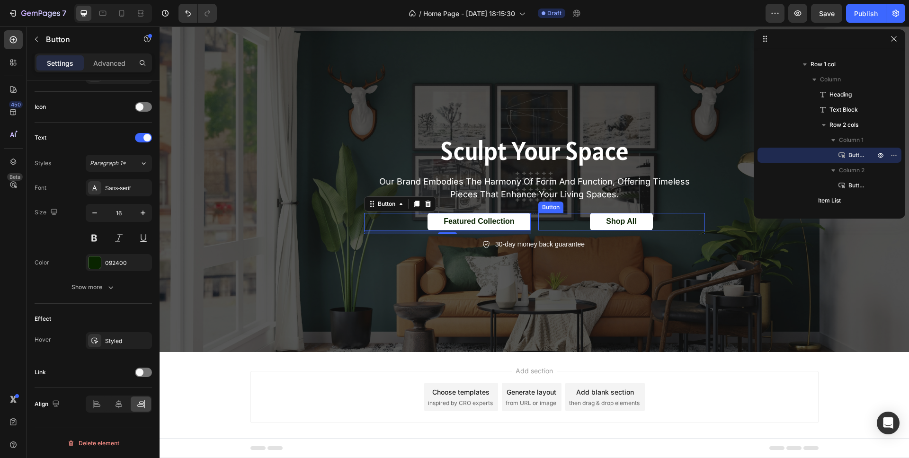
click at [559, 227] on div "Shop All Button" at bounding box center [621, 222] width 167 height 18
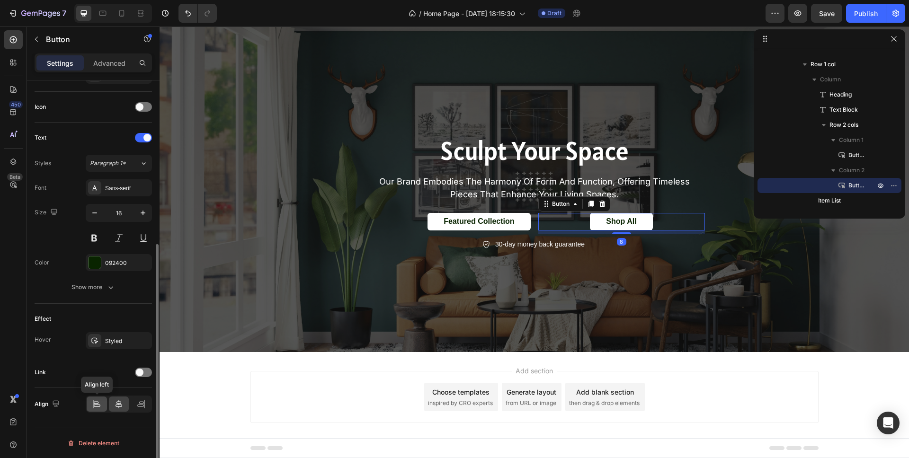
click at [99, 403] on icon at bounding box center [96, 404] width 9 height 9
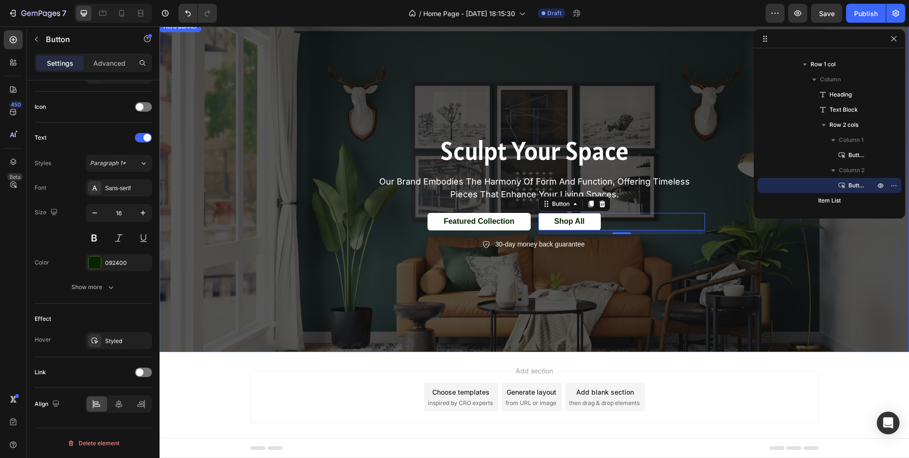
click at [494, 278] on div "Overlay" at bounding box center [535, 186] width 750 height 331
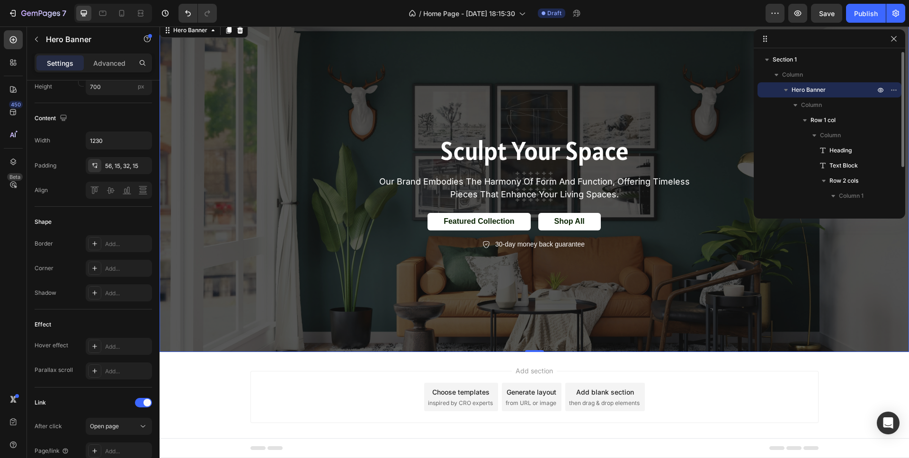
scroll to position [0, 0]
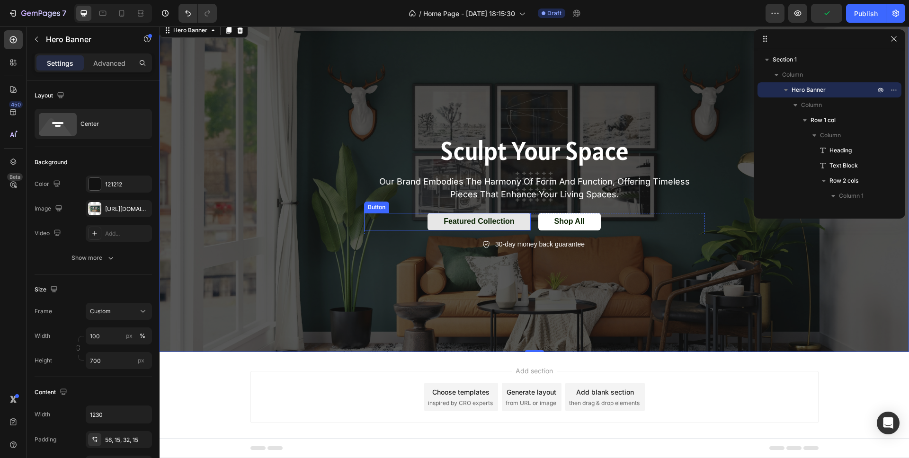
click at [436, 226] on button "Featured Collection" at bounding box center [479, 222] width 103 height 18
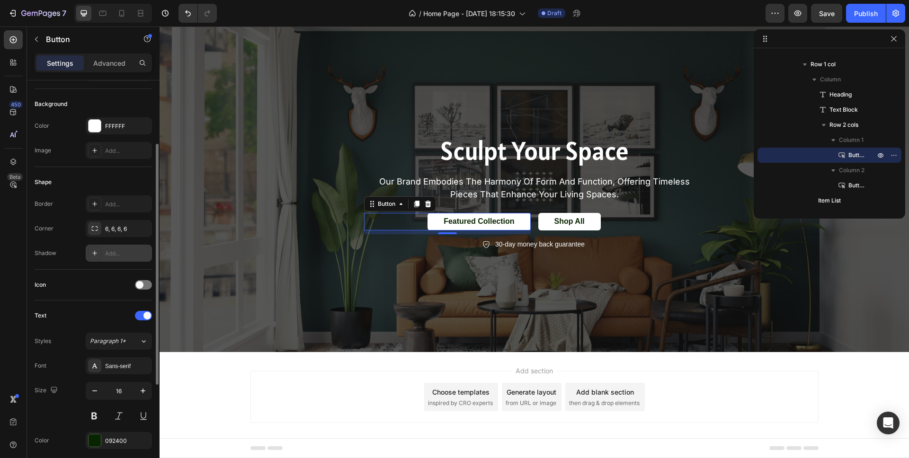
scroll to position [95, 0]
click at [98, 63] on p "Advanced" at bounding box center [109, 63] width 32 height 10
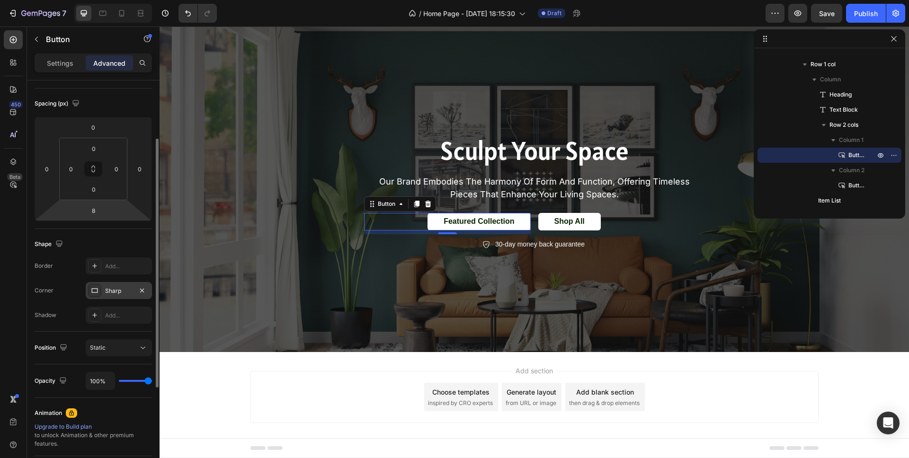
scroll to position [0, 0]
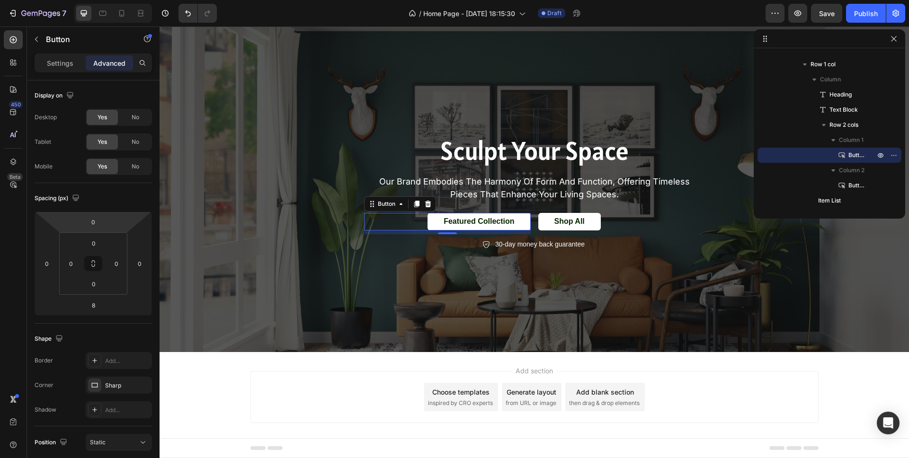
click at [52, 71] on div "Settings Advanced" at bounding box center [93, 63] width 117 height 19
click at [55, 68] on div "Settings" at bounding box center [59, 62] width 47 height 15
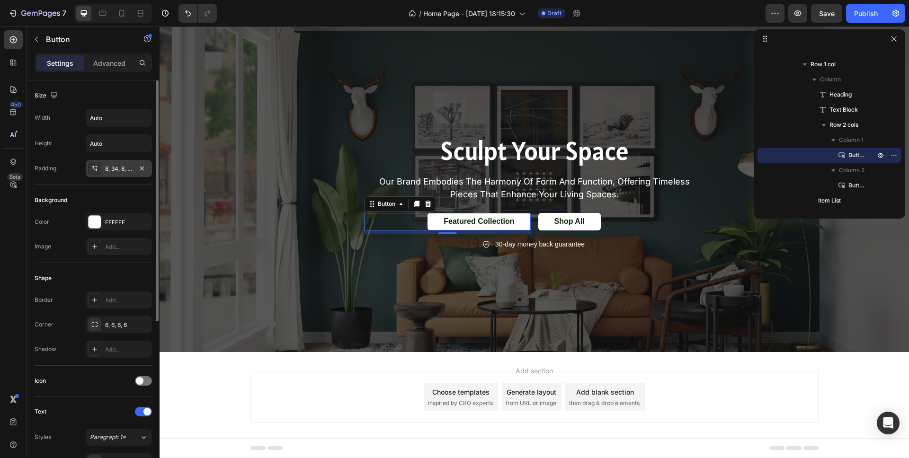
click at [116, 172] on div "8, 34, 8, 34" at bounding box center [118, 169] width 27 height 9
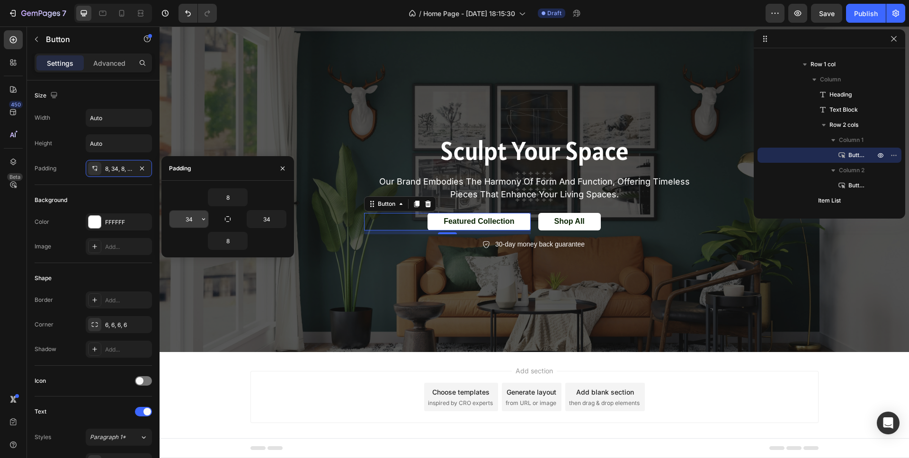
click at [191, 226] on input "34" at bounding box center [189, 219] width 39 height 17
type input "20"
click at [271, 221] on input "34" at bounding box center [266, 219] width 39 height 17
type input "20"
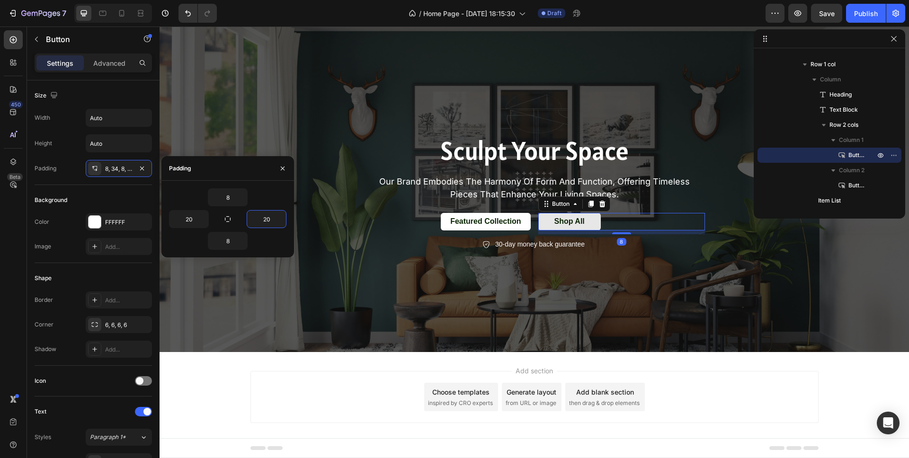
click at [563, 228] on button "Shop All" at bounding box center [569, 222] width 63 height 18
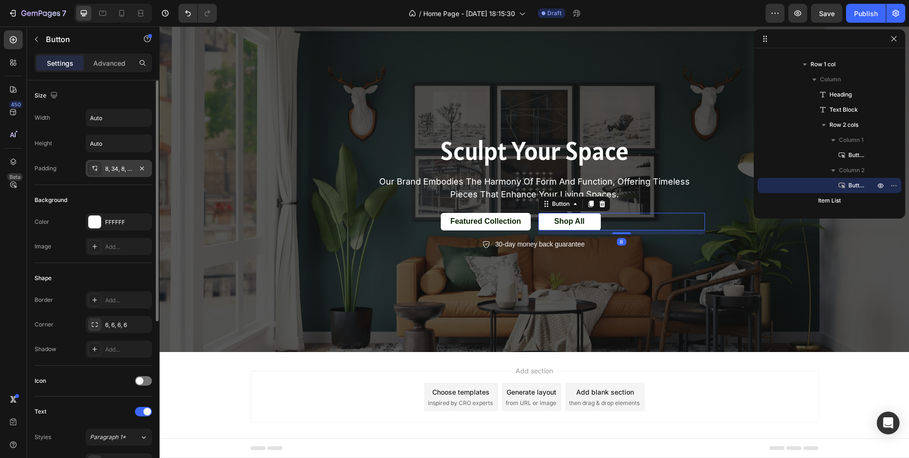
click at [117, 172] on div "8, 34, 8, 34" at bounding box center [118, 169] width 27 height 9
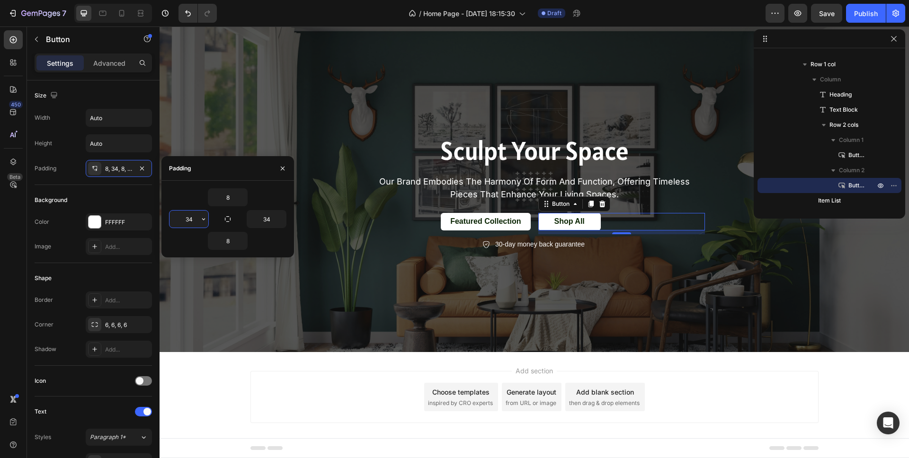
click at [183, 224] on input "34" at bounding box center [189, 219] width 39 height 17
type input "20"
click at [259, 224] on input "34" at bounding box center [266, 219] width 39 height 17
type input "20"
click at [397, 269] on div "Overlay" at bounding box center [535, 186] width 750 height 331
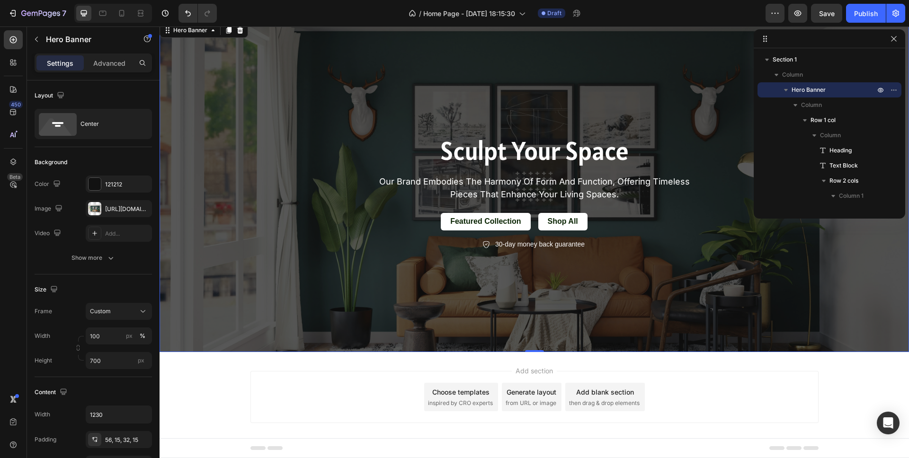
click at [523, 281] on div "Overlay" at bounding box center [535, 186] width 750 height 331
click at [447, 246] on div "30-day money back guarantee" at bounding box center [534, 244] width 341 height 13
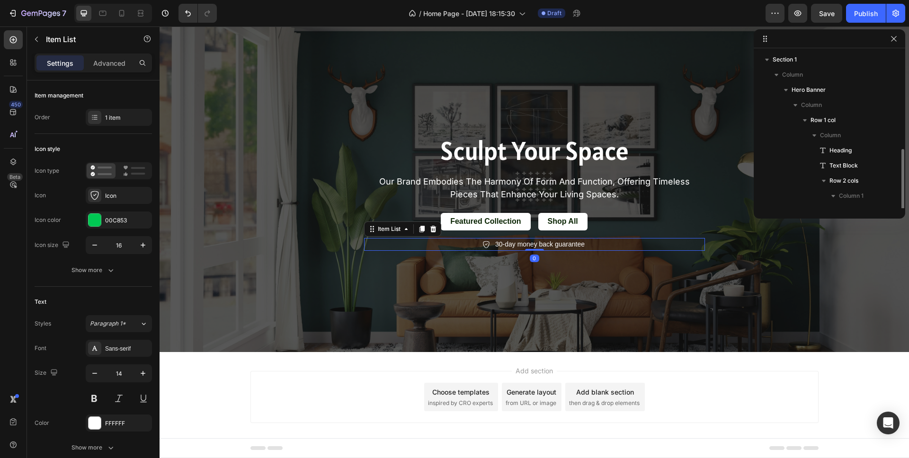
scroll to position [56, 0]
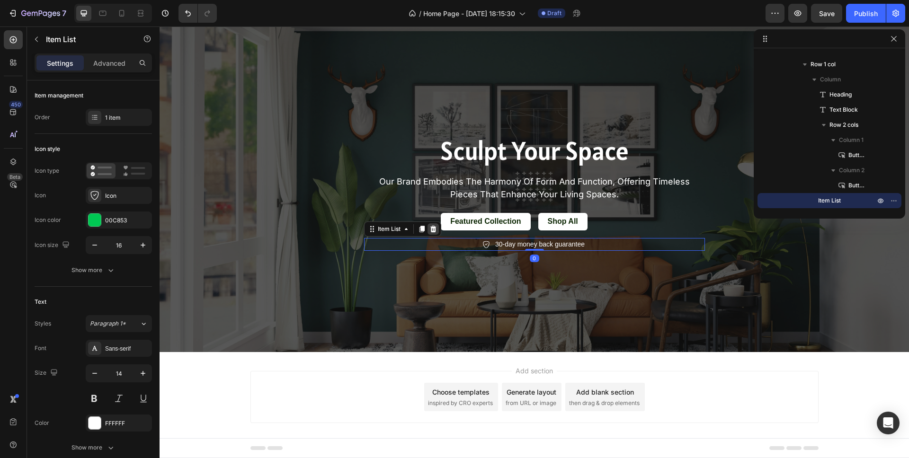
click at [433, 231] on icon at bounding box center [433, 229] width 8 height 8
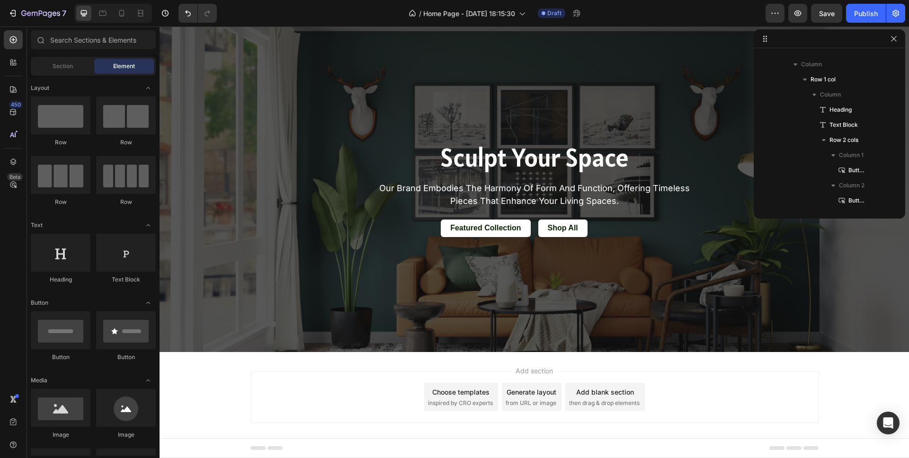
scroll to position [0, 0]
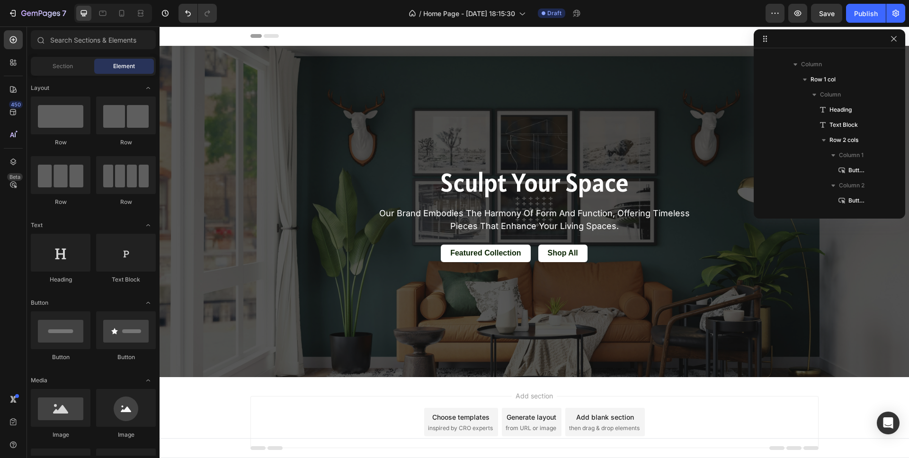
click at [92, 15] on div at bounding box center [113, 13] width 78 height 19
click at [103, 16] on icon at bounding box center [102, 13] width 9 height 9
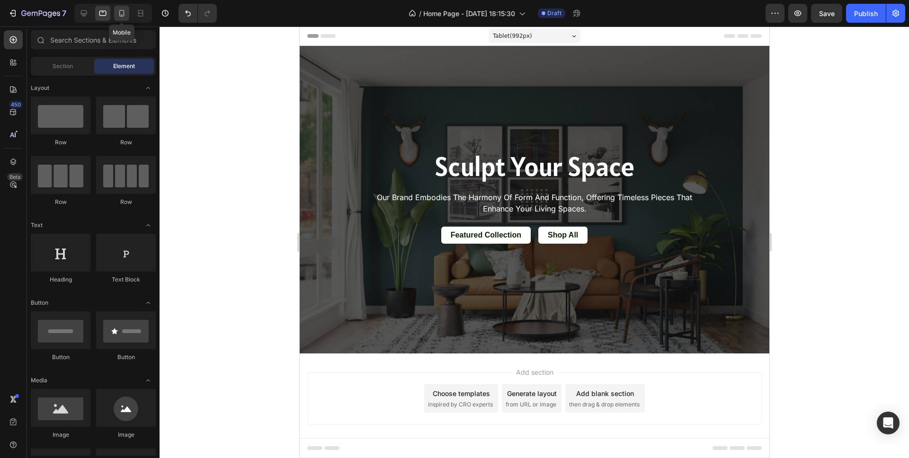
click at [124, 10] on icon at bounding box center [121, 13] width 5 height 7
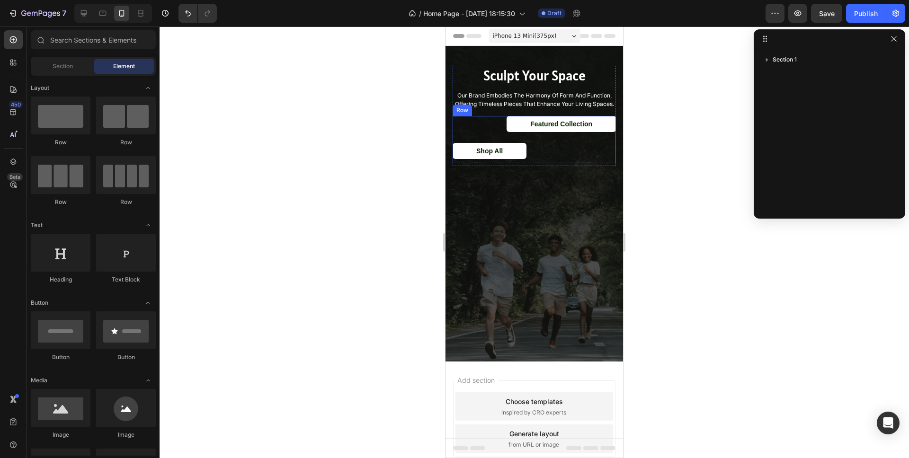
click at [489, 132] on div "Featured Collection Button" at bounding box center [534, 124] width 163 height 16
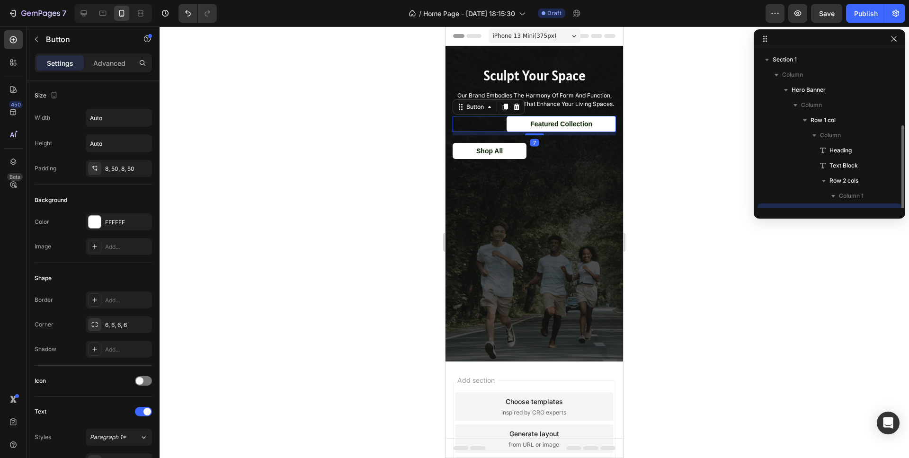
scroll to position [41, 0]
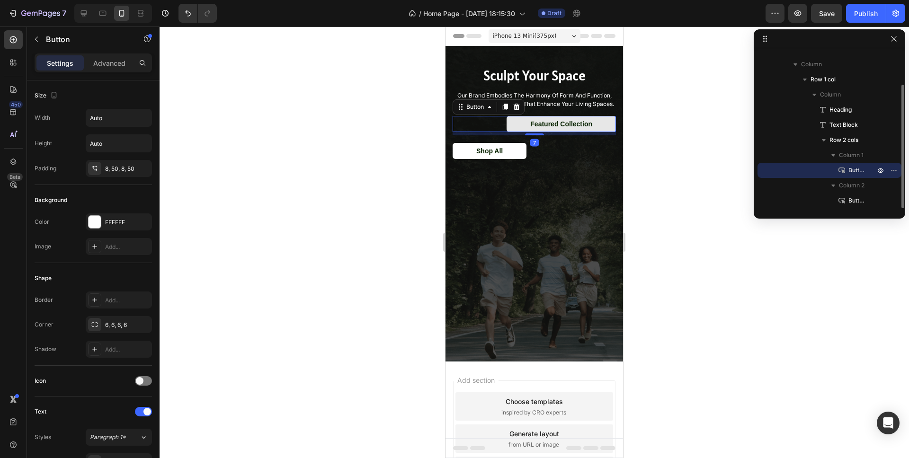
click at [516, 126] on button "Featured Collection" at bounding box center [561, 124] width 109 height 16
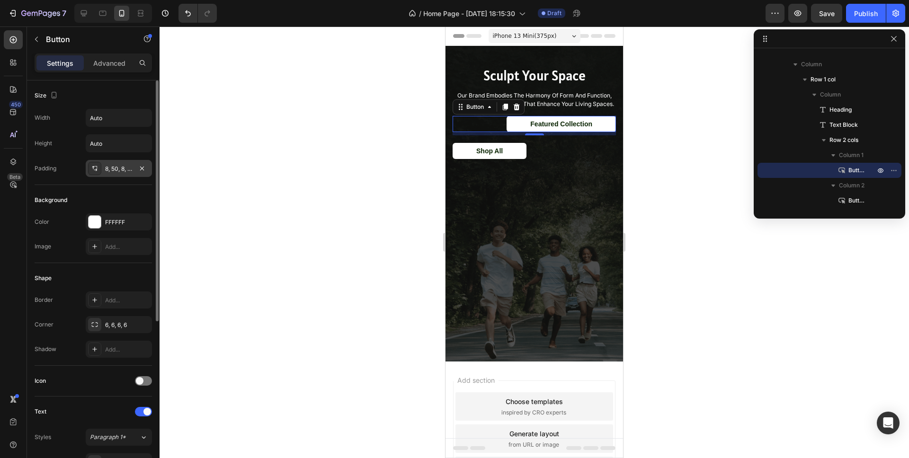
click at [125, 172] on div "8, 50, 8, 50" at bounding box center [118, 169] width 27 height 9
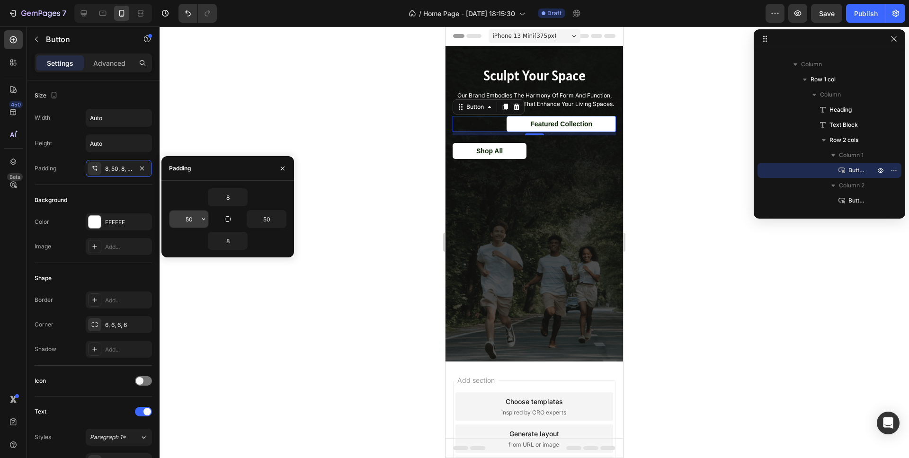
click at [190, 220] on input "50" at bounding box center [189, 219] width 39 height 17
type input "20"
click at [265, 224] on input "50" at bounding box center [266, 219] width 39 height 17
type input "20"
click at [304, 210] on div at bounding box center [535, 243] width 750 height 432
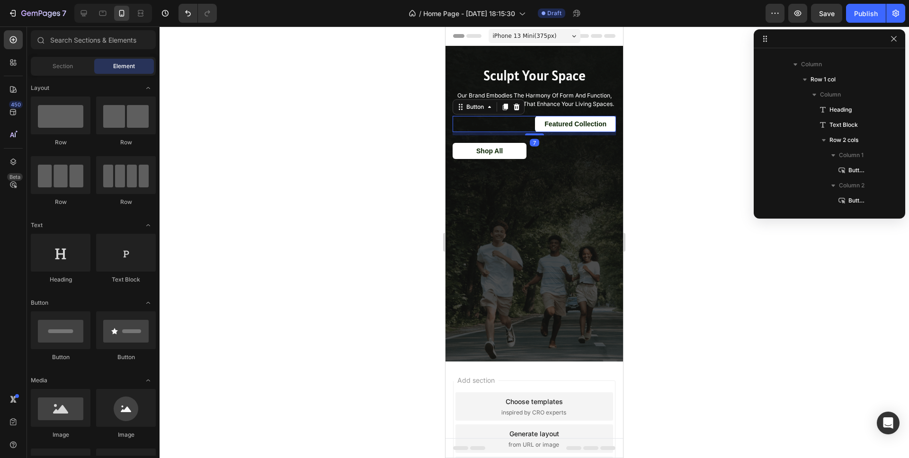
click at [519, 126] on div "Featured Collection Button 7" at bounding box center [534, 124] width 163 height 16
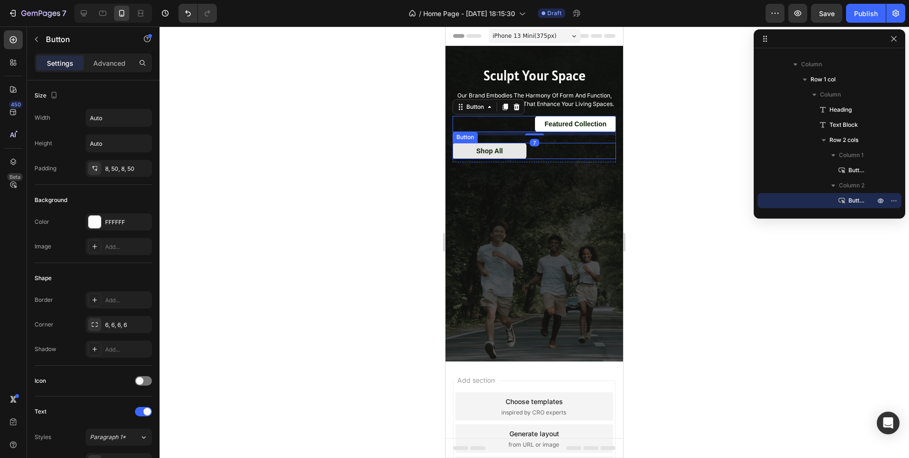
click at [517, 151] on button "Shop All" at bounding box center [490, 151] width 74 height 16
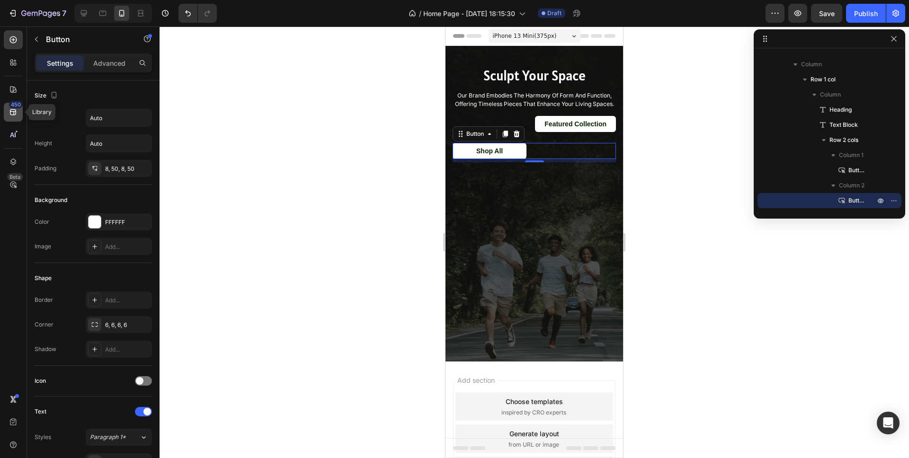
click at [16, 112] on icon at bounding box center [13, 111] width 9 height 9
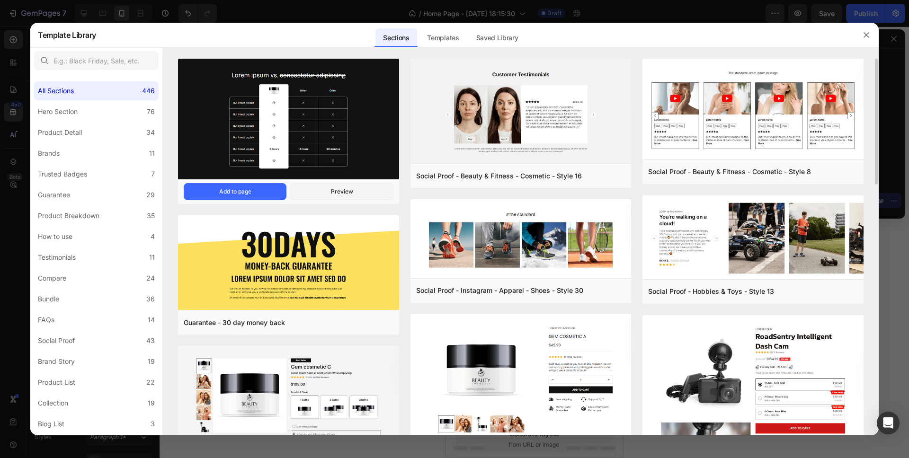
drag, startPoint x: 16, startPoint y: 112, endPoint x: 377, endPoint y: 105, distance: 360.9
click at [34, 112] on div "Template Library Sections Templates Existing pages Saved Library Templates Save…" at bounding box center [454, 229] width 909 height 458
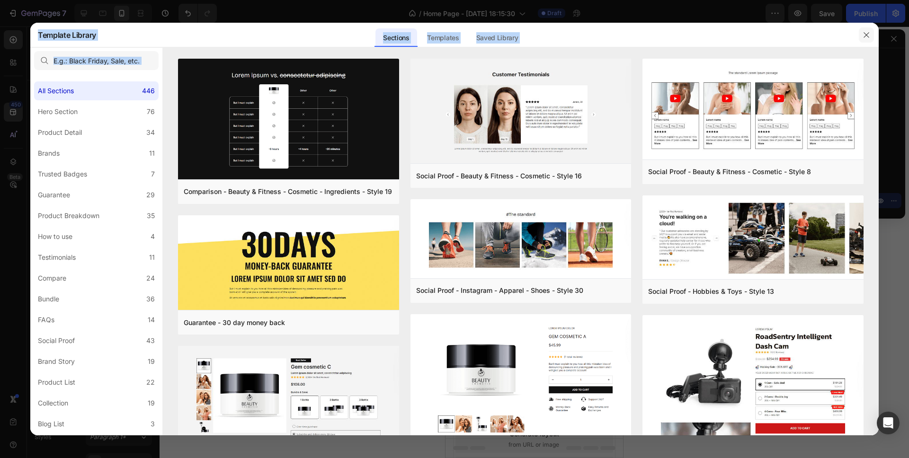
click at [869, 31] on icon "button" at bounding box center [867, 35] width 8 height 8
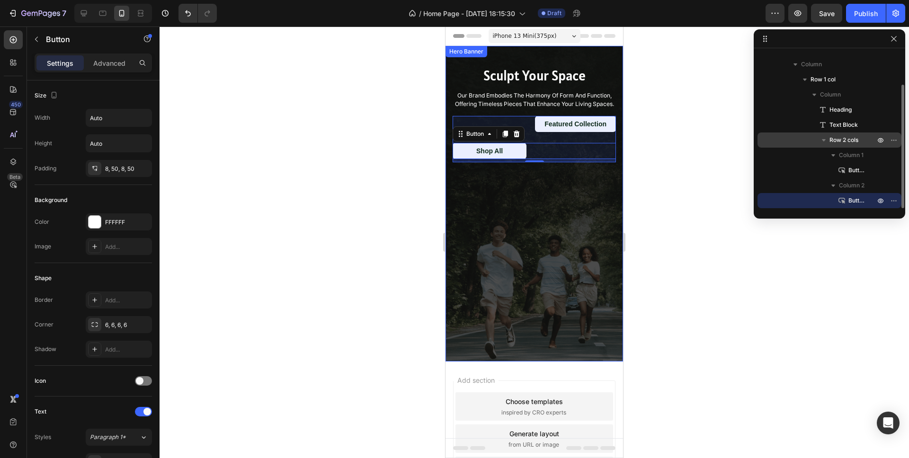
click at [835, 142] on span "Row 2 cols" at bounding box center [844, 139] width 29 height 9
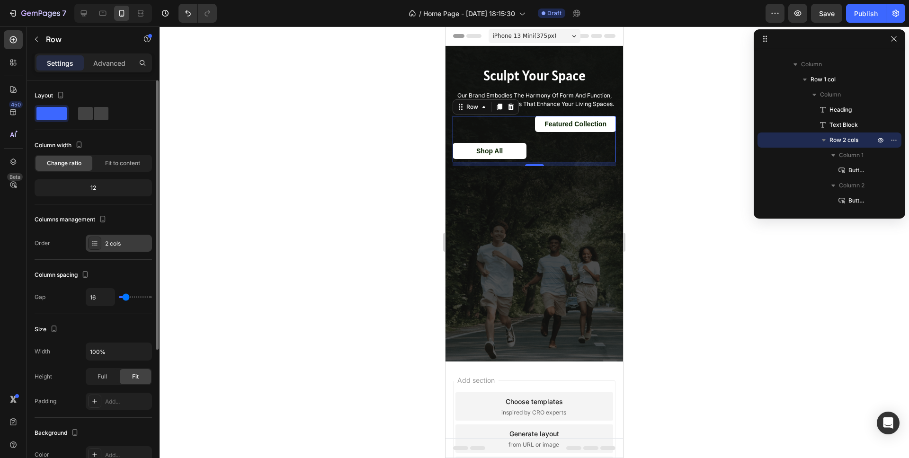
click at [120, 249] on div "2 cols" at bounding box center [119, 243] width 66 height 17
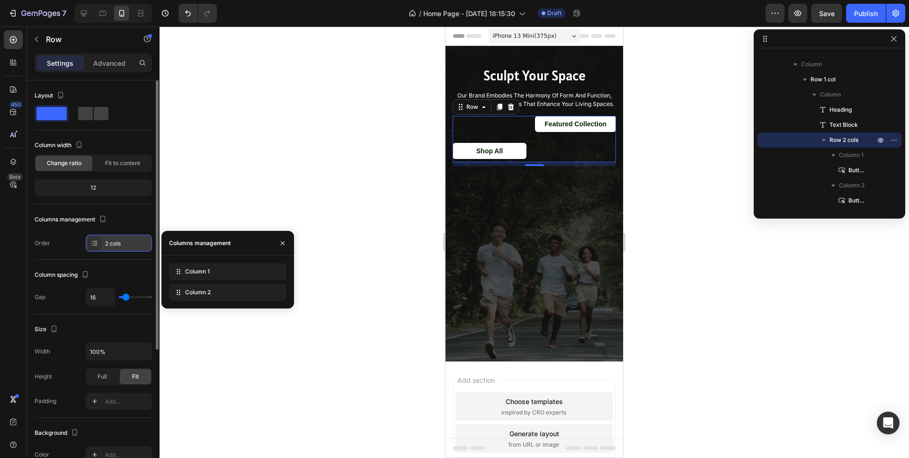
click at [120, 249] on div "2 cols" at bounding box center [119, 243] width 66 height 17
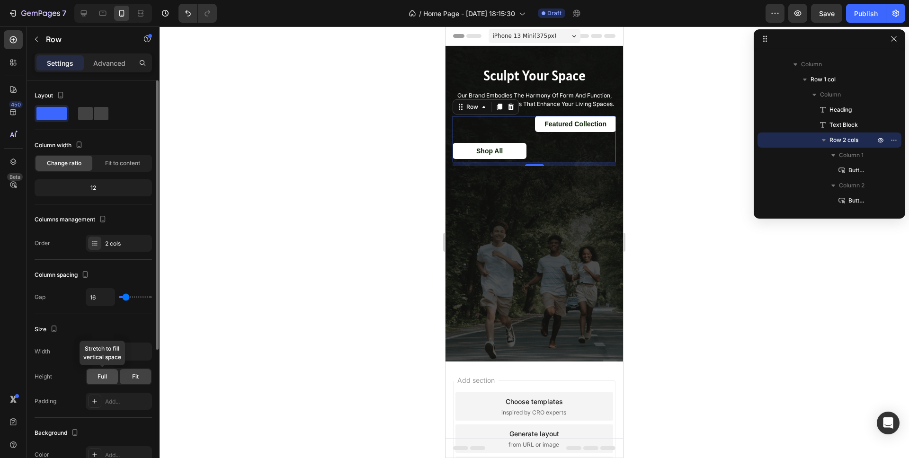
click at [109, 382] on div "Full" at bounding box center [102, 376] width 31 height 15
click at [134, 381] on div "Fit" at bounding box center [135, 376] width 31 height 15
click at [94, 117] on span at bounding box center [101, 113] width 15 height 13
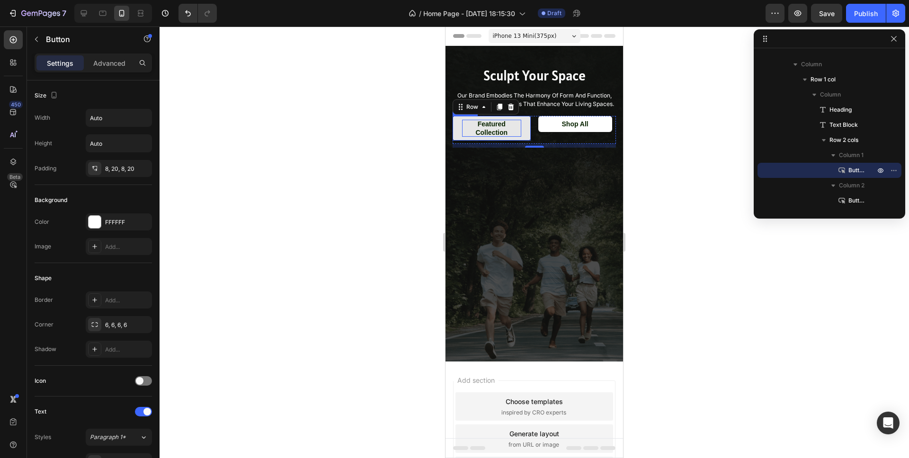
click at [497, 134] on p "Featured Collection" at bounding box center [491, 128] width 59 height 17
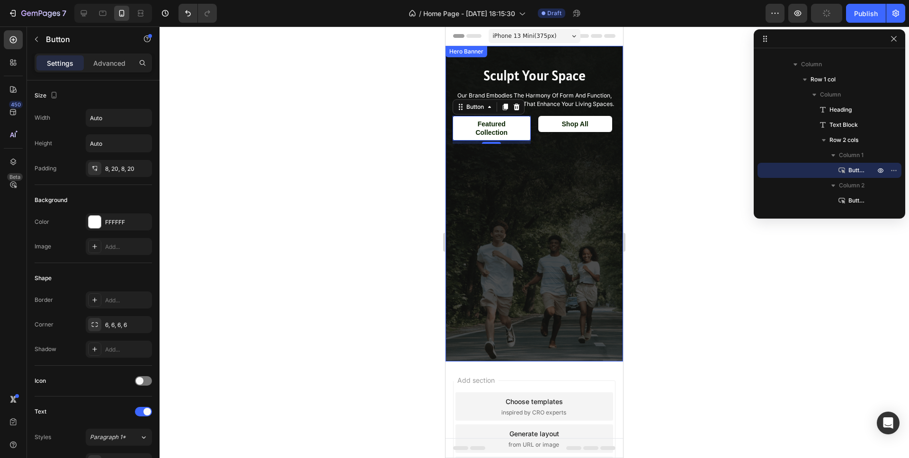
scroll to position [0, 0]
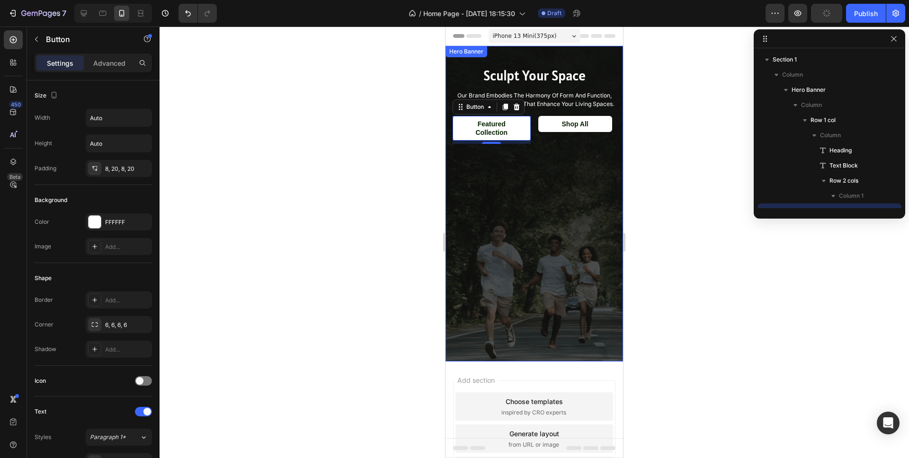
click at [560, 316] on div "Overlay" at bounding box center [535, 204] width 178 height 316
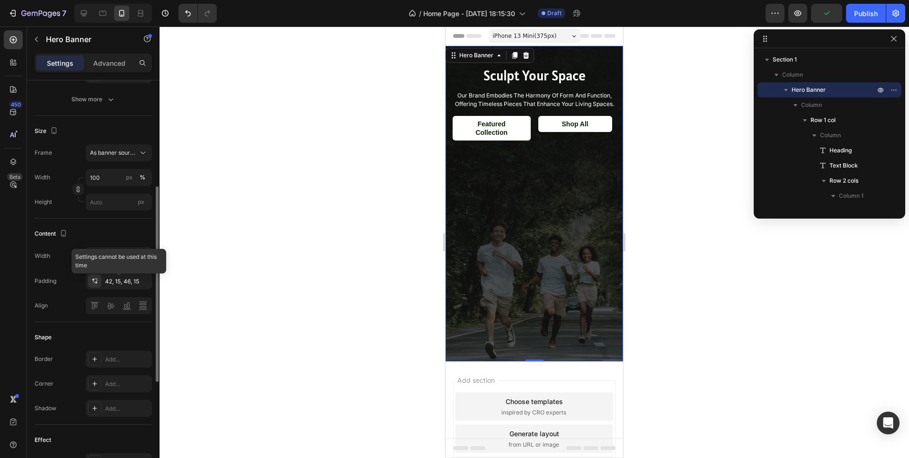
scroll to position [186, 0]
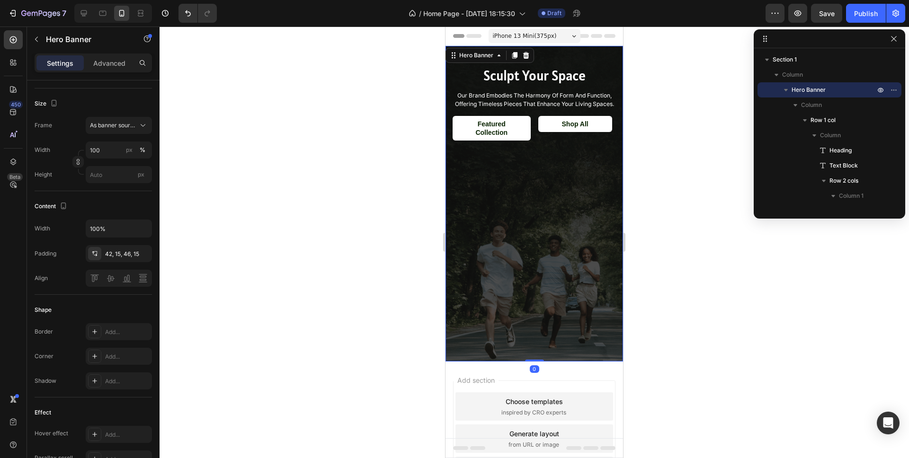
drag, startPoint x: 539, startPoint y: 361, endPoint x: 543, endPoint y: 237, distance: 124.1
click at [543, 237] on div "Sculpt Your Space Heading our brand embodies the harmony of form and function, …" at bounding box center [535, 204] width 178 height 316
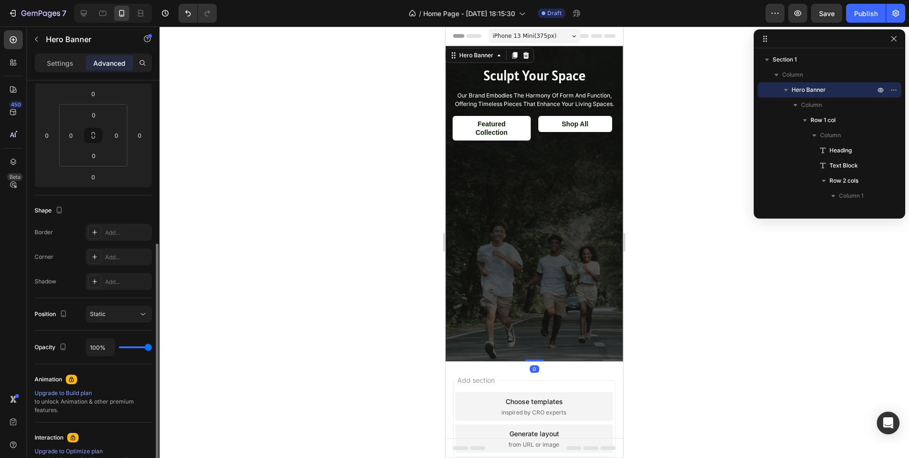
scroll to position [0, 0]
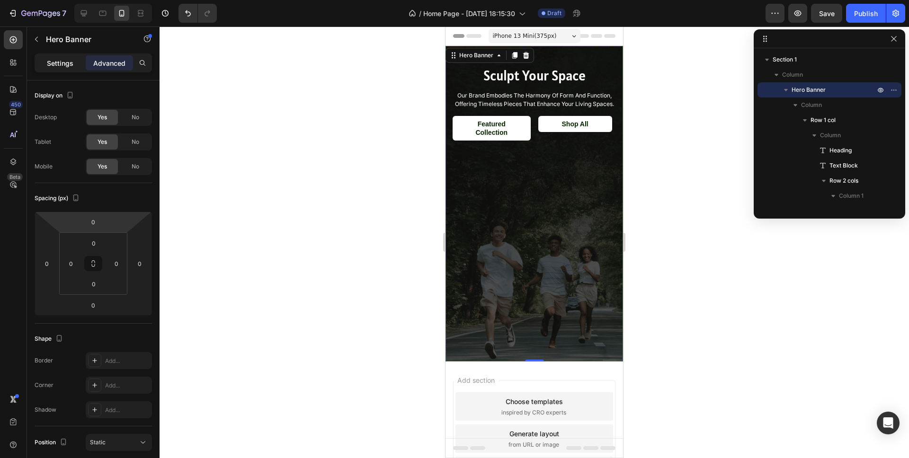
click at [61, 63] on p "Settings" at bounding box center [60, 63] width 27 height 10
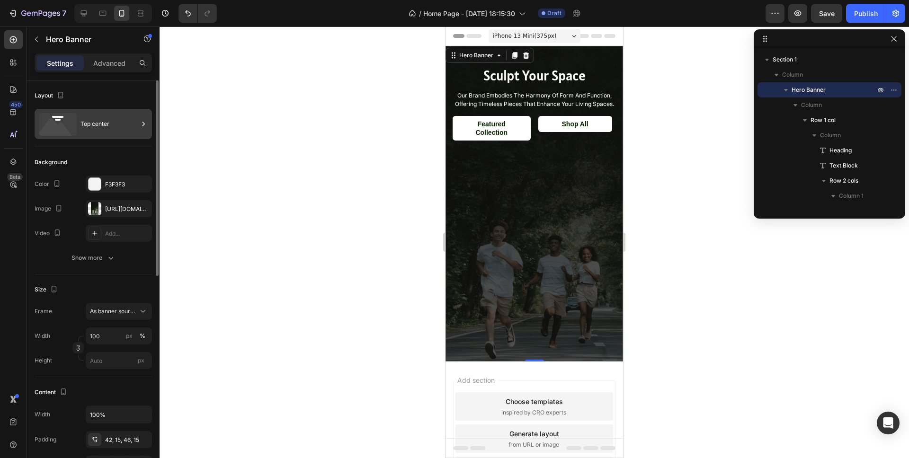
click at [73, 134] on icon at bounding box center [58, 124] width 38 height 23
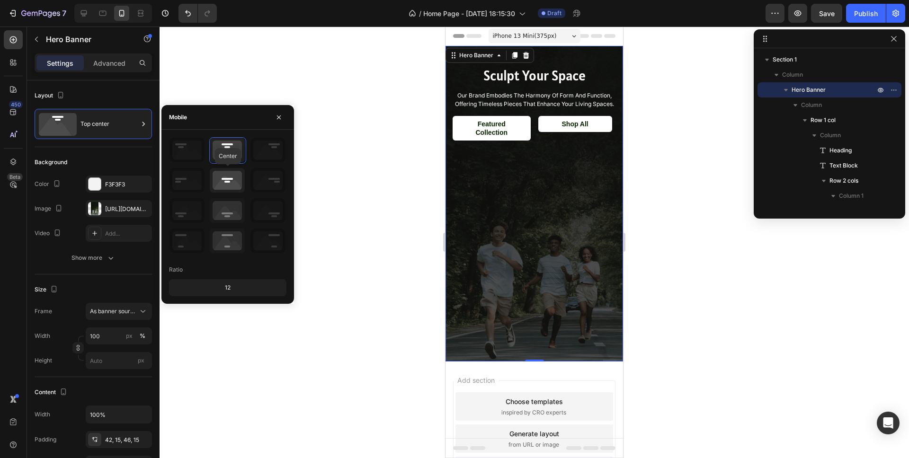
click at [240, 182] on icon at bounding box center [227, 180] width 35 height 25
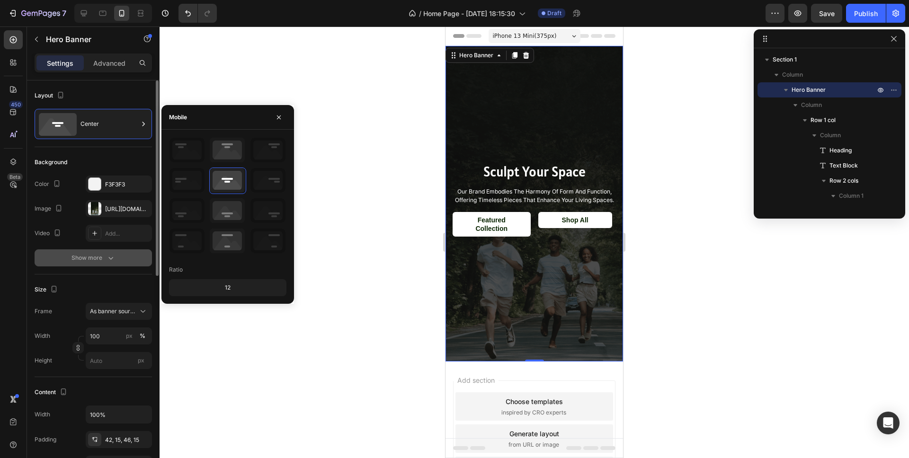
click at [44, 255] on button "Show more" at bounding box center [93, 258] width 117 height 17
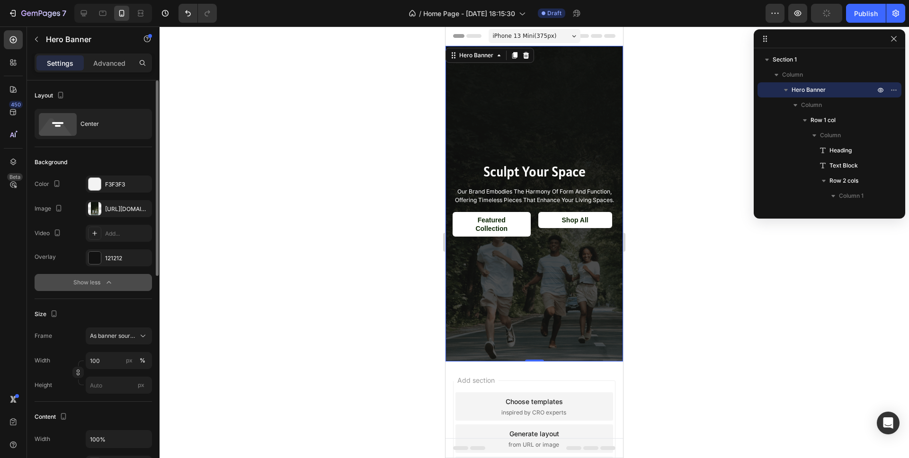
click at [78, 282] on div "Show less" at bounding box center [93, 282] width 40 height 9
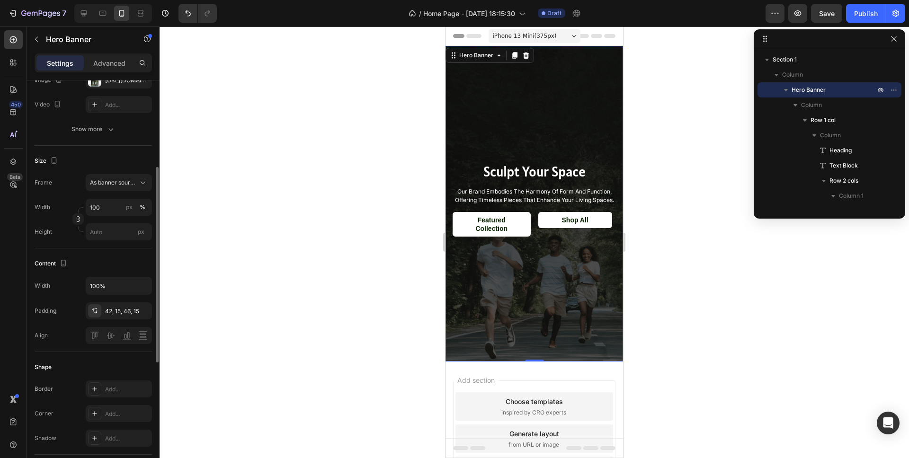
scroll to position [98, 0]
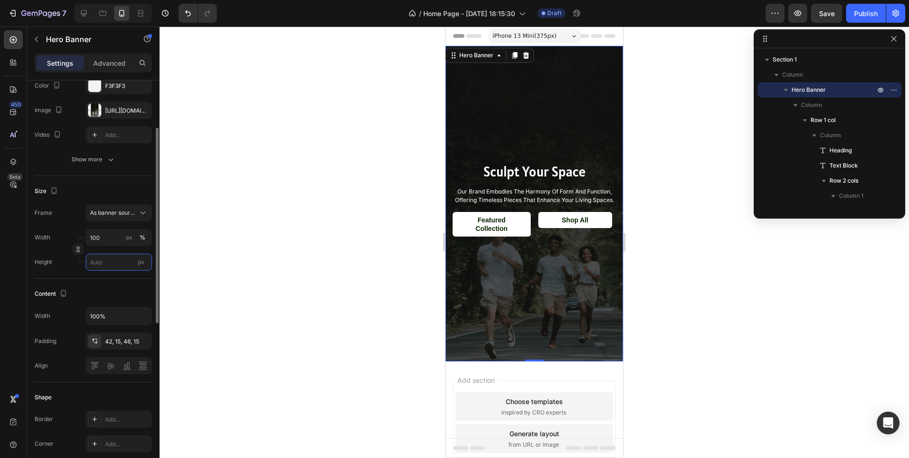
click at [106, 261] on input "px" at bounding box center [119, 262] width 66 height 17
click at [70, 214] on div "Frame As banner source" at bounding box center [93, 213] width 117 height 17
click at [98, 214] on span "As banner source" at bounding box center [113, 213] width 46 height 9
click at [103, 255] on span "Custom" at bounding box center [99, 253] width 21 height 9
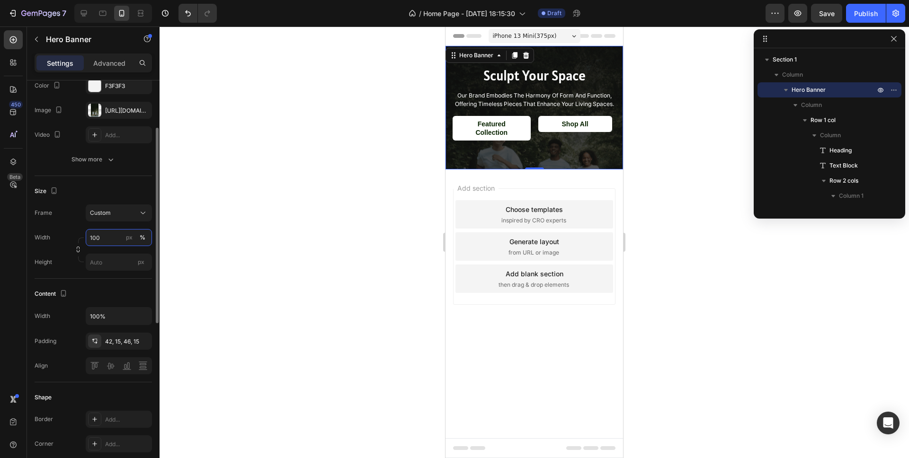
click at [104, 242] on input "100" at bounding box center [119, 237] width 66 height 17
click at [109, 273] on p "Default 100%" at bounding box center [116, 277] width 55 height 9
click at [106, 263] on input "px" at bounding box center [119, 262] width 66 height 17
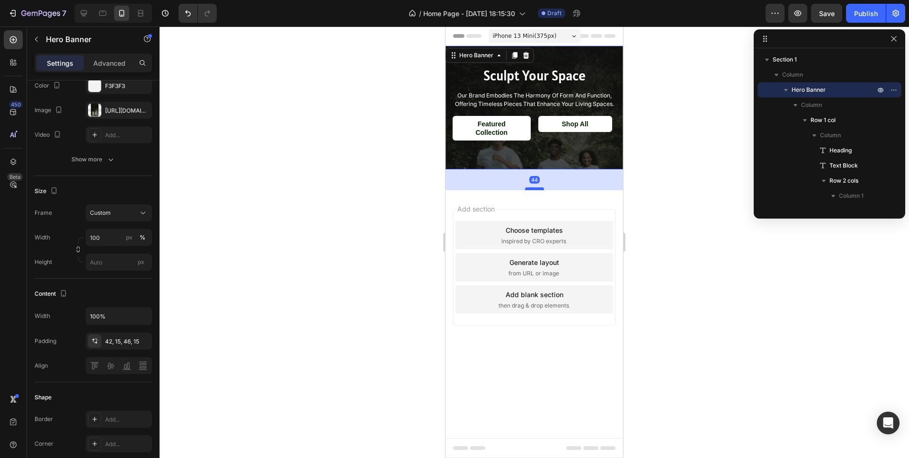
drag, startPoint x: 538, startPoint y: 166, endPoint x: 538, endPoint y: 187, distance: 20.8
click at [538, 188] on div at bounding box center [534, 189] width 19 height 3
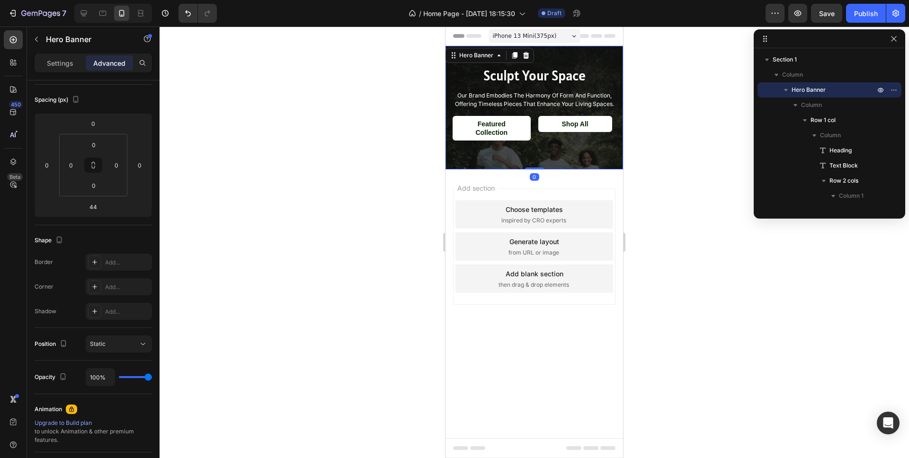
drag, startPoint x: 538, startPoint y: 187, endPoint x: 537, endPoint y: 160, distance: 27.5
click at [537, 160] on div "Sculpt Your Space Heading our brand embodies the harmony of form and function, …" at bounding box center [535, 108] width 178 height 124
type input "0"
click at [537, 160] on div "Sculpt Your Space Heading our brand embodies the harmony of form and function, …" at bounding box center [535, 108] width 178 height 124
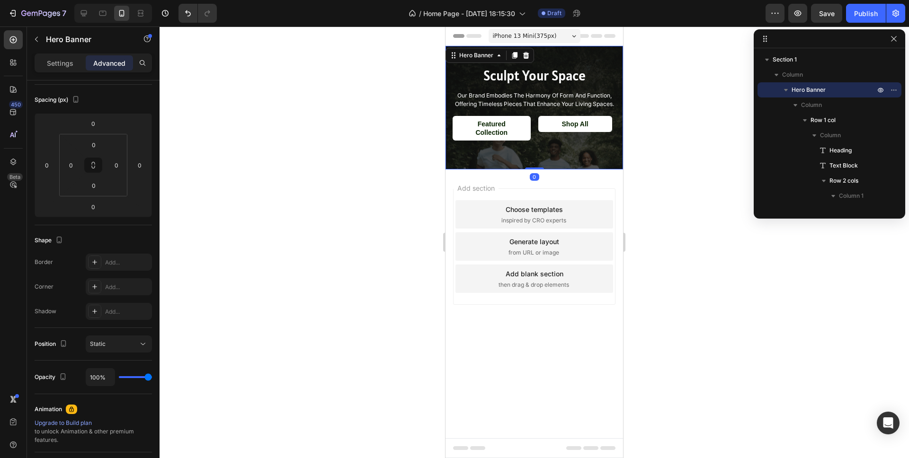
click at [594, 164] on div "Sculpt Your Space Heading our brand embodies the harmony of form and function, …" at bounding box center [535, 108] width 178 height 124
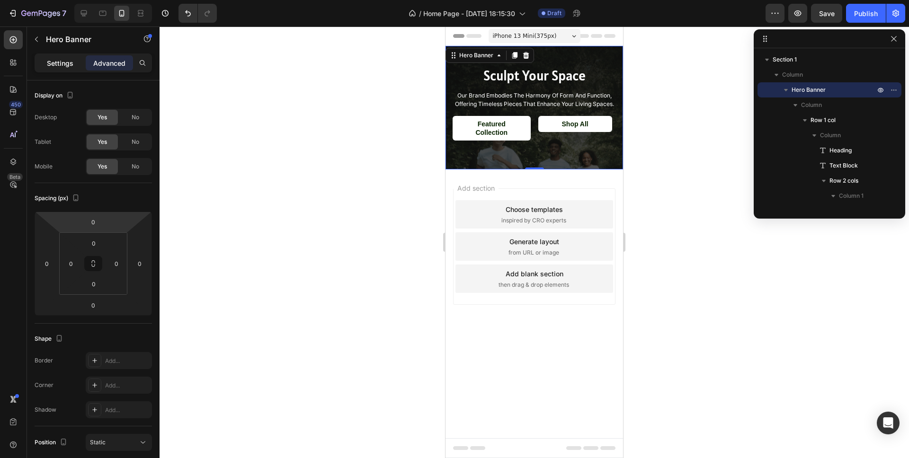
click at [64, 64] on p "Settings" at bounding box center [60, 63] width 27 height 10
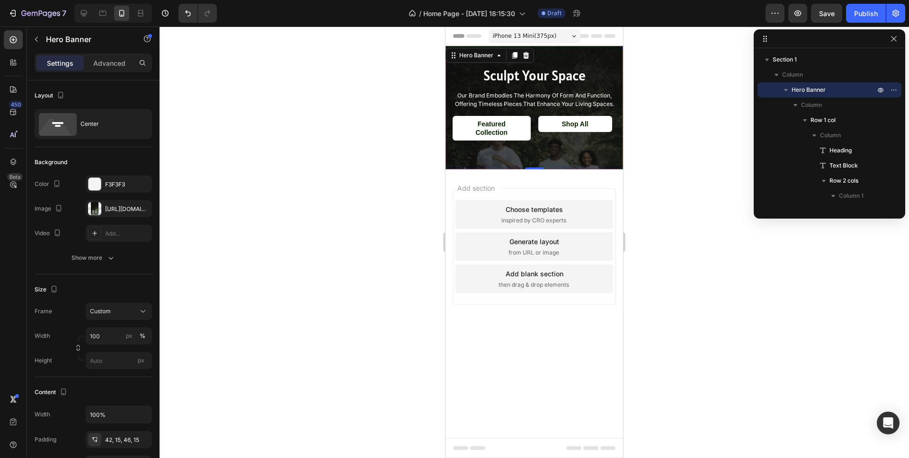
click at [541, 61] on div "Sculpt Your Space Heading our brand embodies the harmony of form and function, …" at bounding box center [535, 108] width 178 height 124
click at [808, 87] on span "Hero Banner" at bounding box center [809, 89] width 34 height 9
click at [788, 90] on icon "button" at bounding box center [785, 89] width 9 height 9
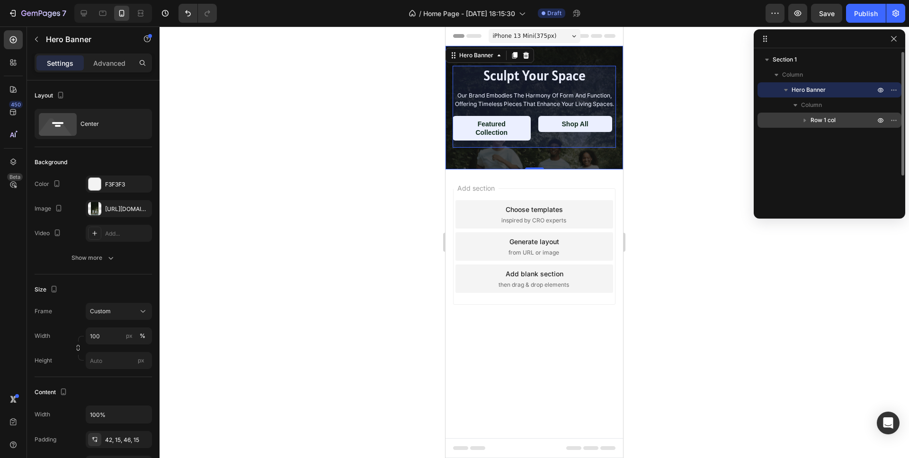
click at [814, 120] on span "Row 1 col" at bounding box center [823, 120] width 25 height 9
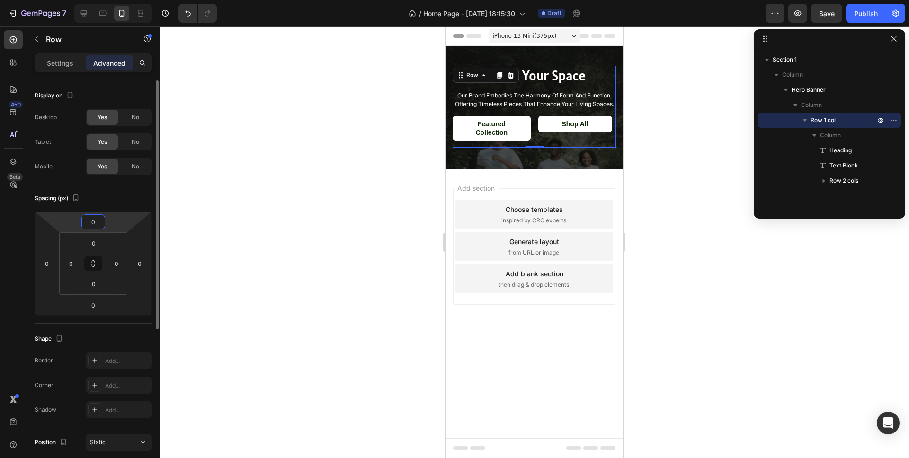
click at [84, 224] on input "0" at bounding box center [93, 222] width 19 height 14
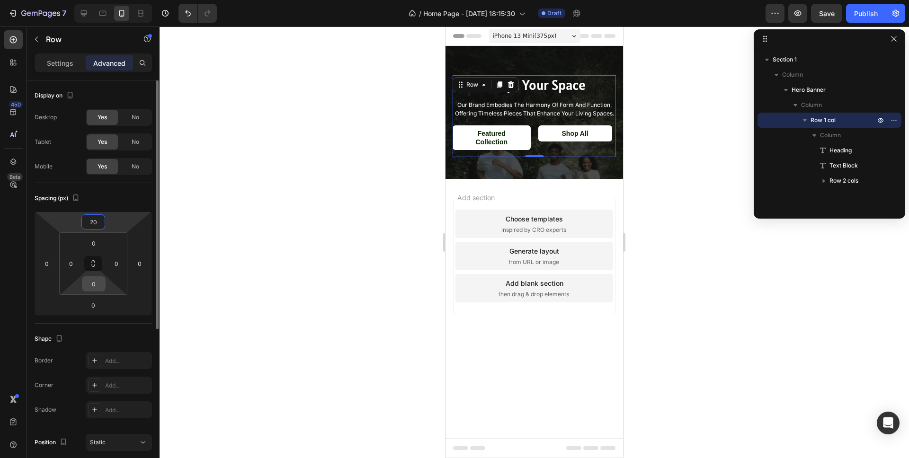
type input "20"
click at [96, 283] on input "0" at bounding box center [93, 284] width 19 height 14
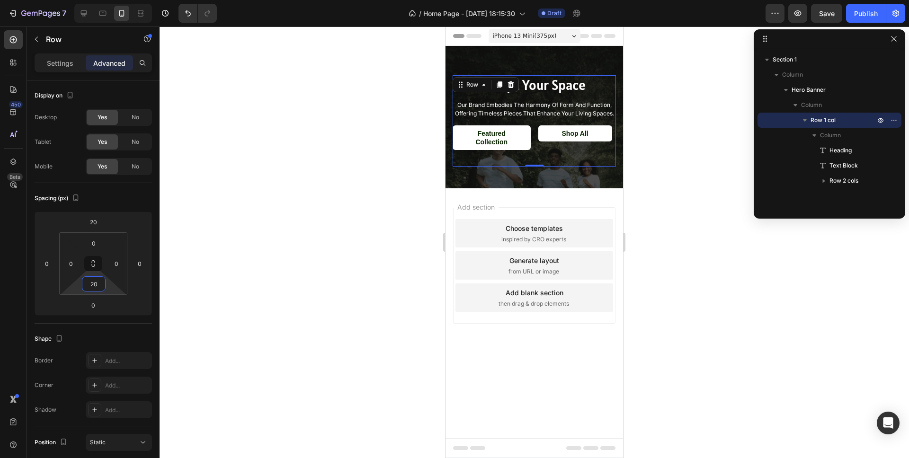
click at [369, 316] on div at bounding box center [535, 243] width 750 height 432
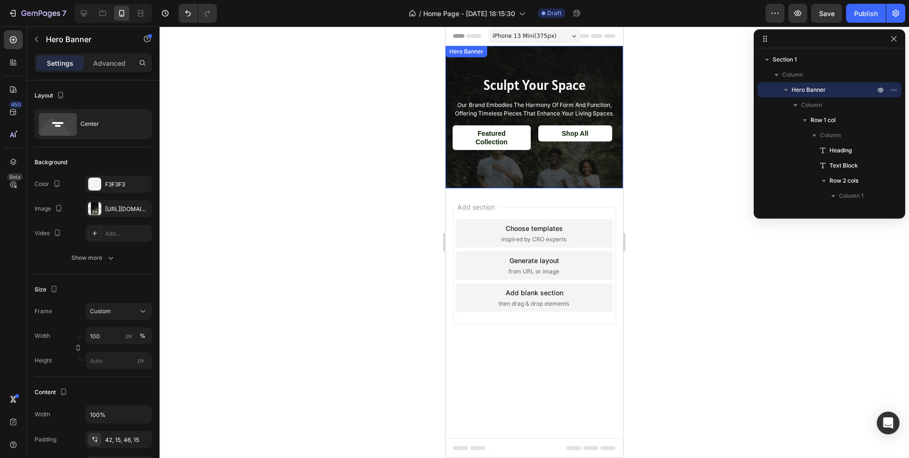
click at [516, 170] on div "Sculpt Your Space Heading our brand embodies the harmony of form and function, …" at bounding box center [535, 117] width 178 height 143
click at [111, 205] on div "[URL][DOMAIN_NAME]" at bounding box center [118, 209] width 27 height 9
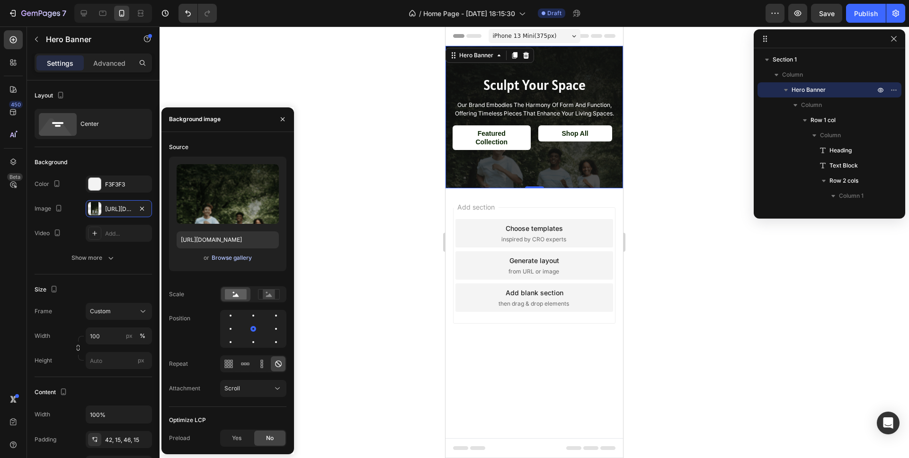
click at [236, 257] on div "Browse gallery" at bounding box center [232, 258] width 40 height 9
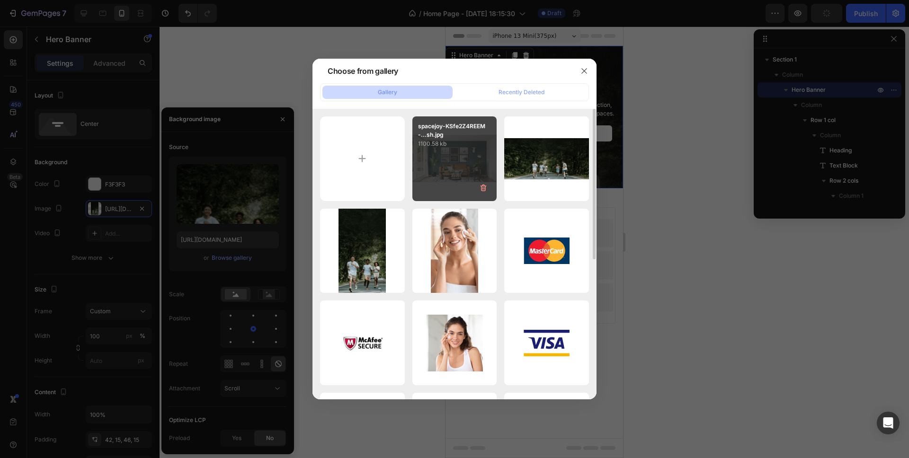
click at [443, 193] on div "spacejoy-KSfe2Z4REEM-...sh.jpg 1100.58 kb" at bounding box center [454, 158] width 85 height 85
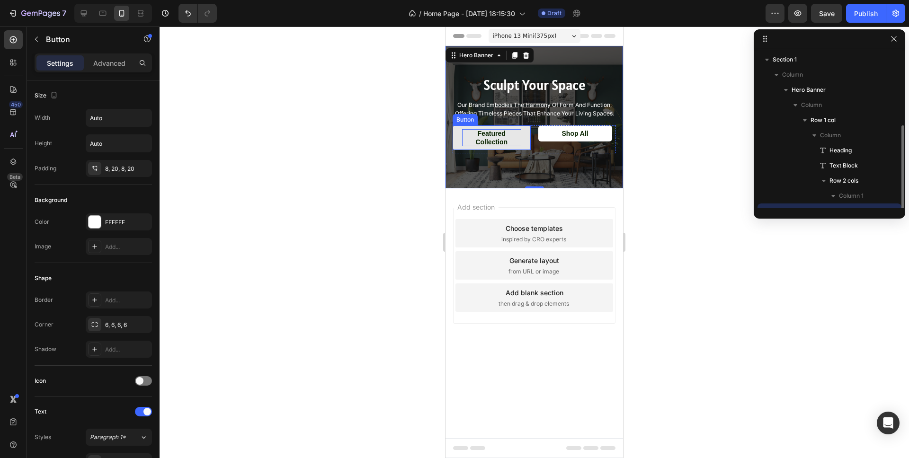
click at [481, 141] on p "Featured Collection" at bounding box center [491, 137] width 59 height 17
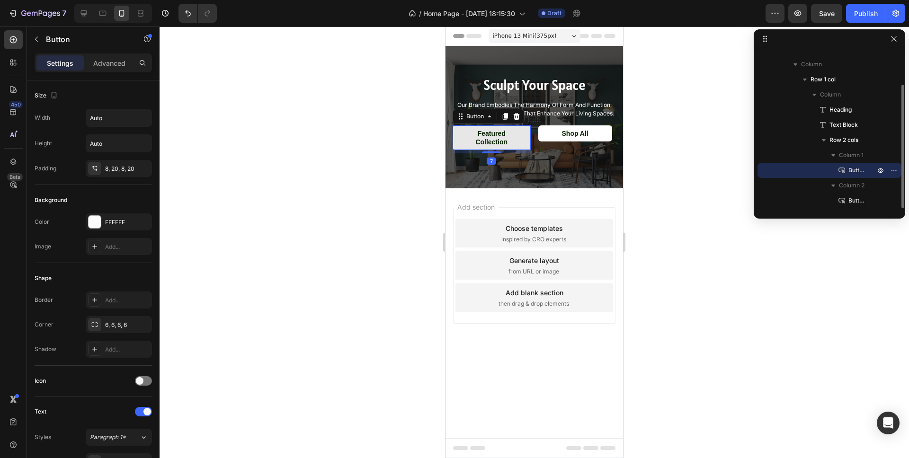
click at [456, 141] on button "Featured Collection" at bounding box center [492, 137] width 78 height 25
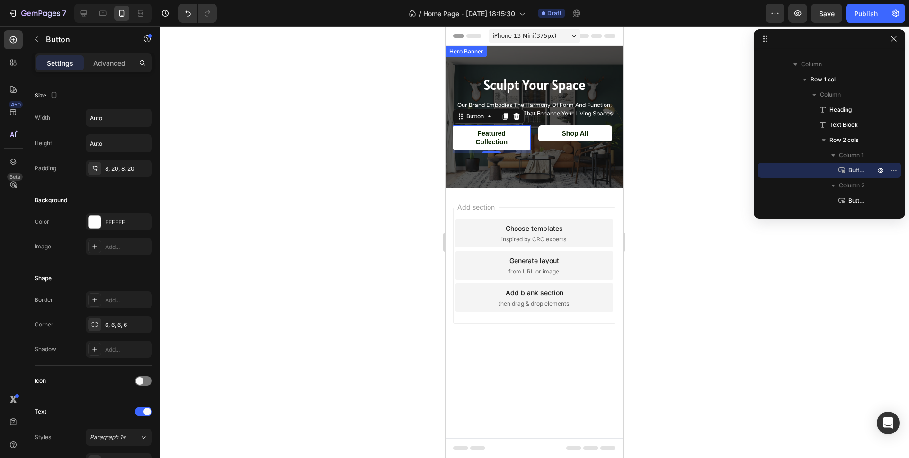
click at [386, 160] on div at bounding box center [535, 243] width 750 height 432
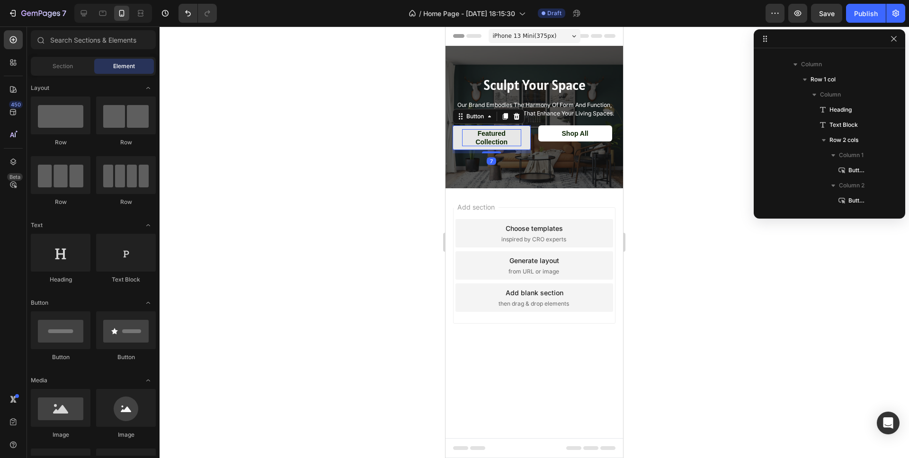
click at [485, 145] on p "Featured Collection" at bounding box center [491, 137] width 59 height 17
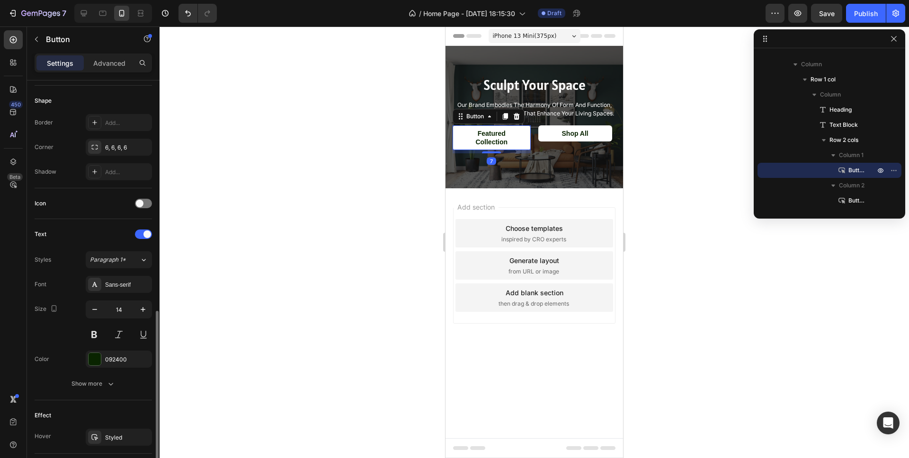
scroll to position [274, 0]
